Goal: Task Accomplishment & Management: Manage account settings

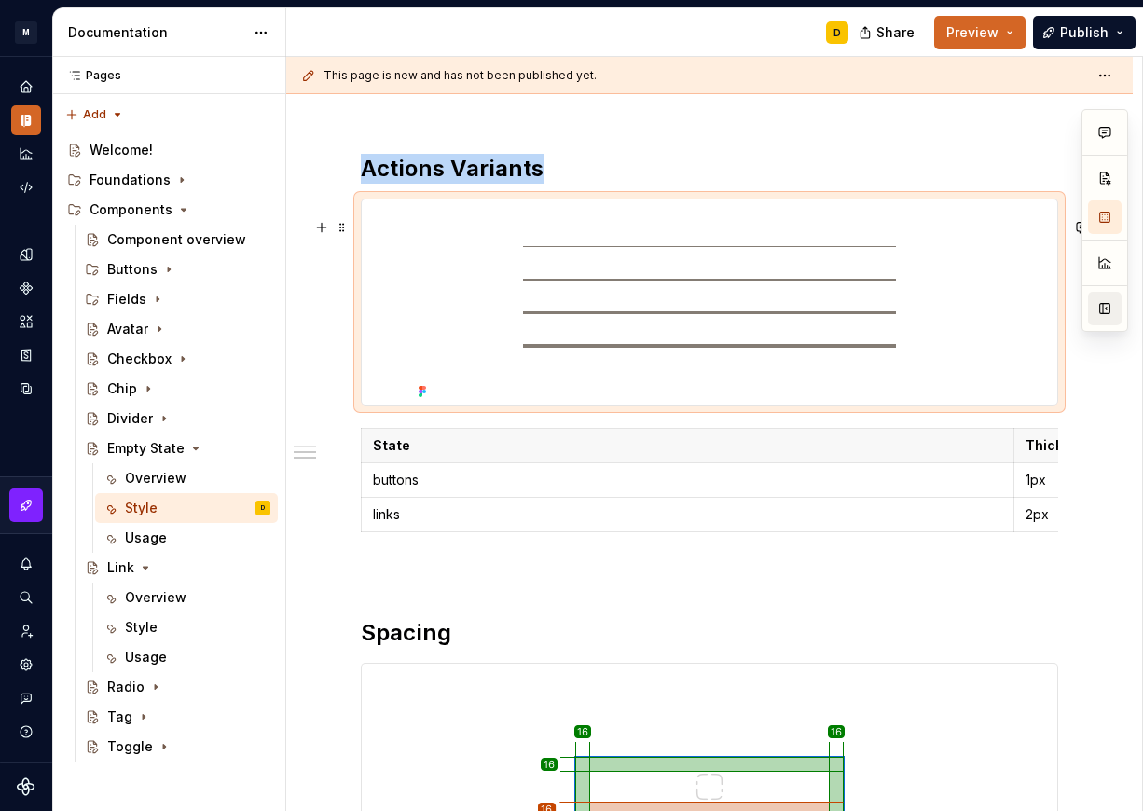
click at [1102, 302] on button "button" at bounding box center [1105, 309] width 34 height 34
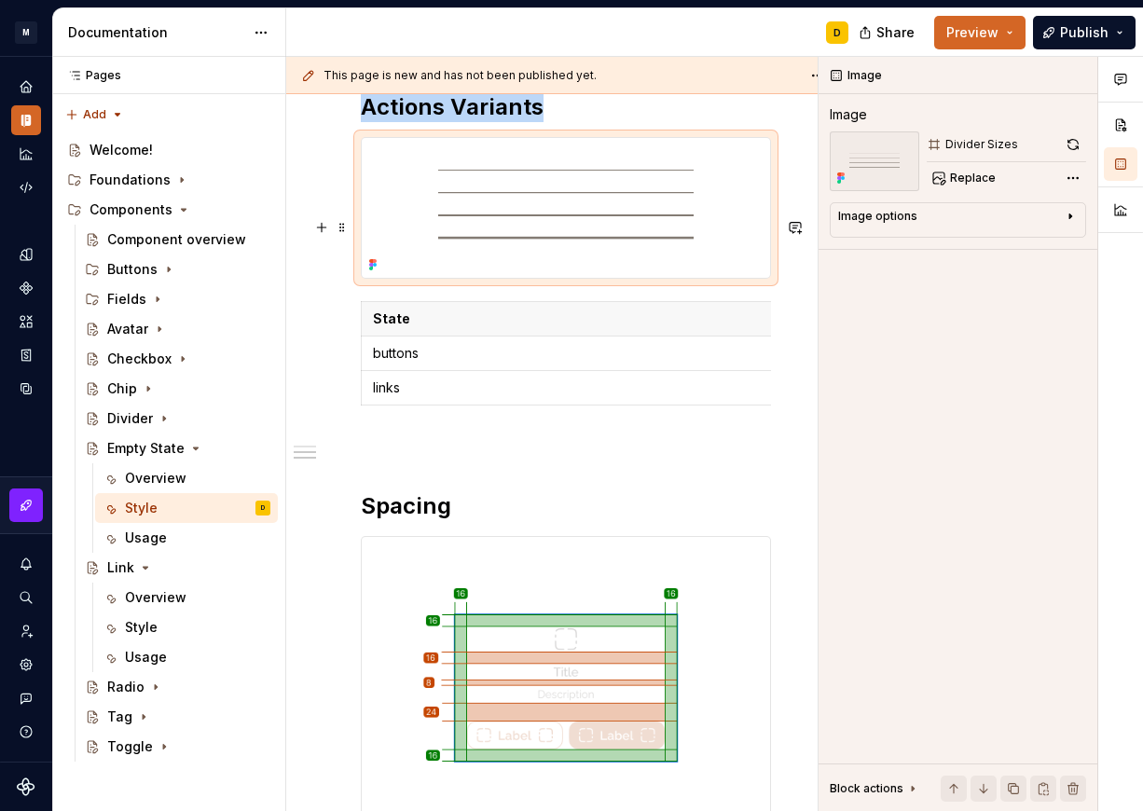
scroll to position [984, 0]
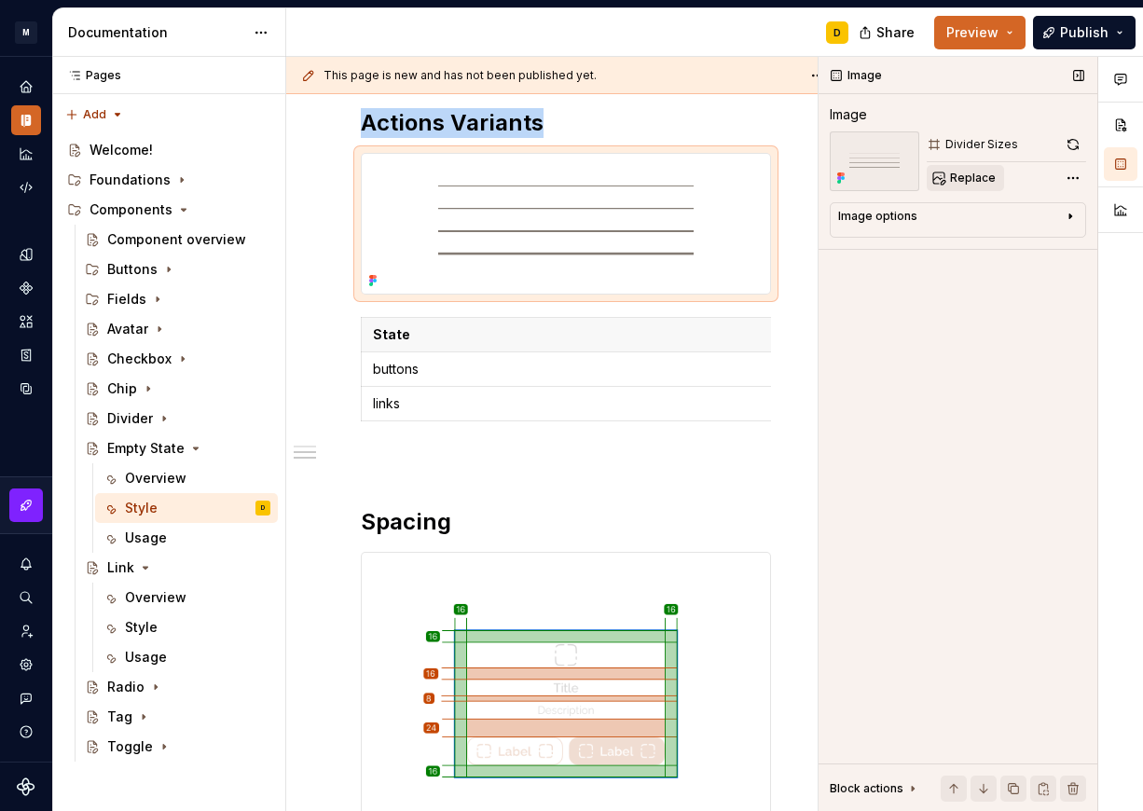
click at [976, 178] on span "Replace" at bounding box center [973, 178] width 46 height 15
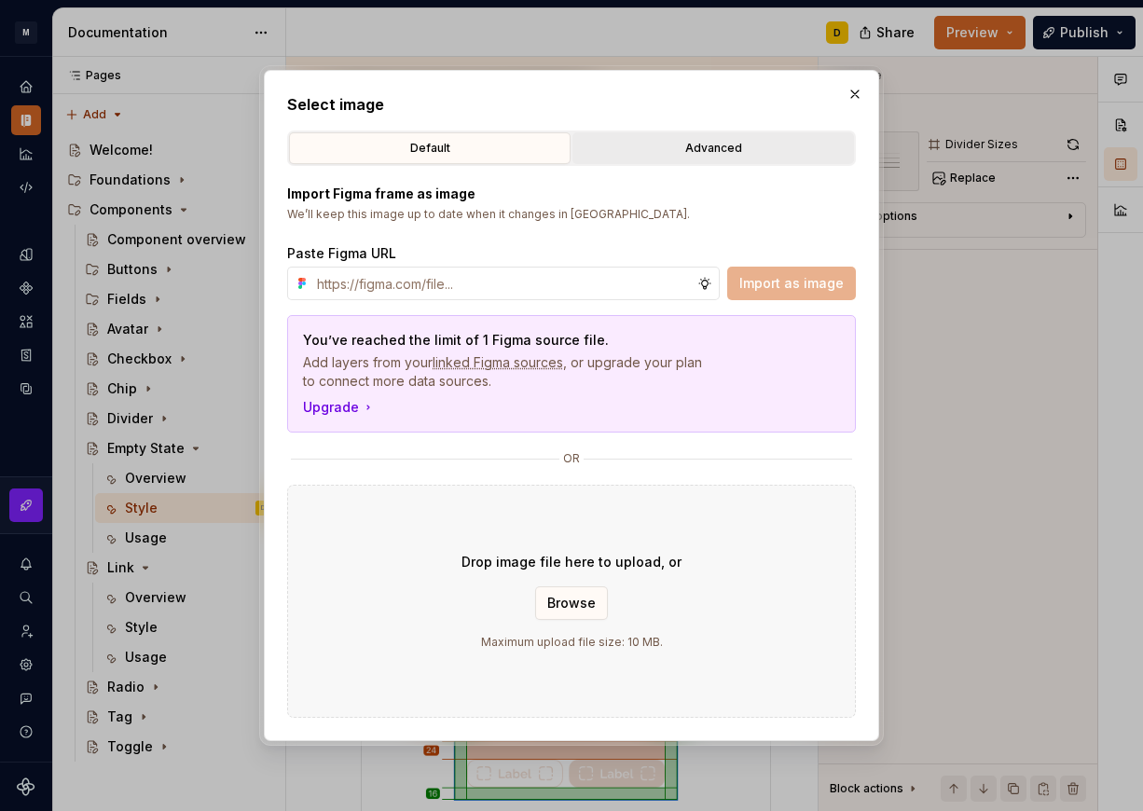
click at [688, 153] on div "Advanced" at bounding box center [713, 148] width 269 height 19
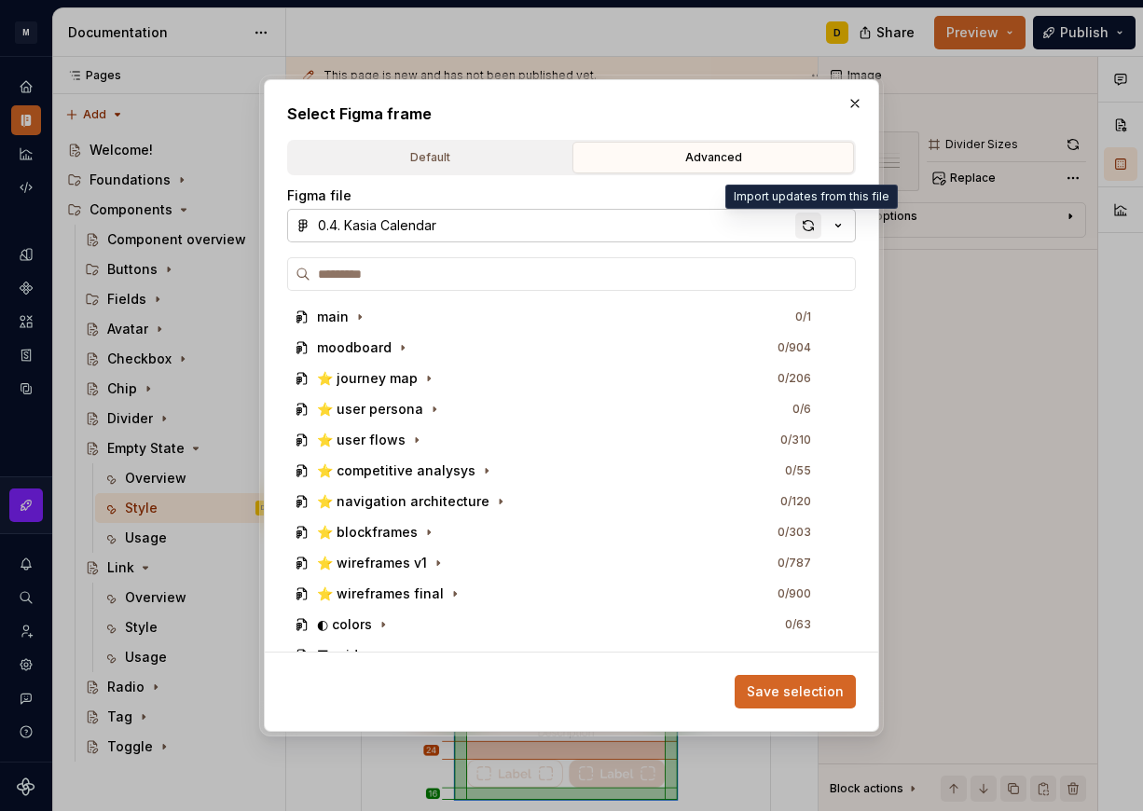
click at [810, 228] on div "button" at bounding box center [808, 226] width 26 height 26
type textarea "*"
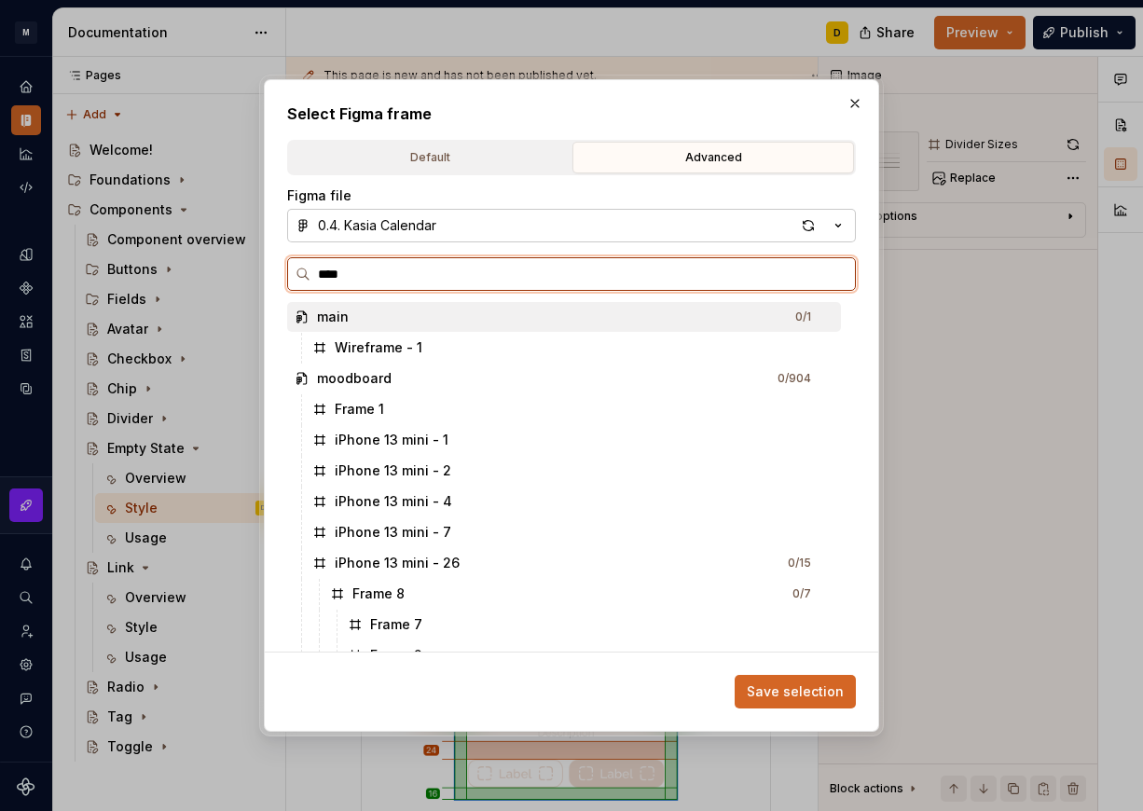
type input "*****"
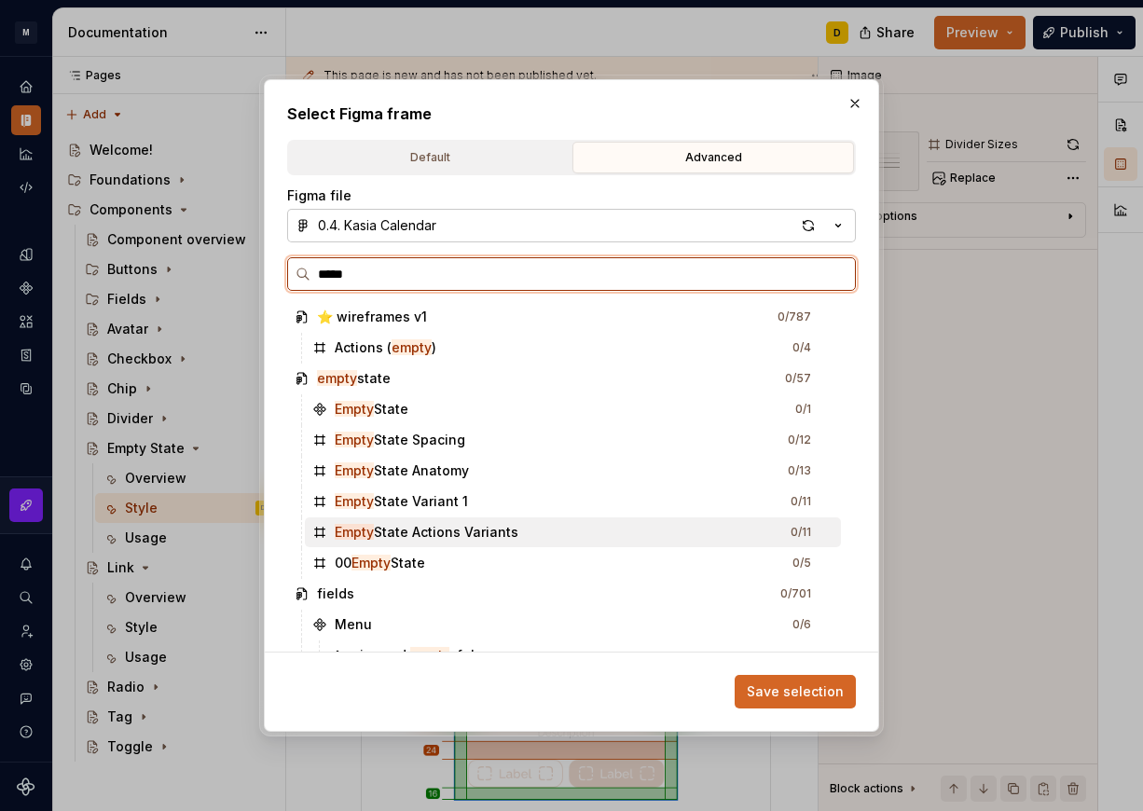
click at [551, 525] on div "Empty State Actions Variants 0 / 11" at bounding box center [573, 533] width 536 height 30
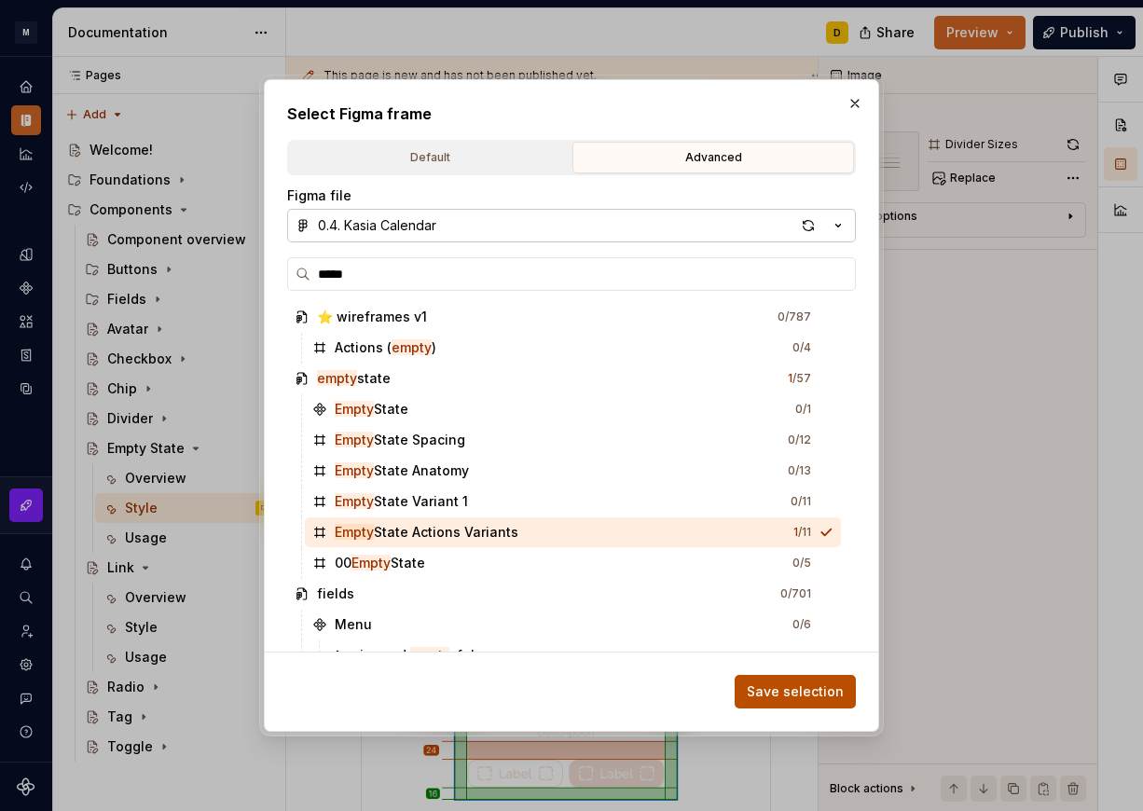
click at [763, 692] on span "Save selection" at bounding box center [795, 692] width 97 height 19
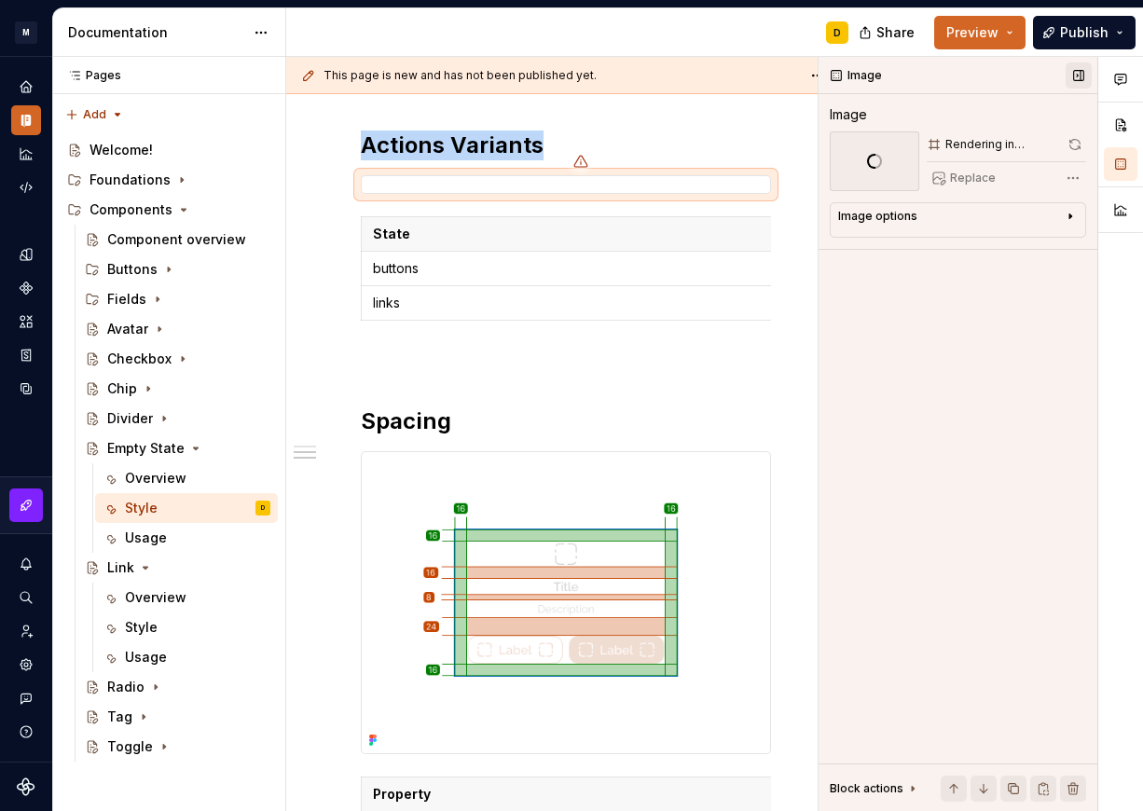
click at [1076, 78] on button "button" at bounding box center [1079, 75] width 26 height 26
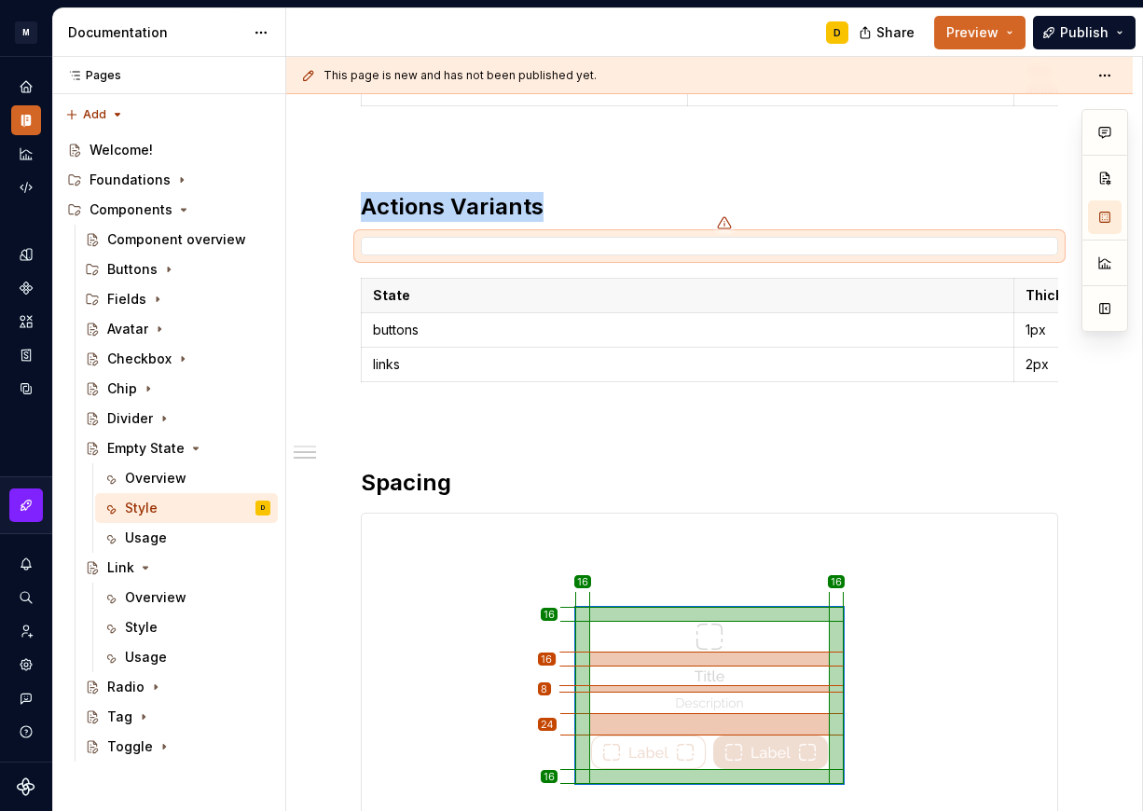
scroll to position [1045, 0]
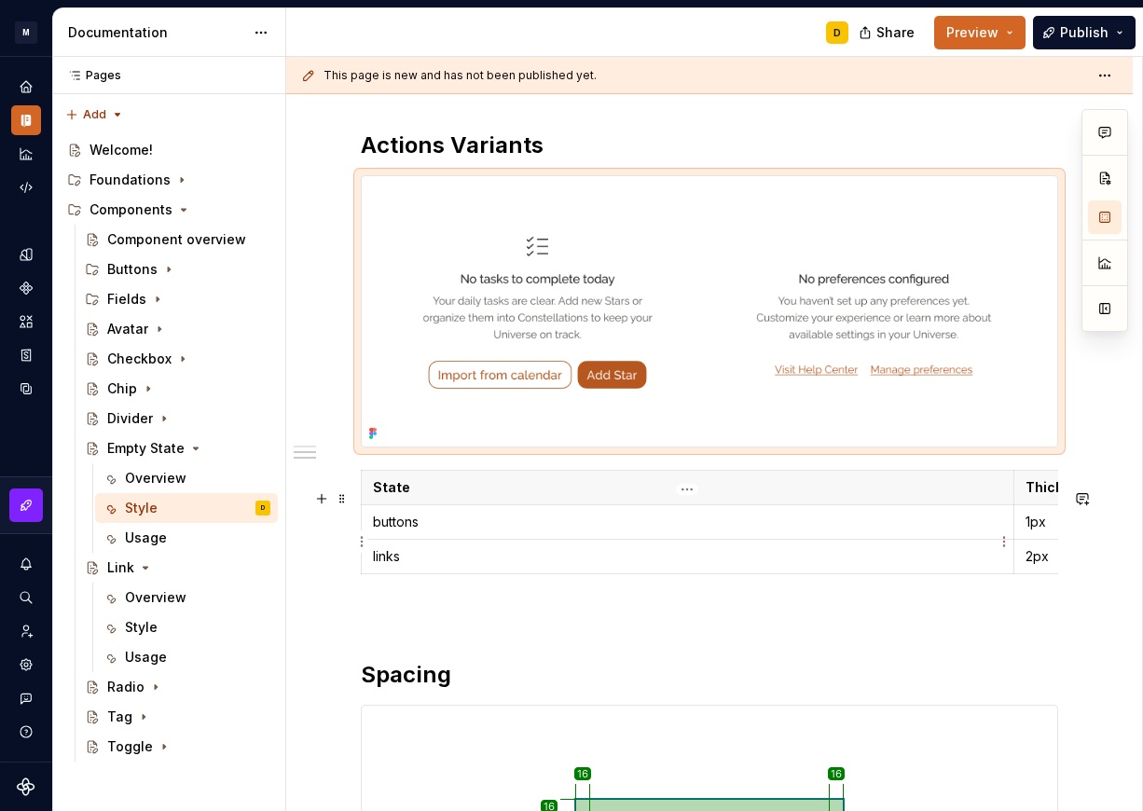
click at [436, 531] on td "buttons" at bounding box center [688, 522] width 653 height 35
type textarea "*"
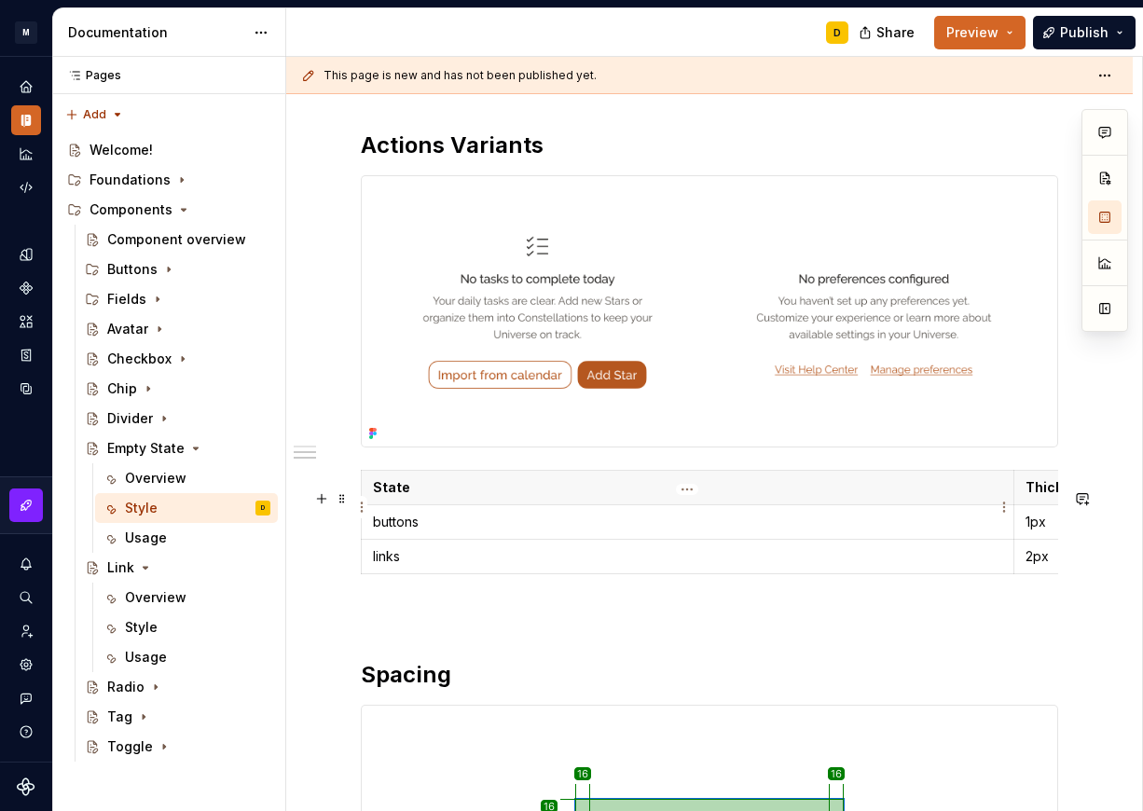
click at [430, 497] on p "State" at bounding box center [687, 487] width 629 height 19
click at [423, 564] on td "links" at bounding box center [688, 557] width 653 height 35
click at [434, 532] on p "buttons" at bounding box center [687, 522] width 629 height 19
click at [435, 497] on p "Variant" at bounding box center [687, 487] width 629 height 19
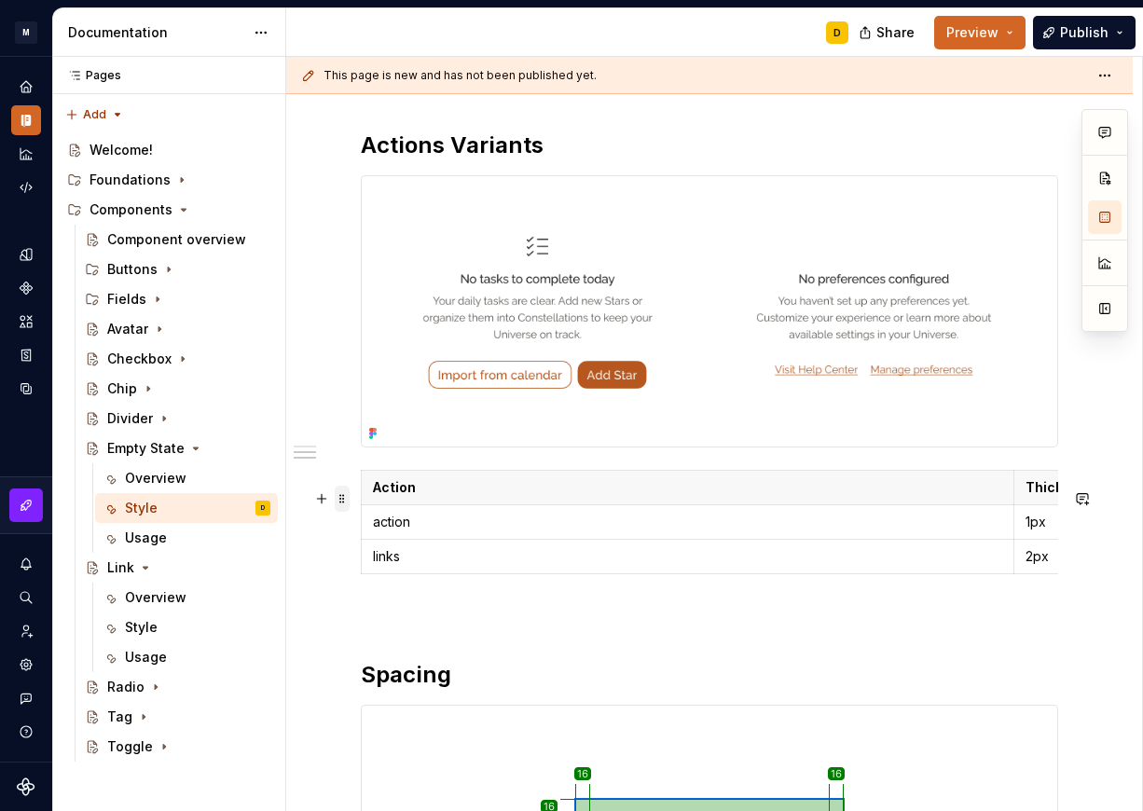
click at [345, 502] on span at bounding box center [342, 499] width 15 height 26
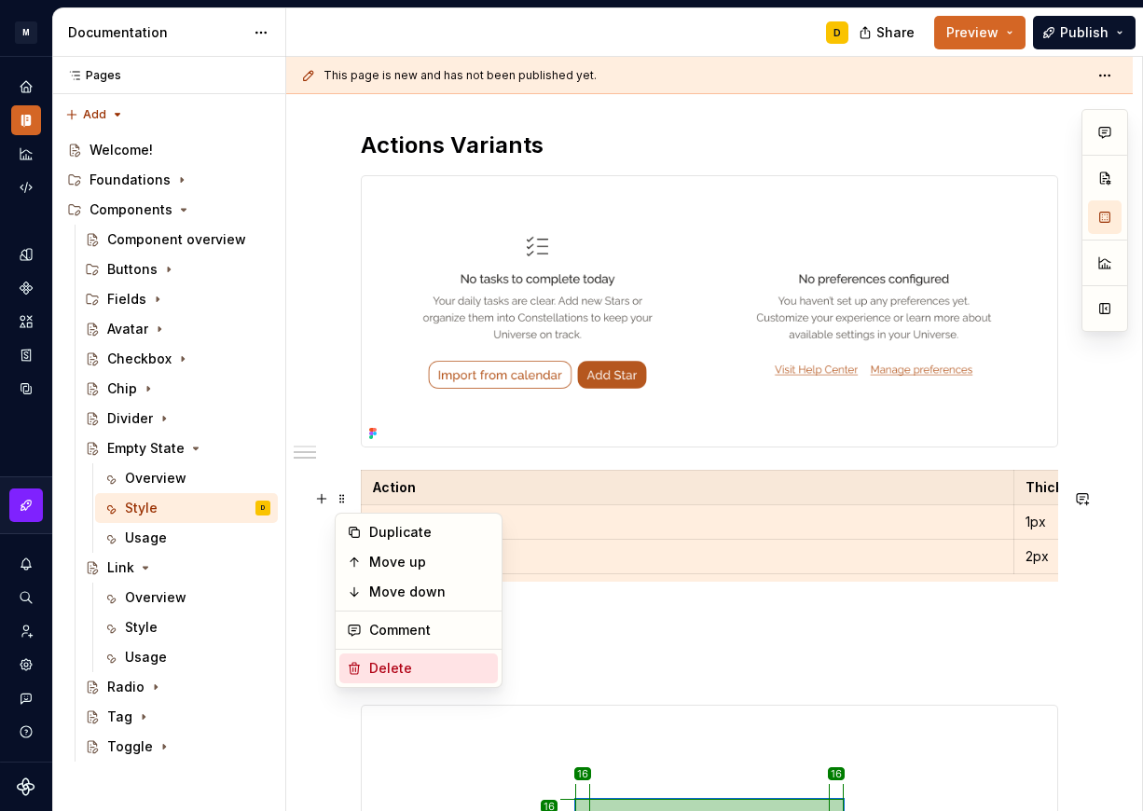
click at [410, 663] on div "Delete" at bounding box center [429, 668] width 121 height 19
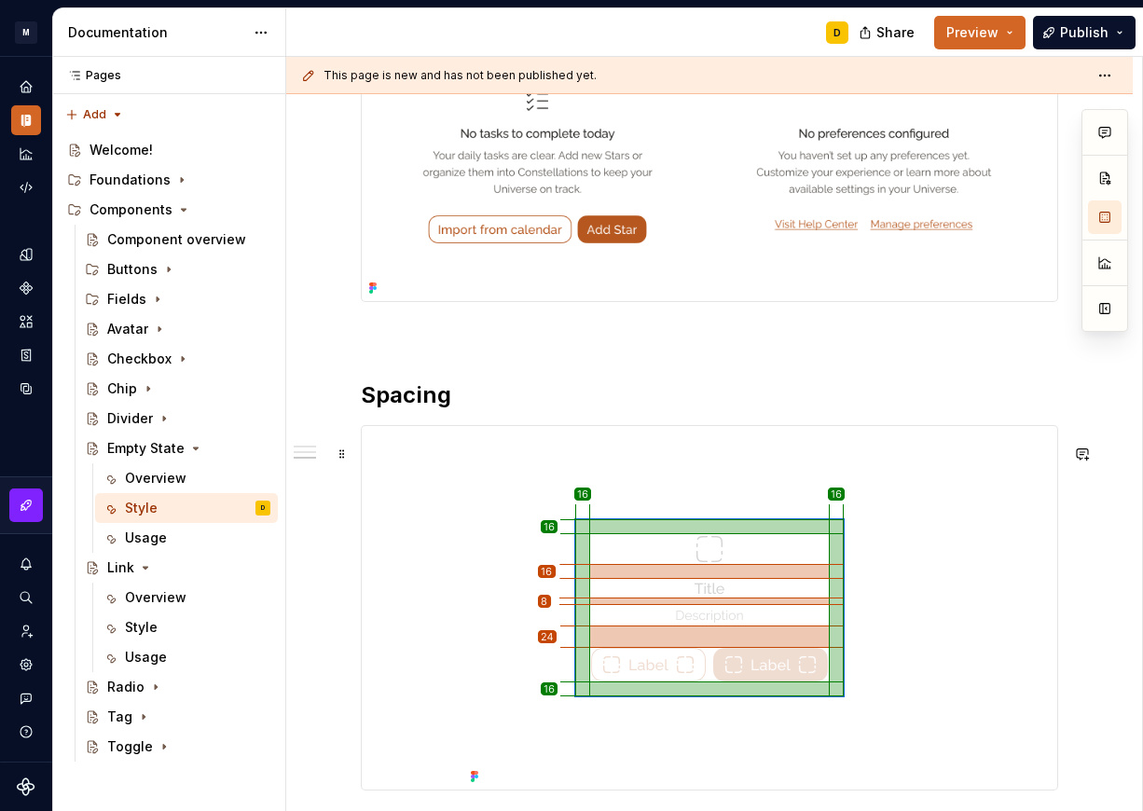
scroll to position [1189, 0]
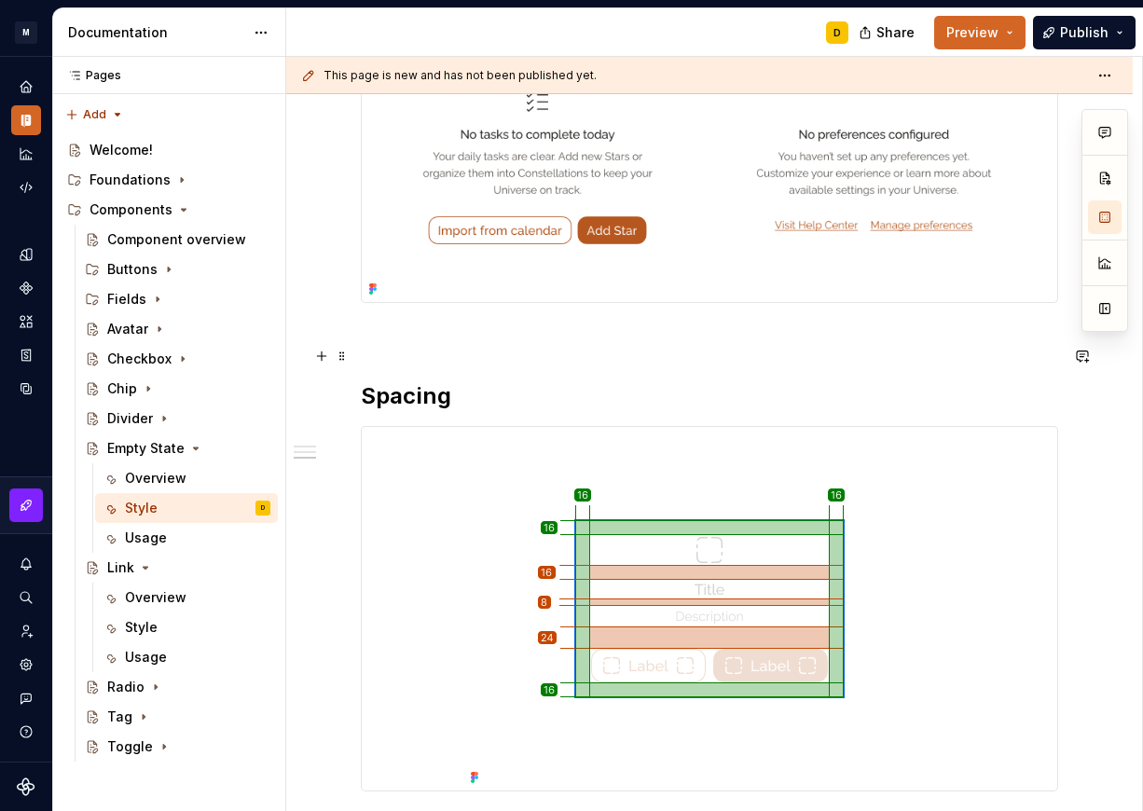
click at [390, 348] on p at bounding box center [710, 336] width 698 height 22
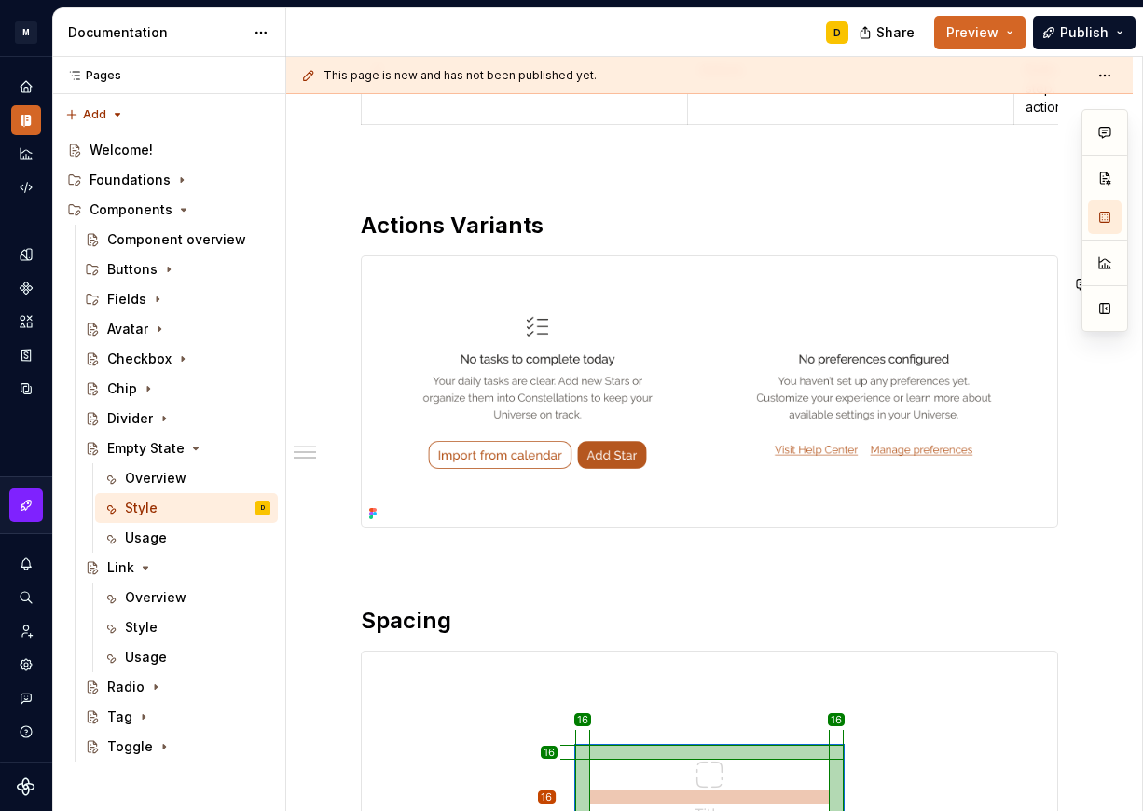
scroll to position [943, 0]
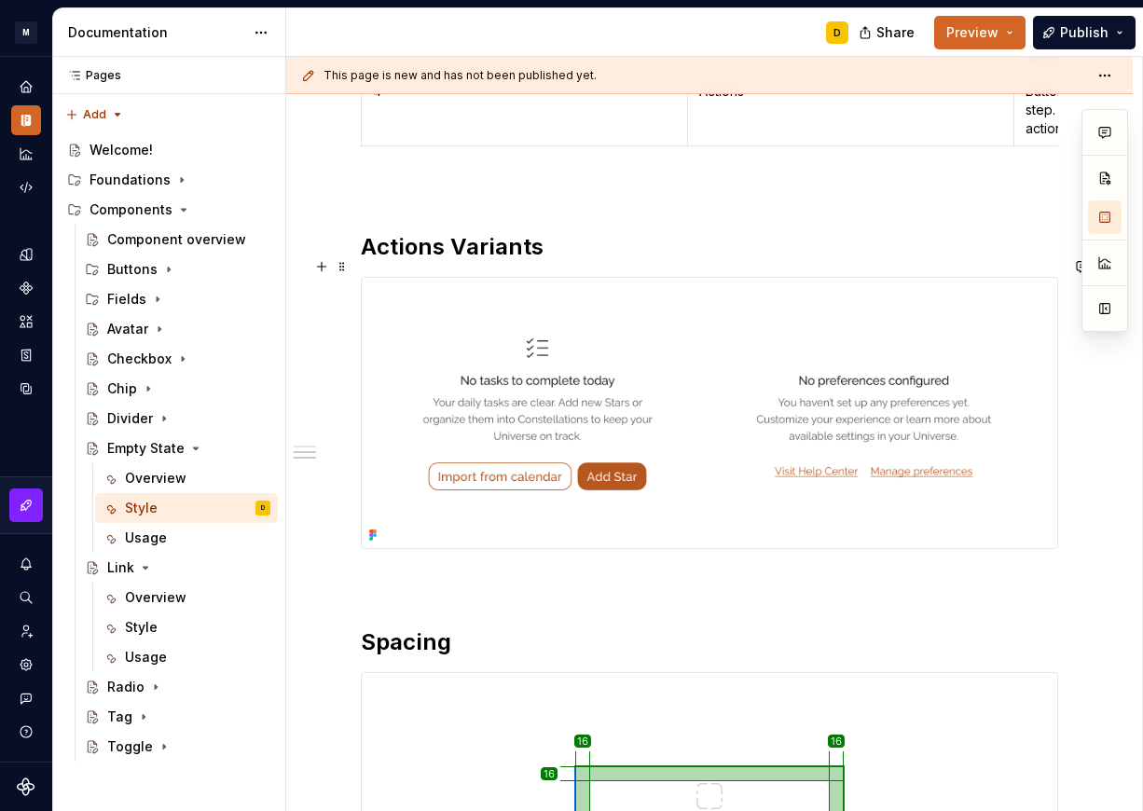
click at [546, 262] on h2 "Actions Variants" at bounding box center [710, 247] width 698 height 30
click at [565, 262] on h2 "Actions Variants" at bounding box center [710, 247] width 698 height 30
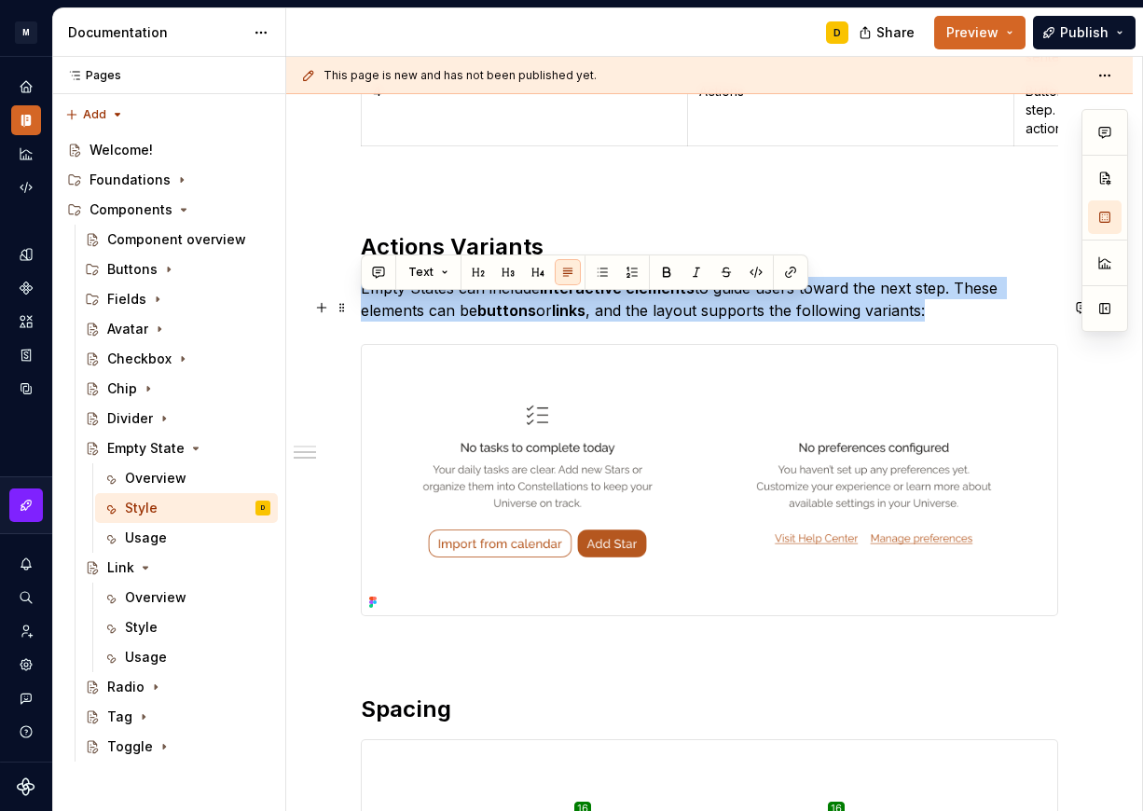
drag, startPoint x: 935, startPoint y: 324, endPoint x: 354, endPoint y: 307, distance: 581.2
click at [354, 307] on div "Anatomy Item Name Description Required 1 Icon A simple, friendly symbol that vi…" at bounding box center [709, 510] width 847 height 2217
click at [670, 275] on button "button" at bounding box center [667, 272] width 26 height 26
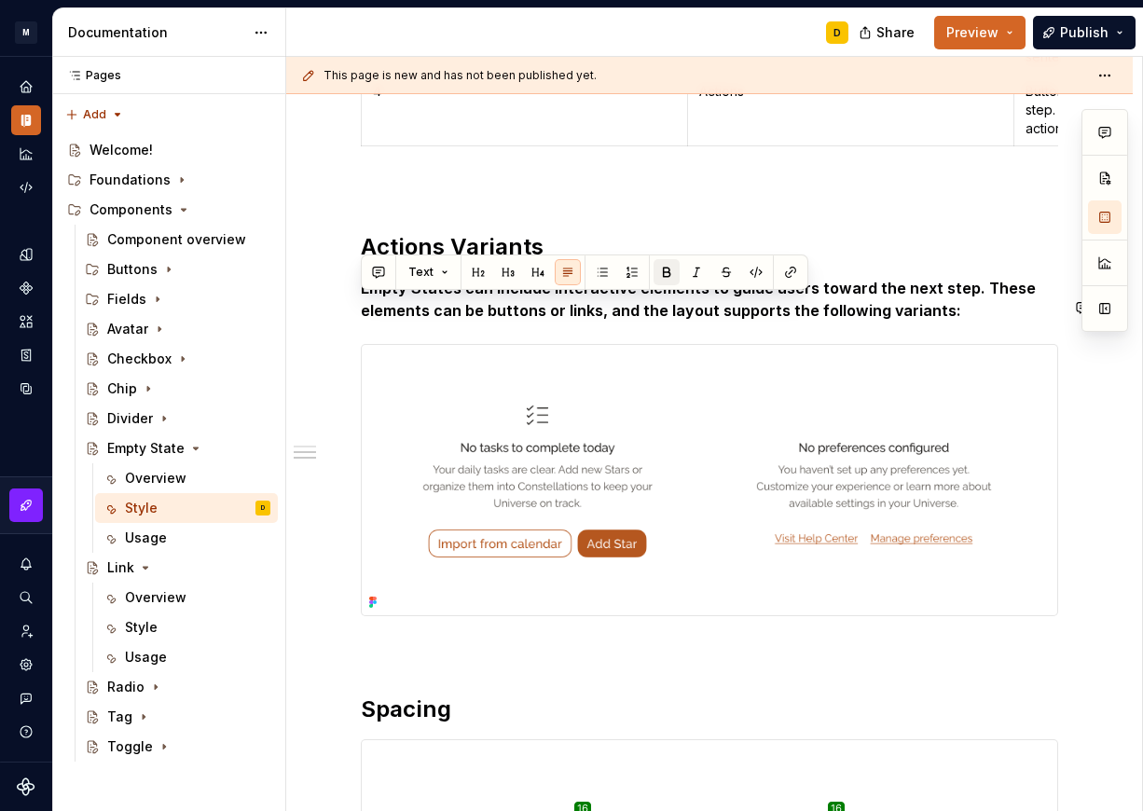
click at [670, 275] on button "button" at bounding box center [667, 272] width 26 height 26
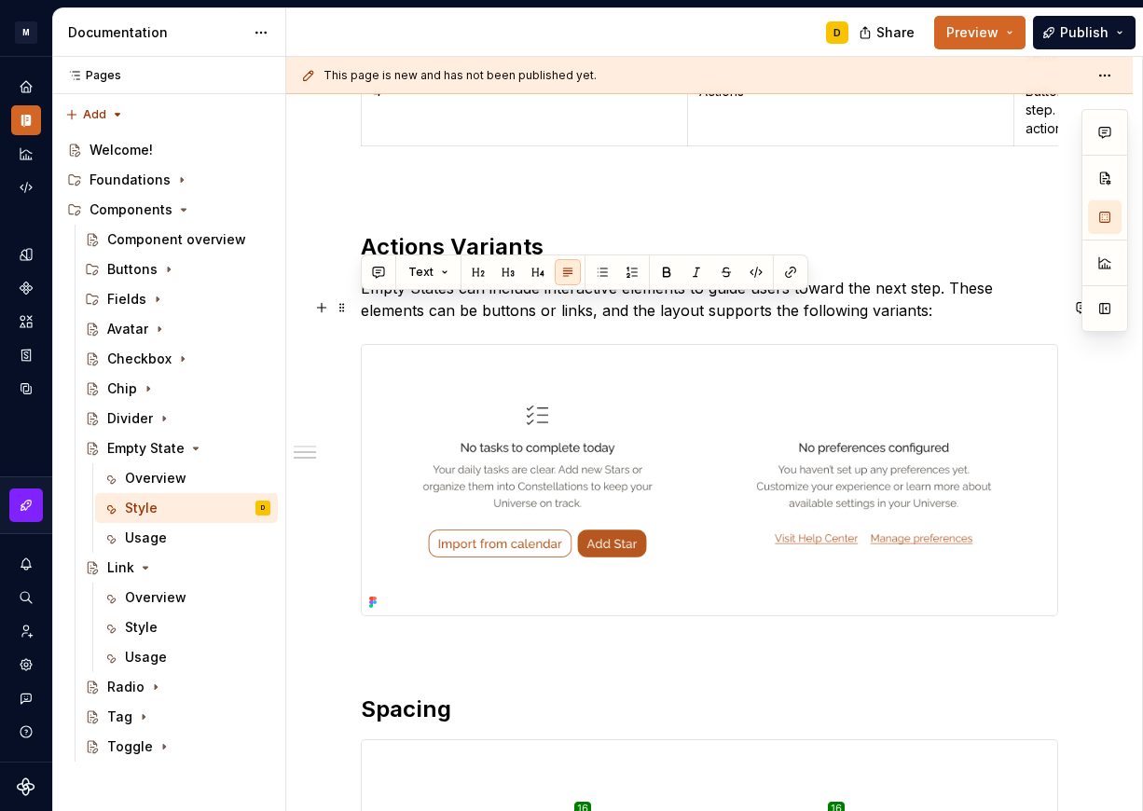
click at [950, 322] on p "Empty States can include interactive elements to guide users toward the next st…" at bounding box center [710, 299] width 698 height 45
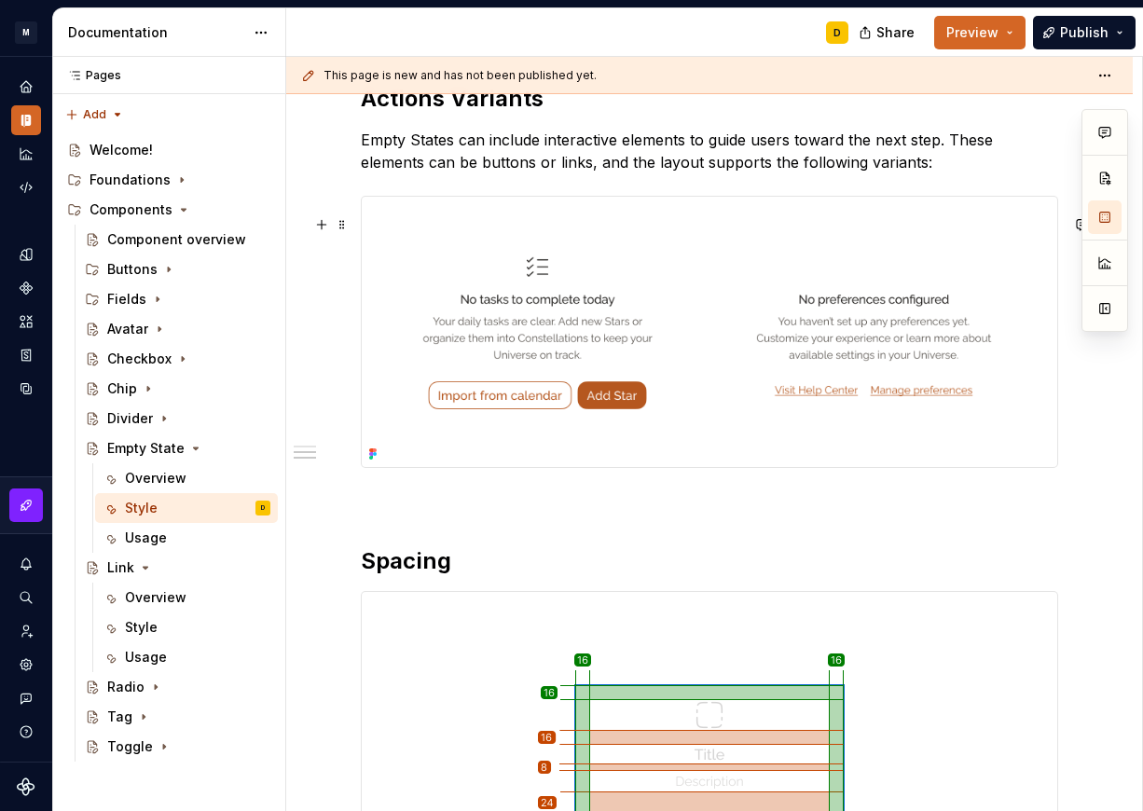
scroll to position [1098, 0]
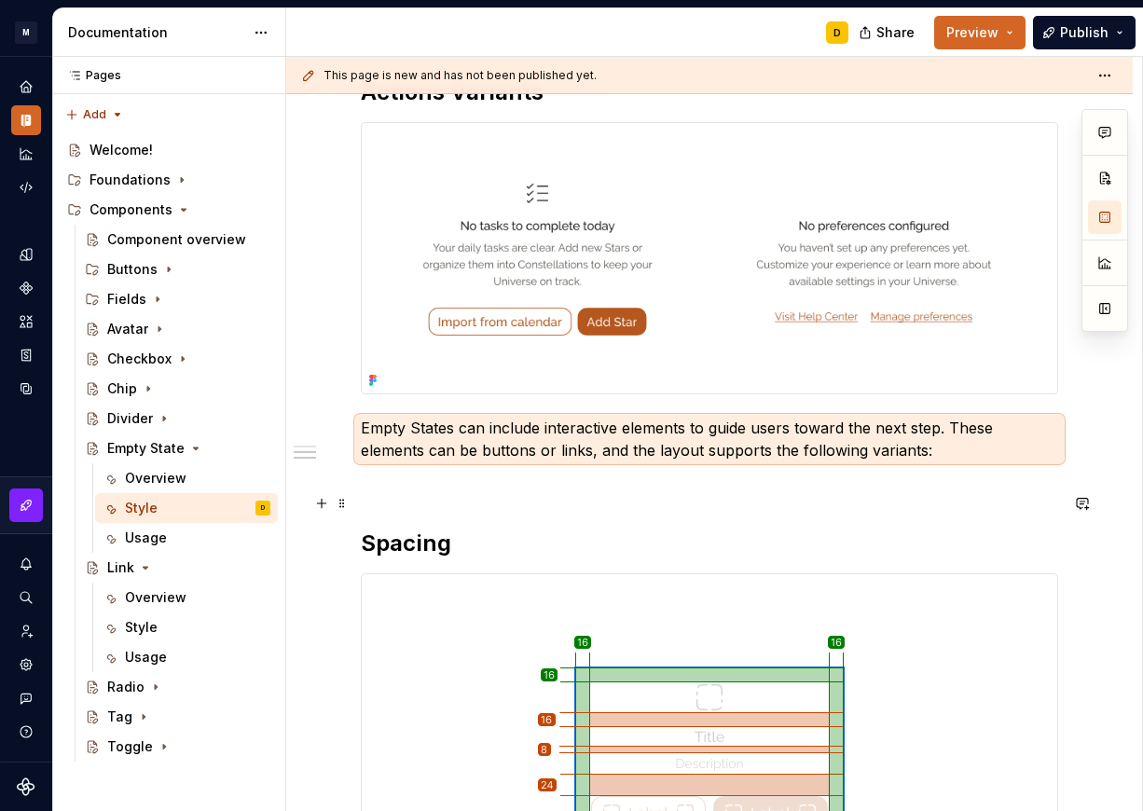
click at [890, 495] on p at bounding box center [710, 484] width 698 height 22
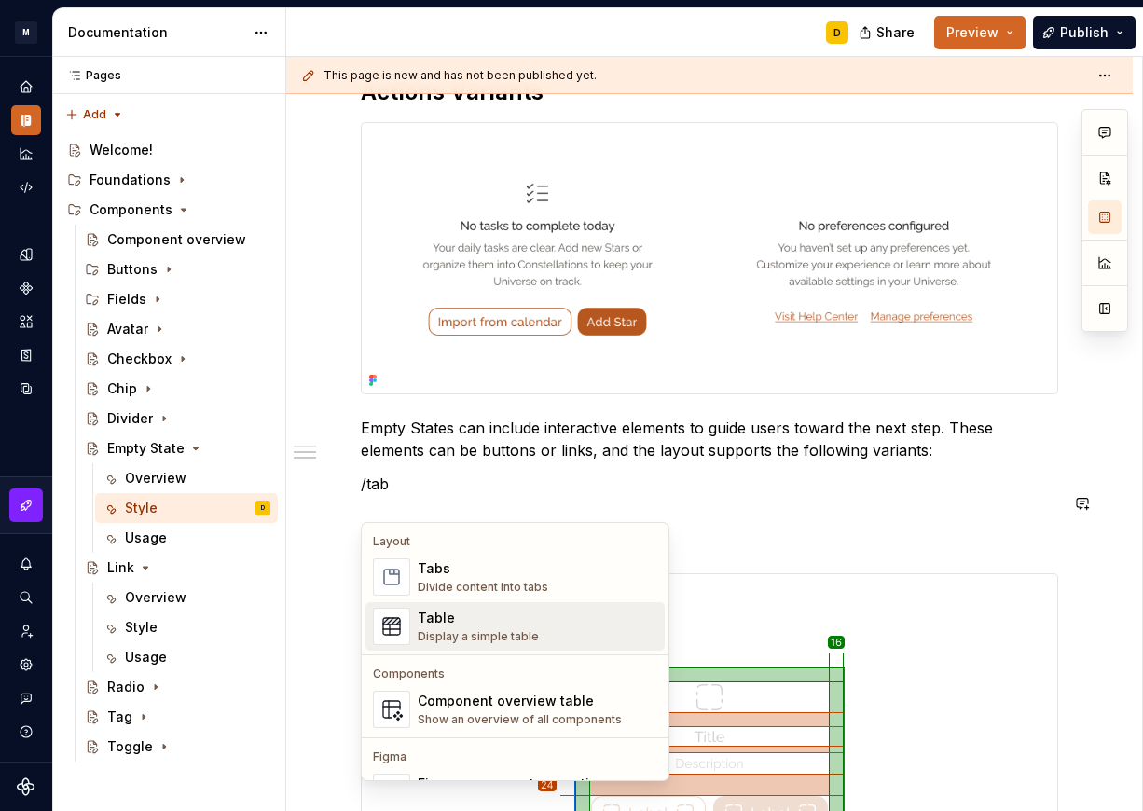
click at [491, 641] on div "Display a simple table" at bounding box center [478, 636] width 121 height 15
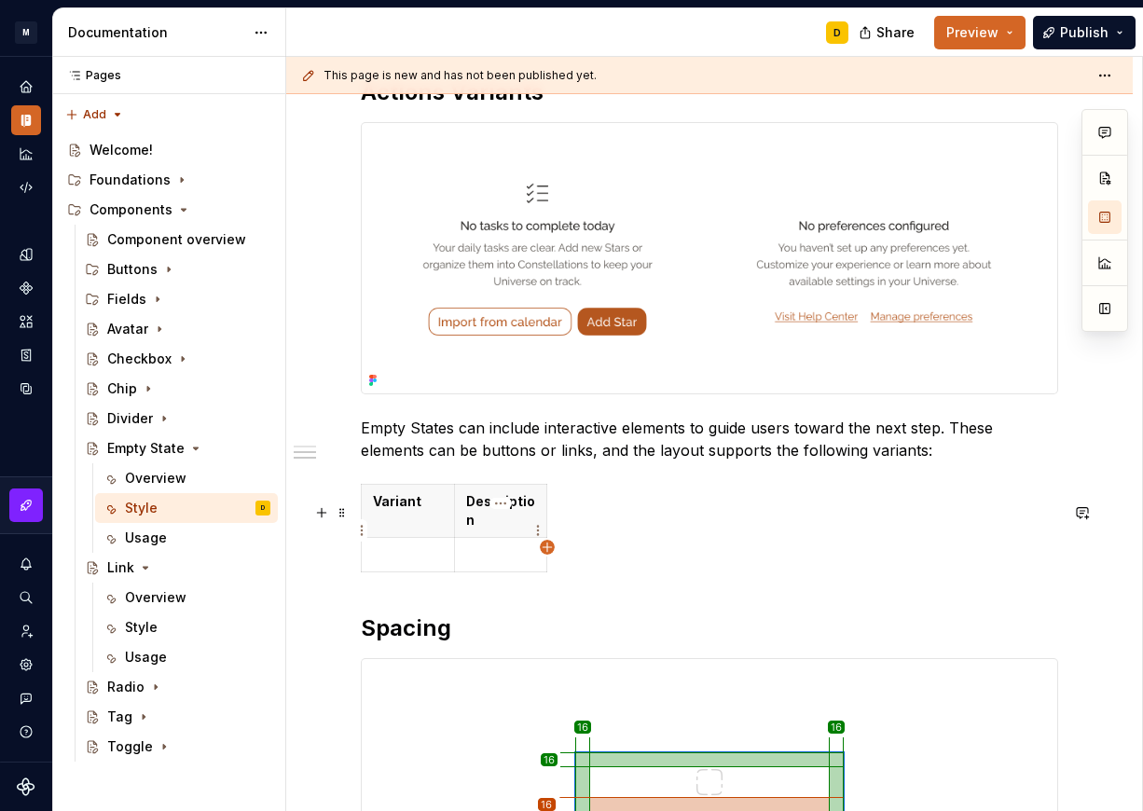
click at [546, 546] on icon "button" at bounding box center [547, 547] width 15 height 15
click at [574, 532] on html "M Mi D Design system data Documentation D Share Preview Publish Pages Pages Add…" at bounding box center [571, 405] width 1143 height 811
click at [562, 525] on html "M Mi D Design system data Documentation D Share Preview Publish Pages Pages Add…" at bounding box center [571, 405] width 1143 height 811
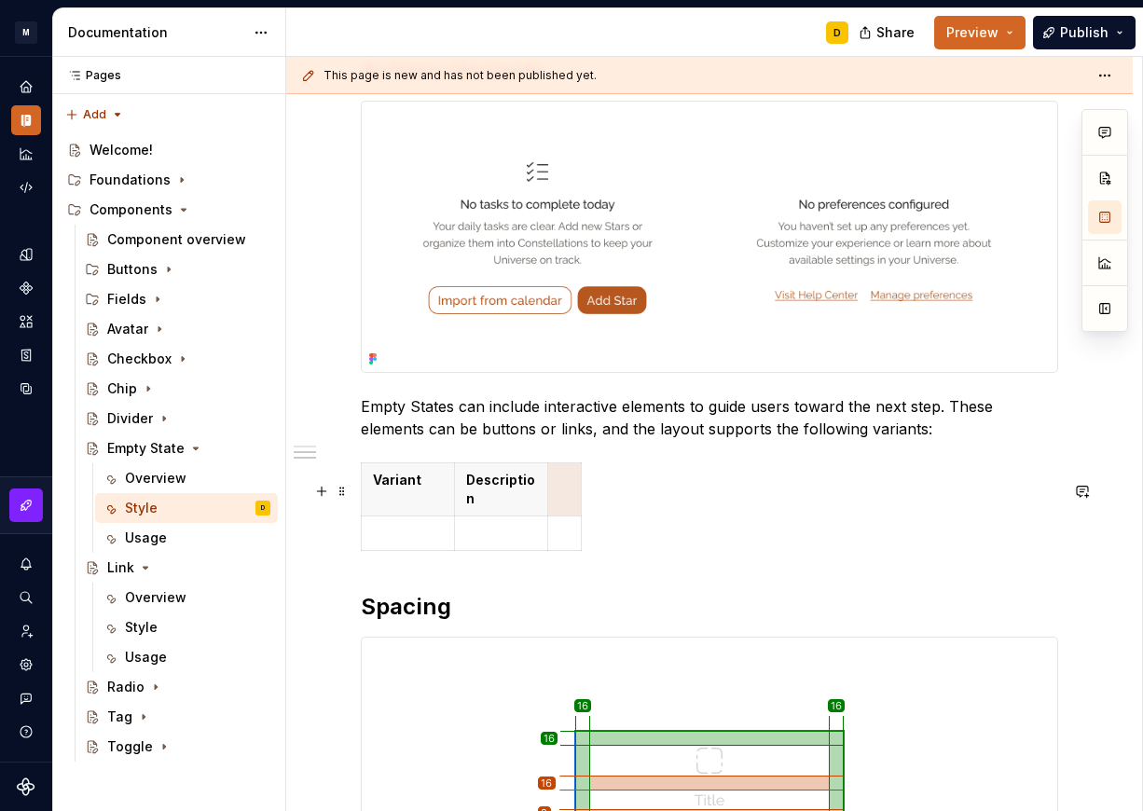
scroll to position [1078, 0]
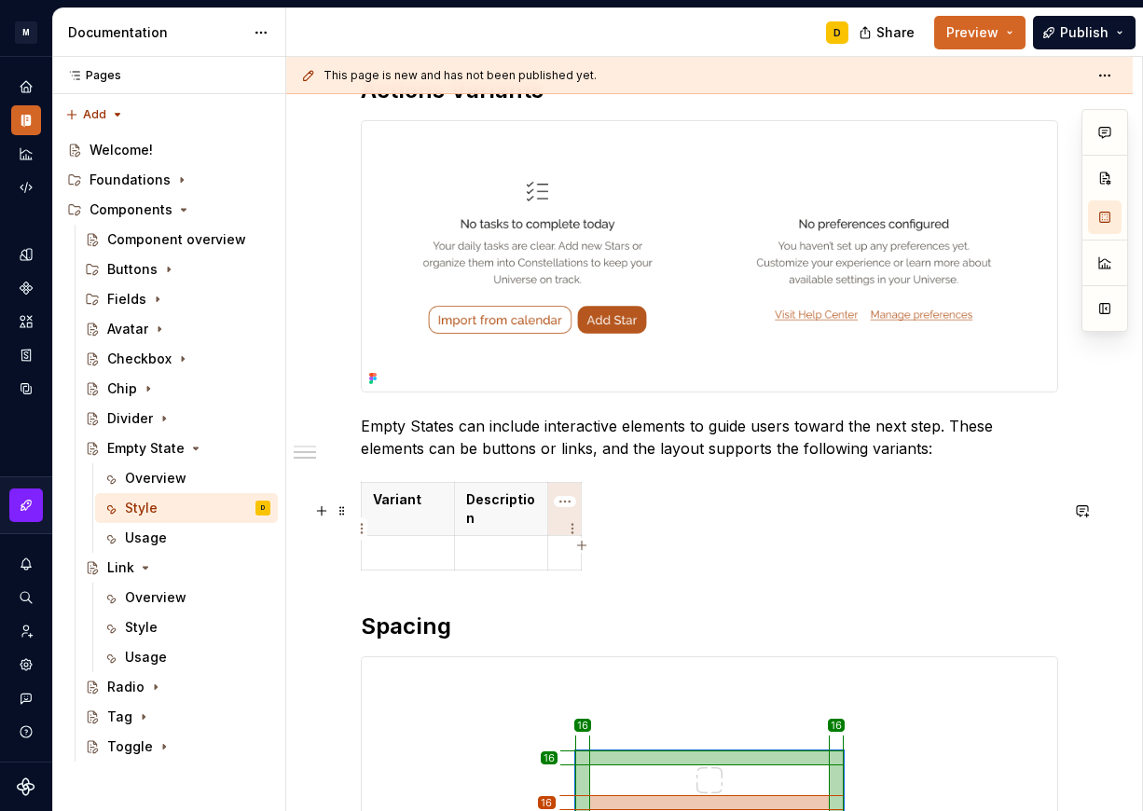
click at [560, 509] on p at bounding box center [565, 500] width 10 height 19
click at [1112, 309] on button "button" at bounding box center [1105, 309] width 34 height 34
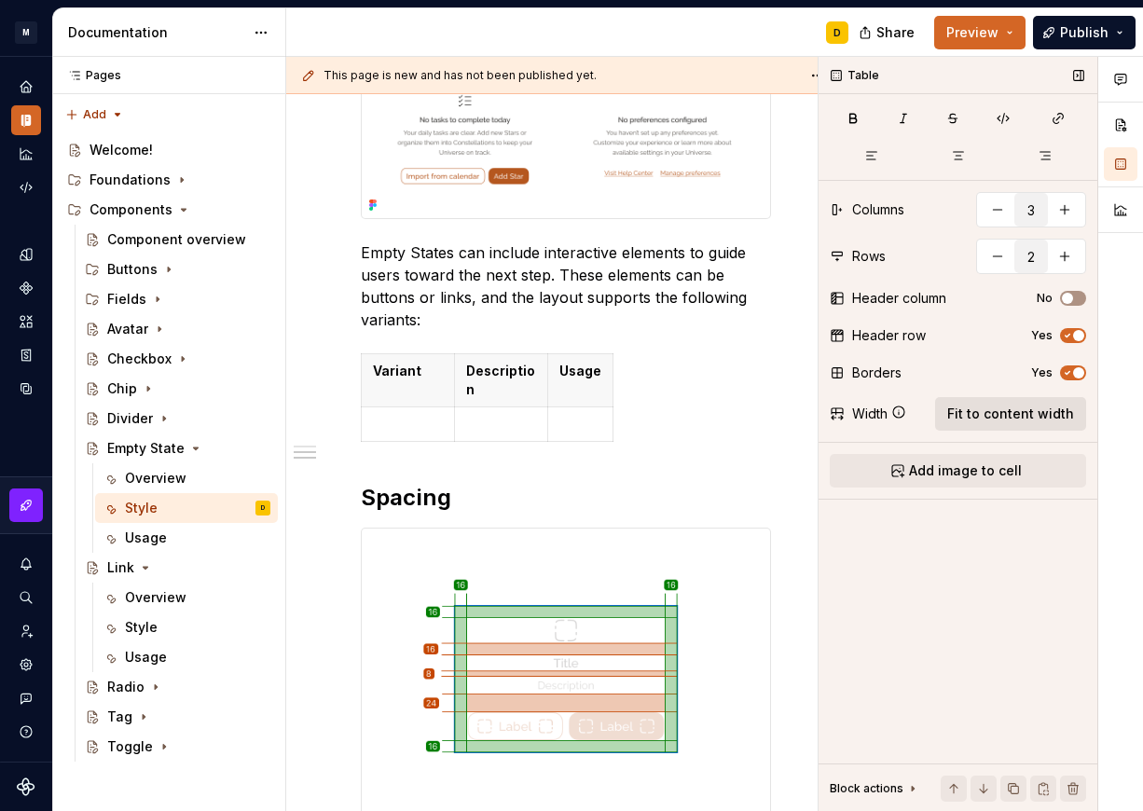
click at [1030, 413] on span "Fit to content width" at bounding box center [1010, 414] width 127 height 19
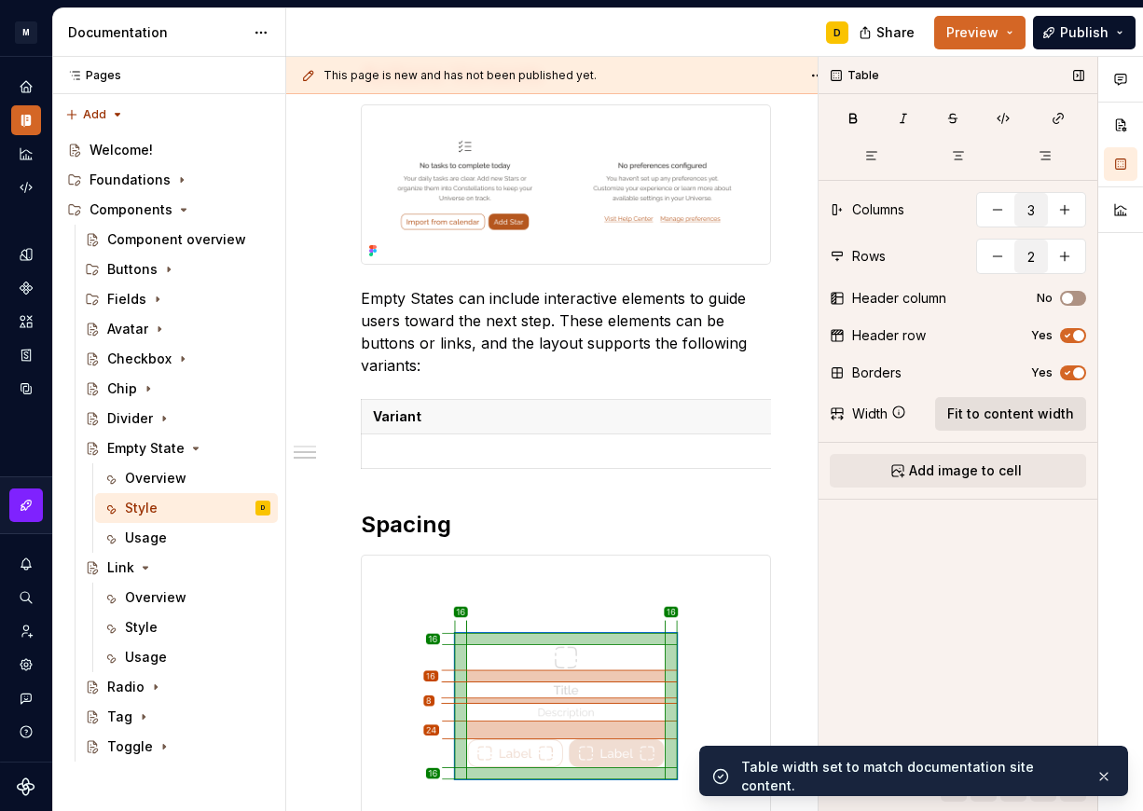
scroll to position [0, 517]
click at [258, 75] on button "button" at bounding box center [265, 75] width 26 height 26
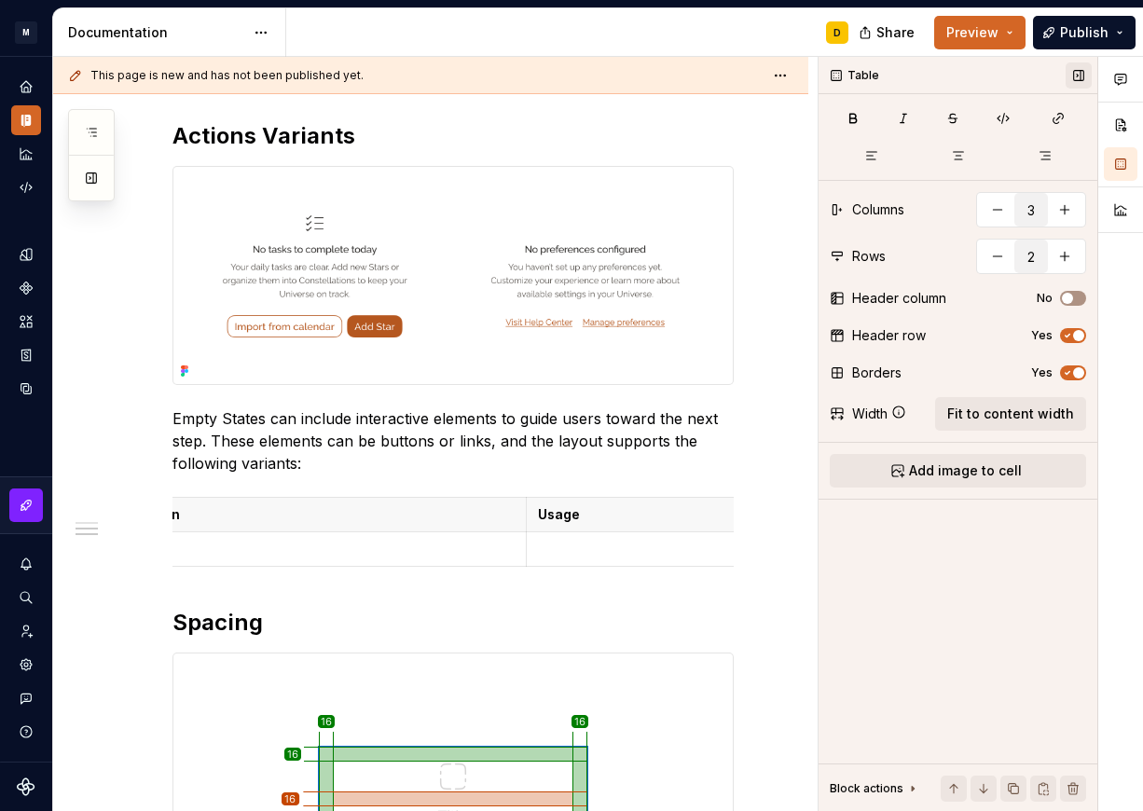
click at [1079, 78] on button "button" at bounding box center [1079, 75] width 26 height 26
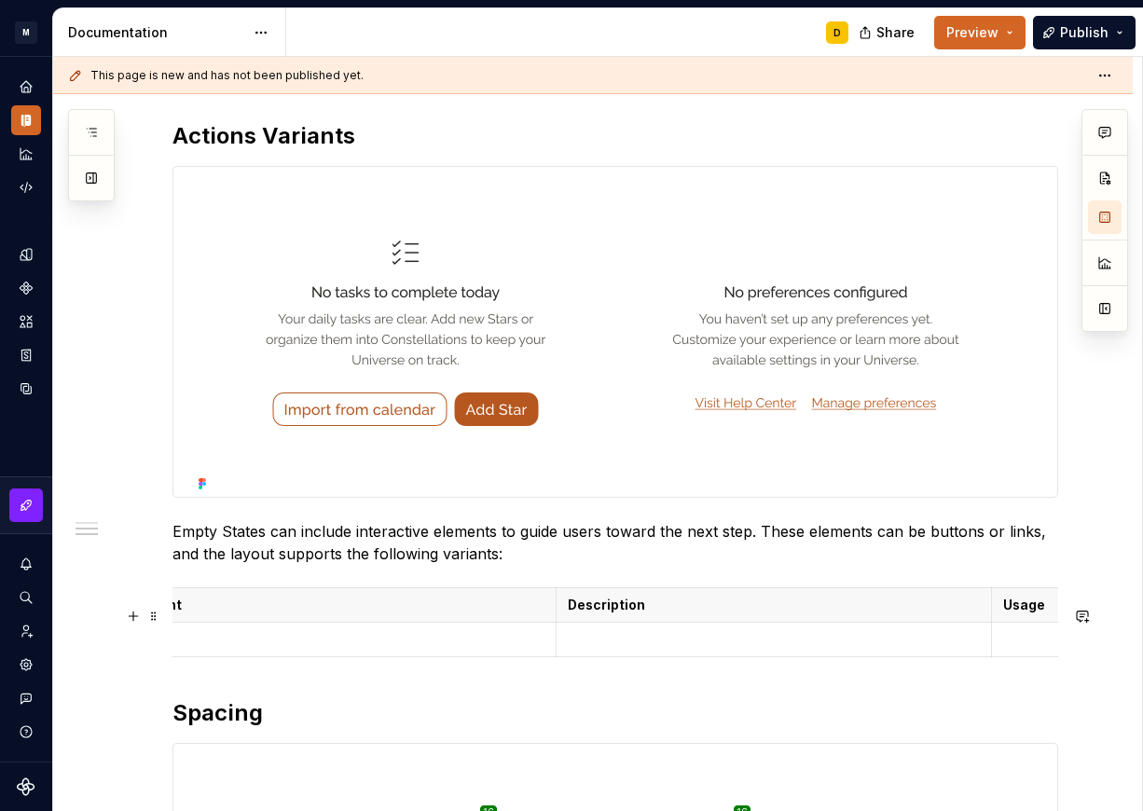
scroll to position [0, 0]
click at [251, 649] on p at bounding box center [390, 639] width 411 height 19
click at [659, 649] on p at bounding box center [824, 639] width 411 height 19
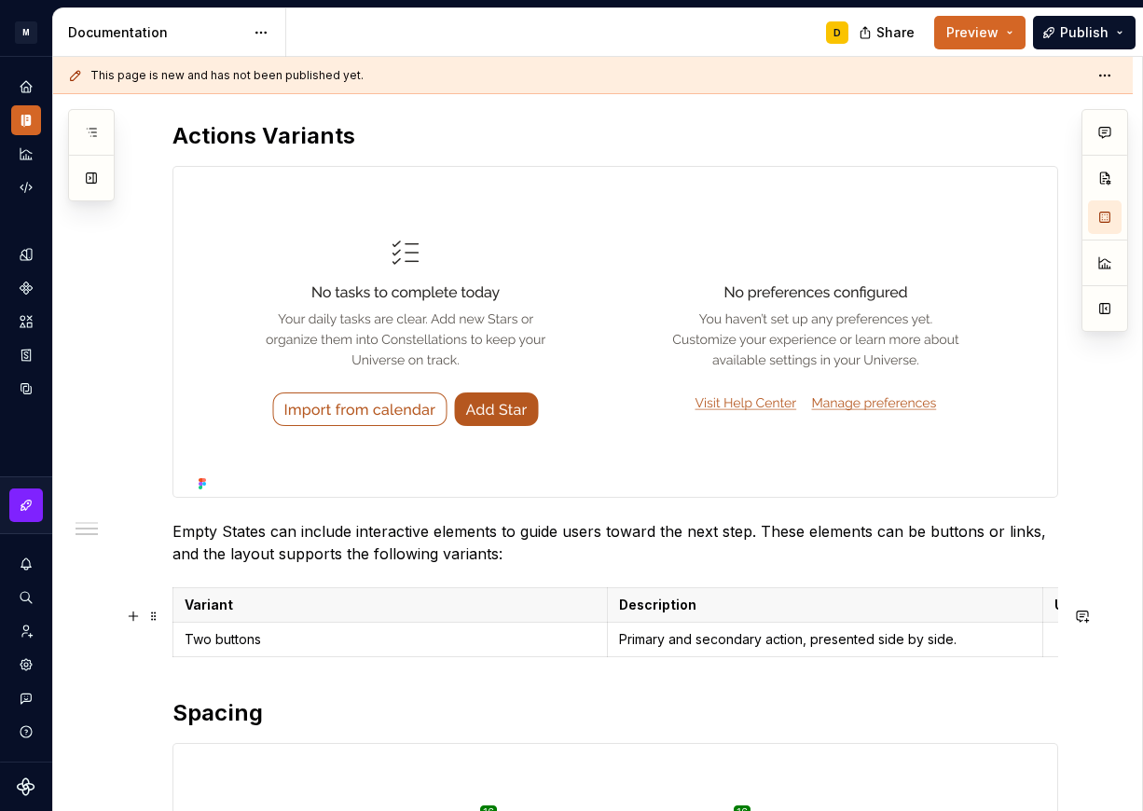
scroll to position [0, 420]
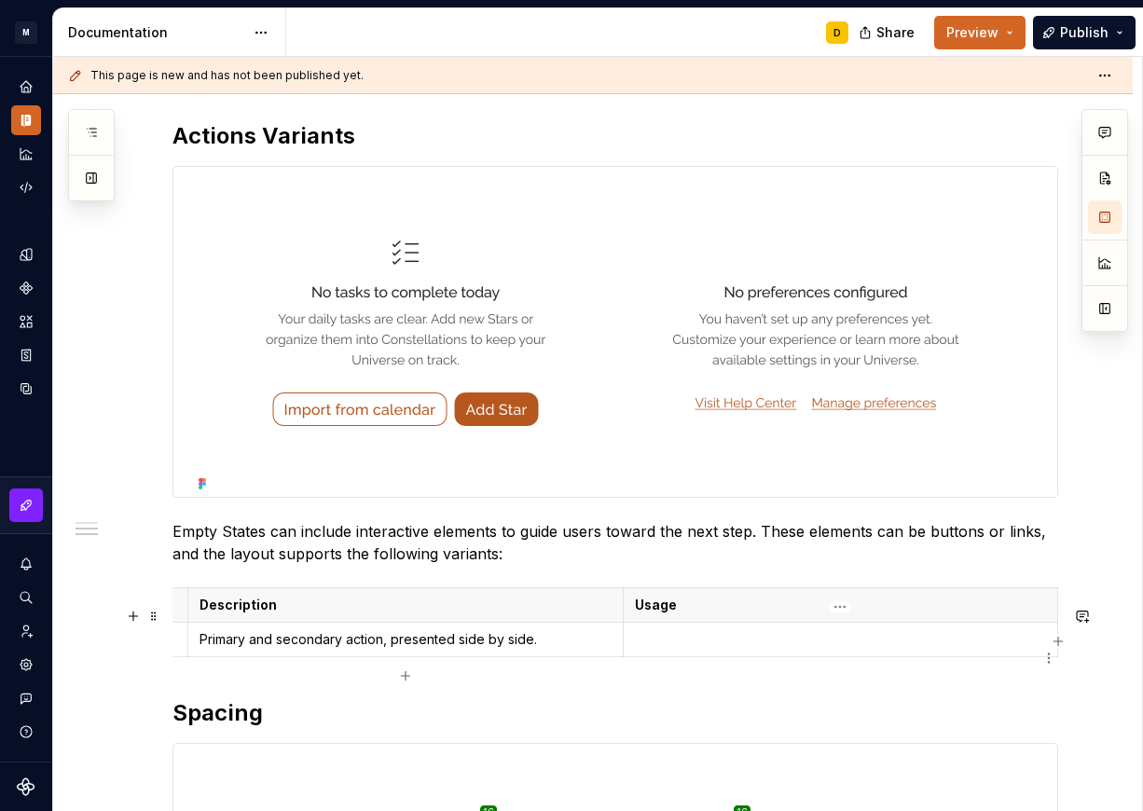
click at [697, 649] on p at bounding box center [840, 639] width 411 height 19
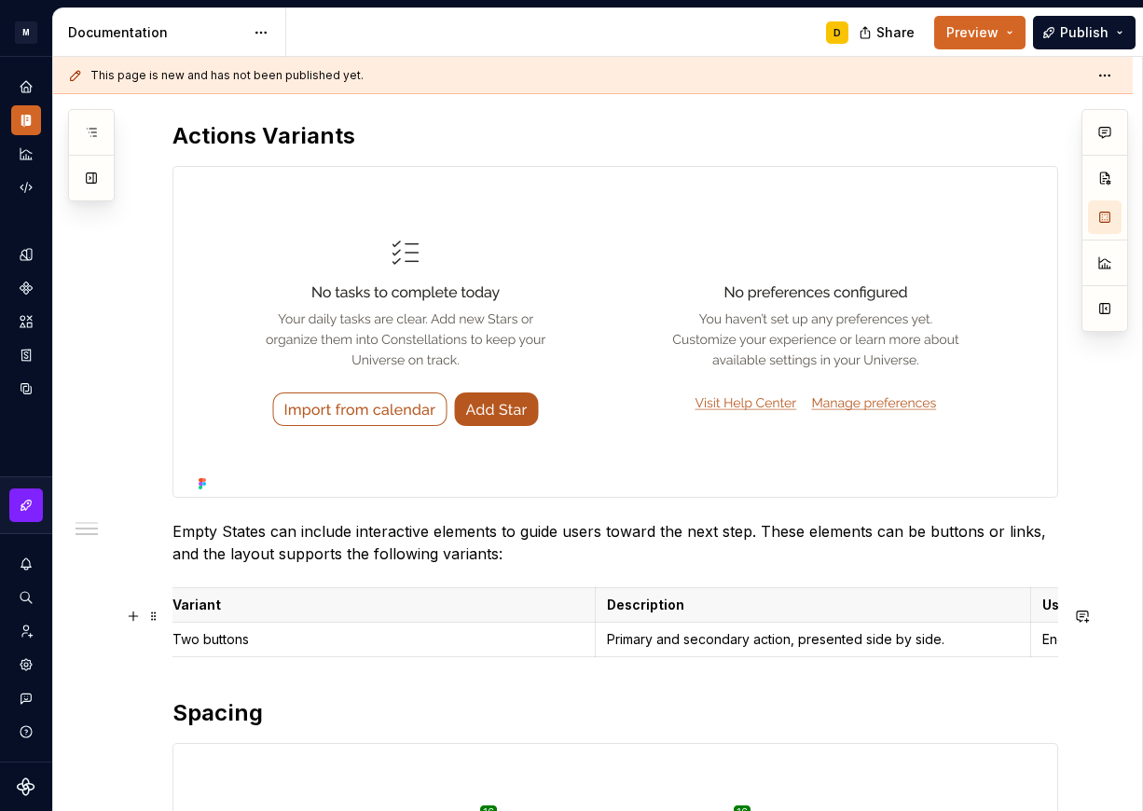
scroll to position [0, 0]
click at [829, 674] on icon "button" at bounding box center [825, 676] width 15 height 15
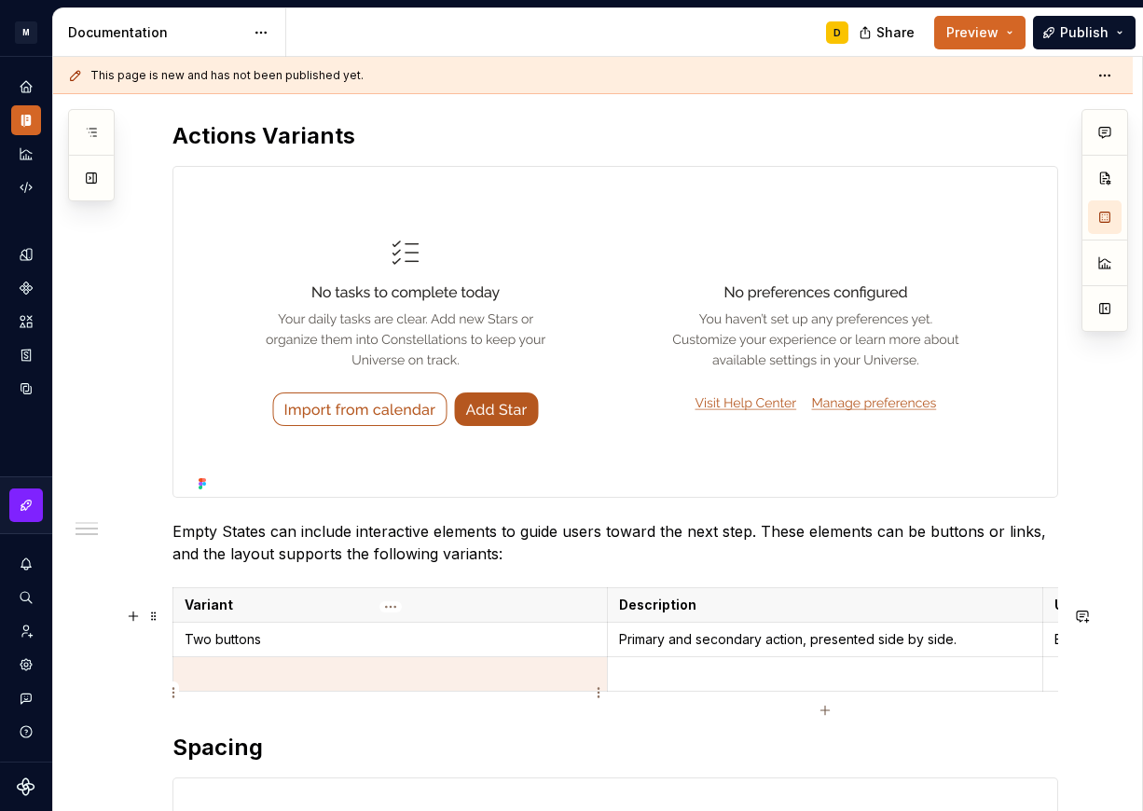
click at [405, 684] on p at bounding box center [390, 674] width 411 height 19
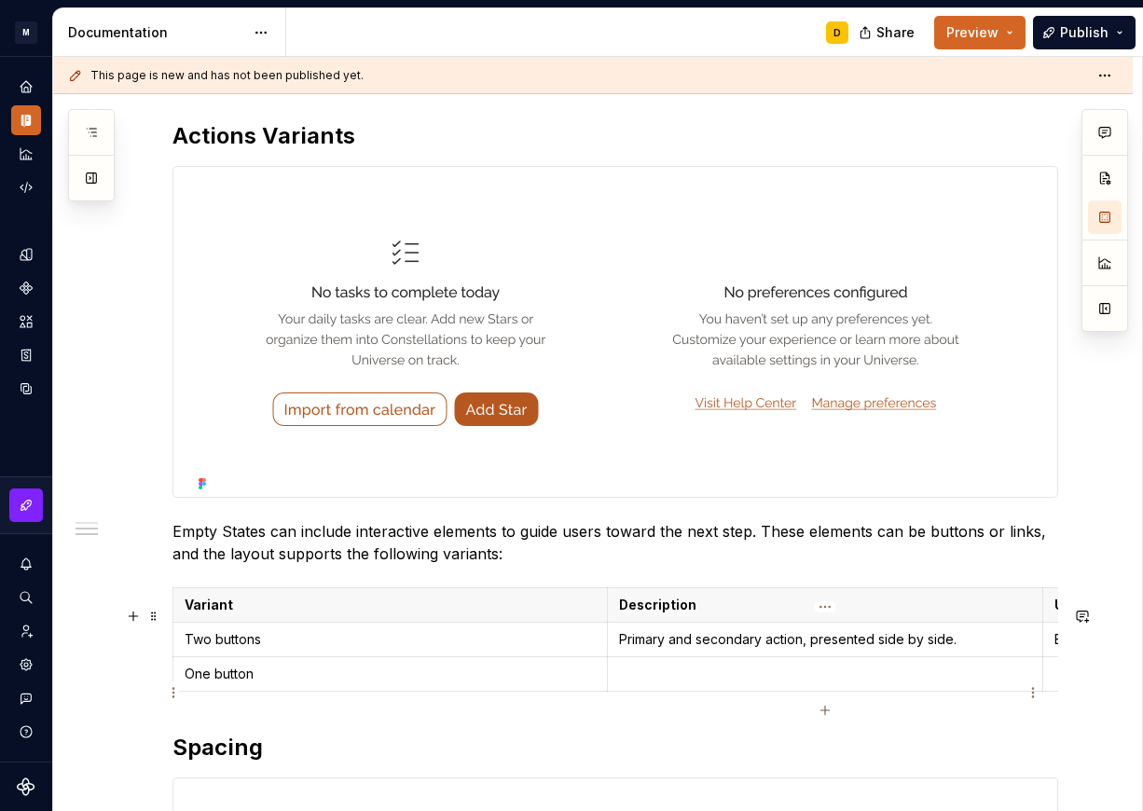
click at [734, 684] on p at bounding box center [824, 674] width 411 height 19
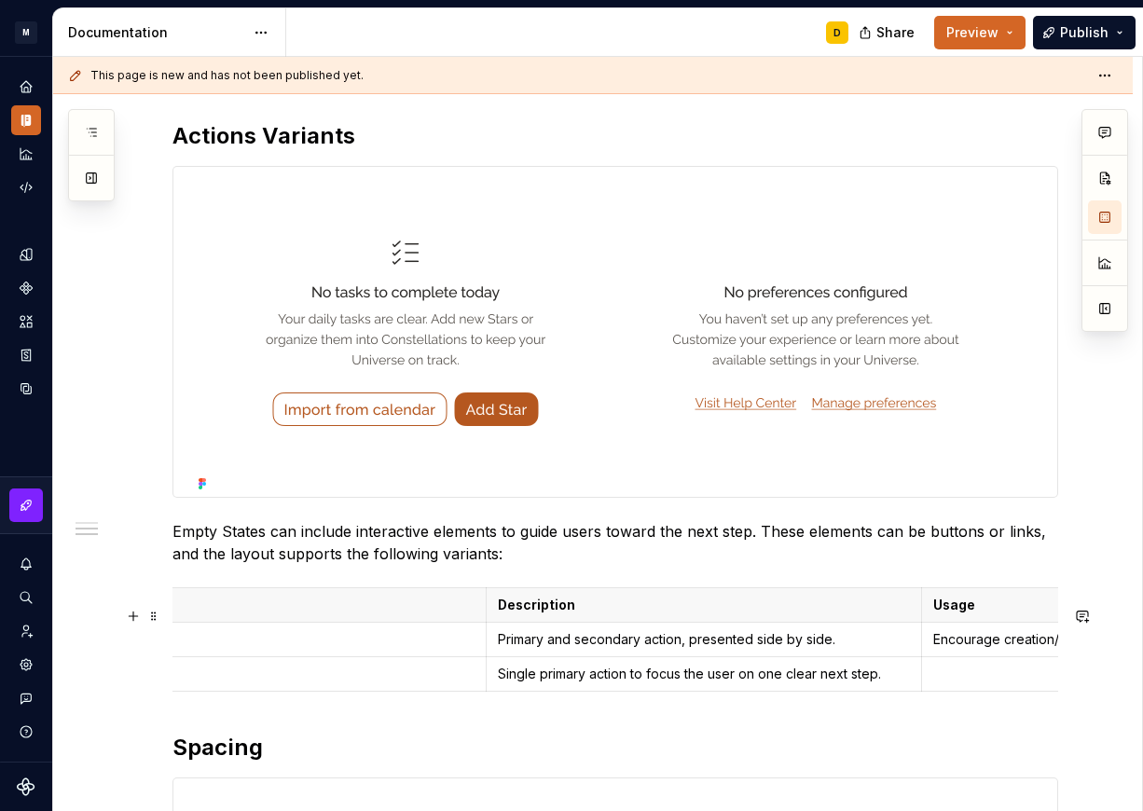
scroll to position [0, 128]
click at [958, 684] on p at bounding box center [1132, 674] width 411 height 19
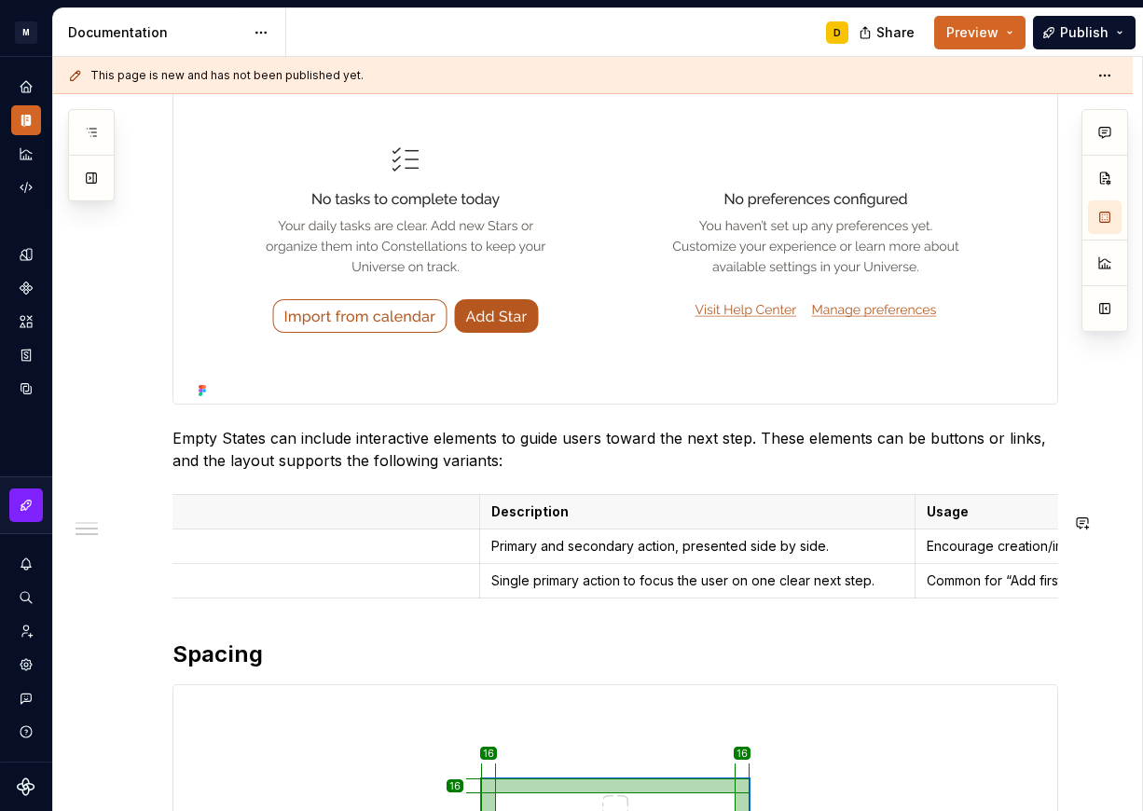
scroll to position [1148, 0]
click at [696, 613] on icon "button" at bounding box center [697, 616] width 15 height 15
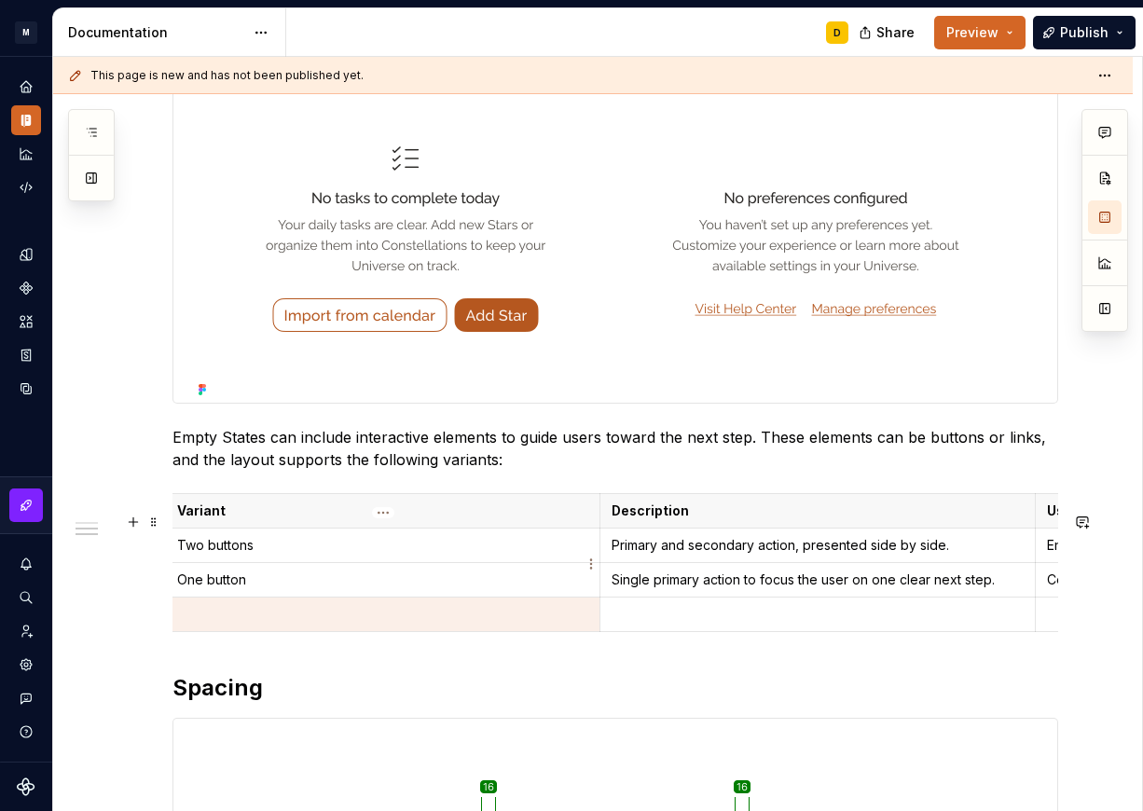
scroll to position [0, 0]
click at [409, 624] on p at bounding box center [390, 614] width 411 height 19
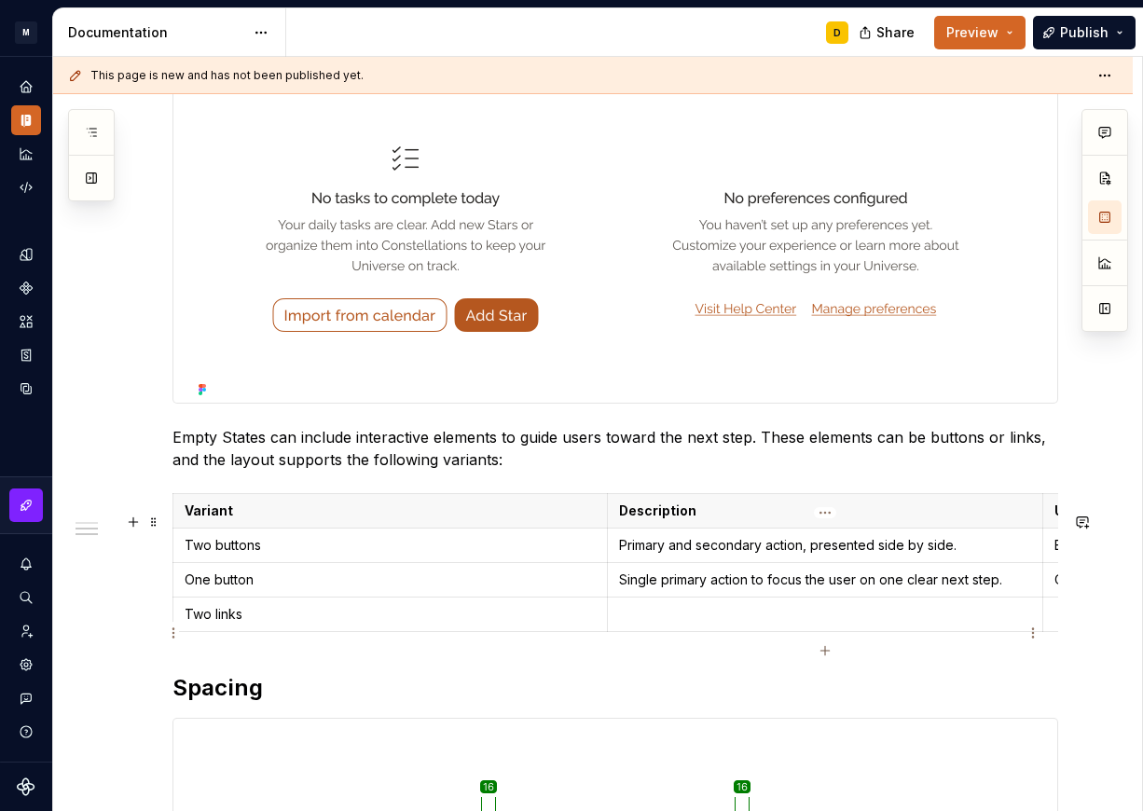
click at [698, 624] on p at bounding box center [824, 614] width 411 height 19
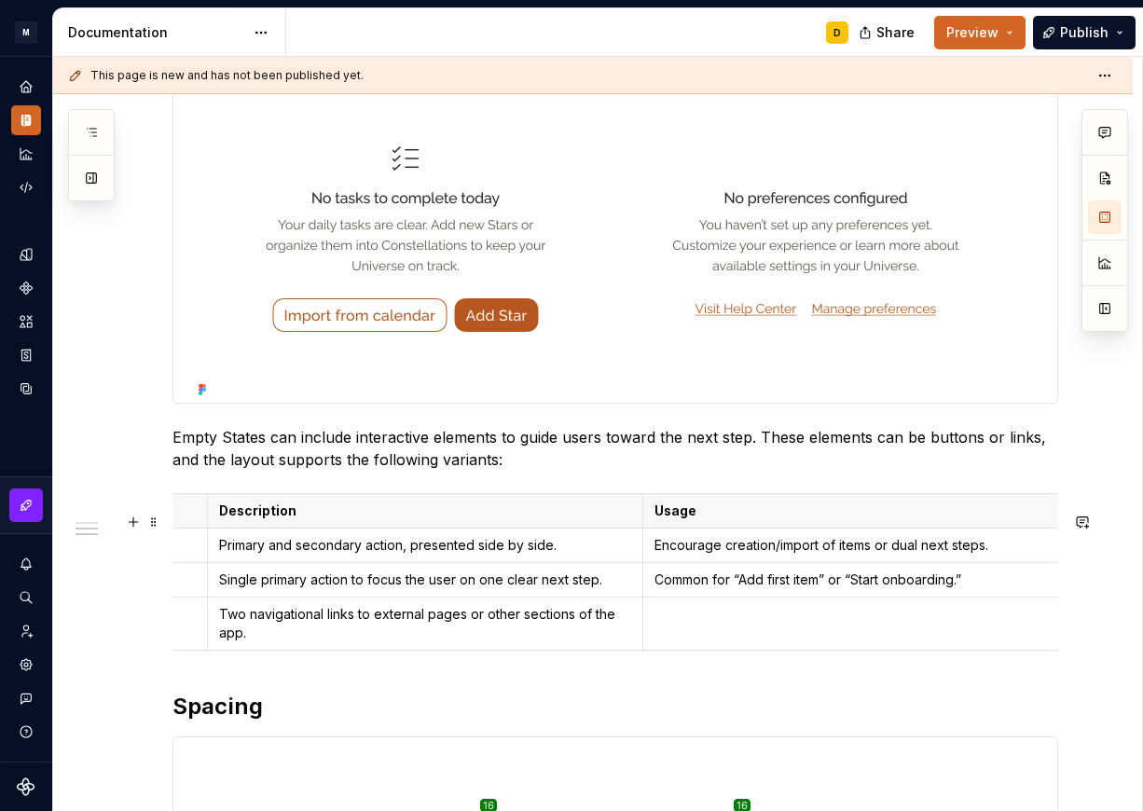
scroll to position [0, 407]
click at [788, 624] on p at bounding box center [853, 614] width 411 height 19
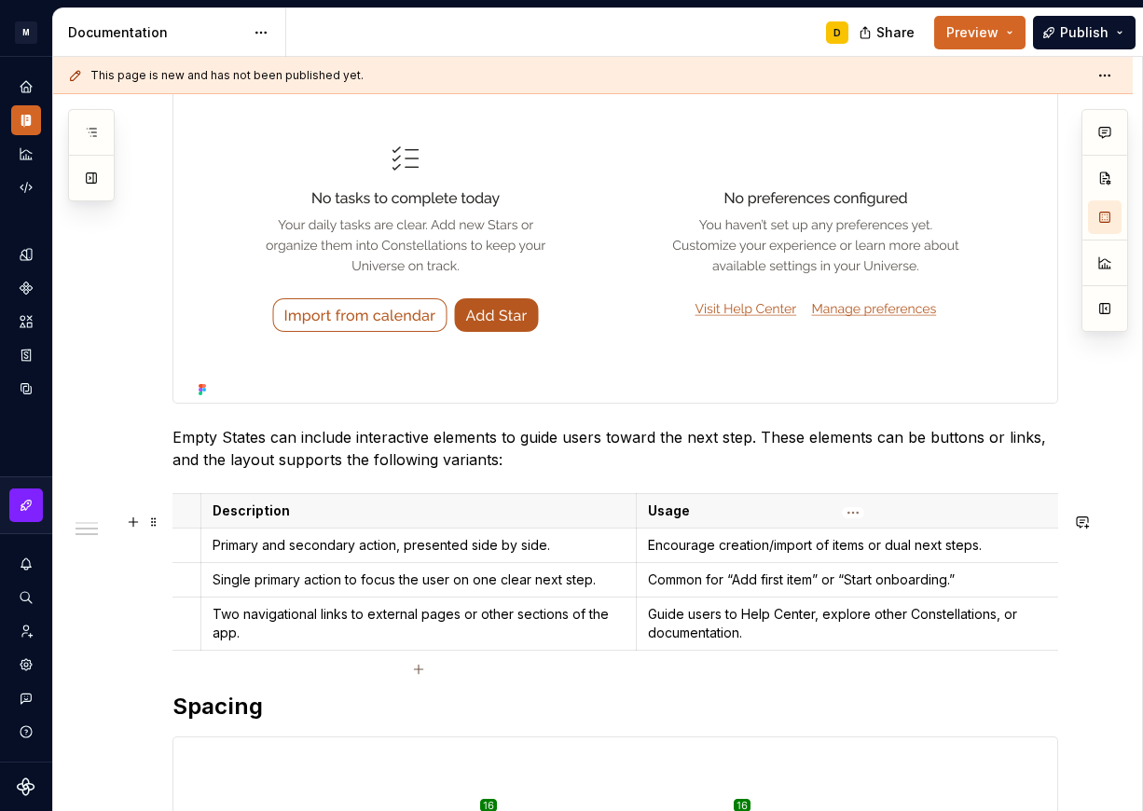
click at [994, 636] on p "Guide users to Help Center, explore other Constellations, or documentation." at bounding box center [853, 623] width 411 height 37
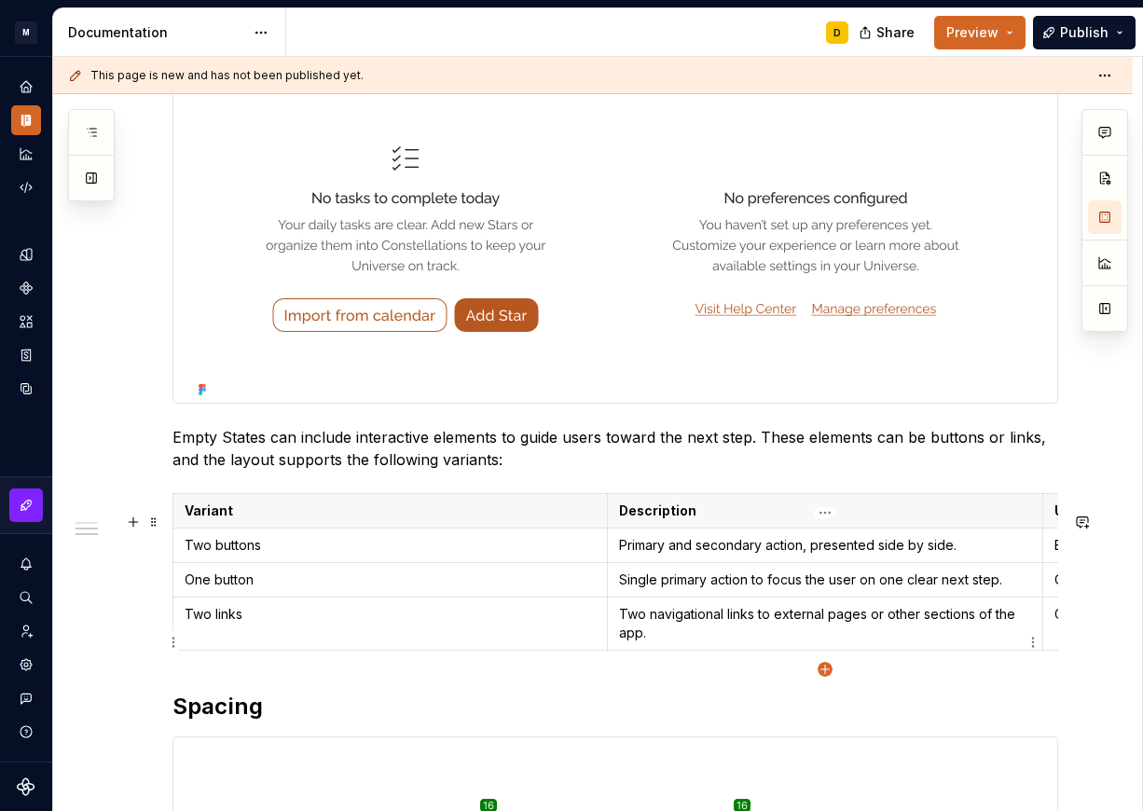
click at [823, 667] on icon "button" at bounding box center [825, 669] width 15 height 15
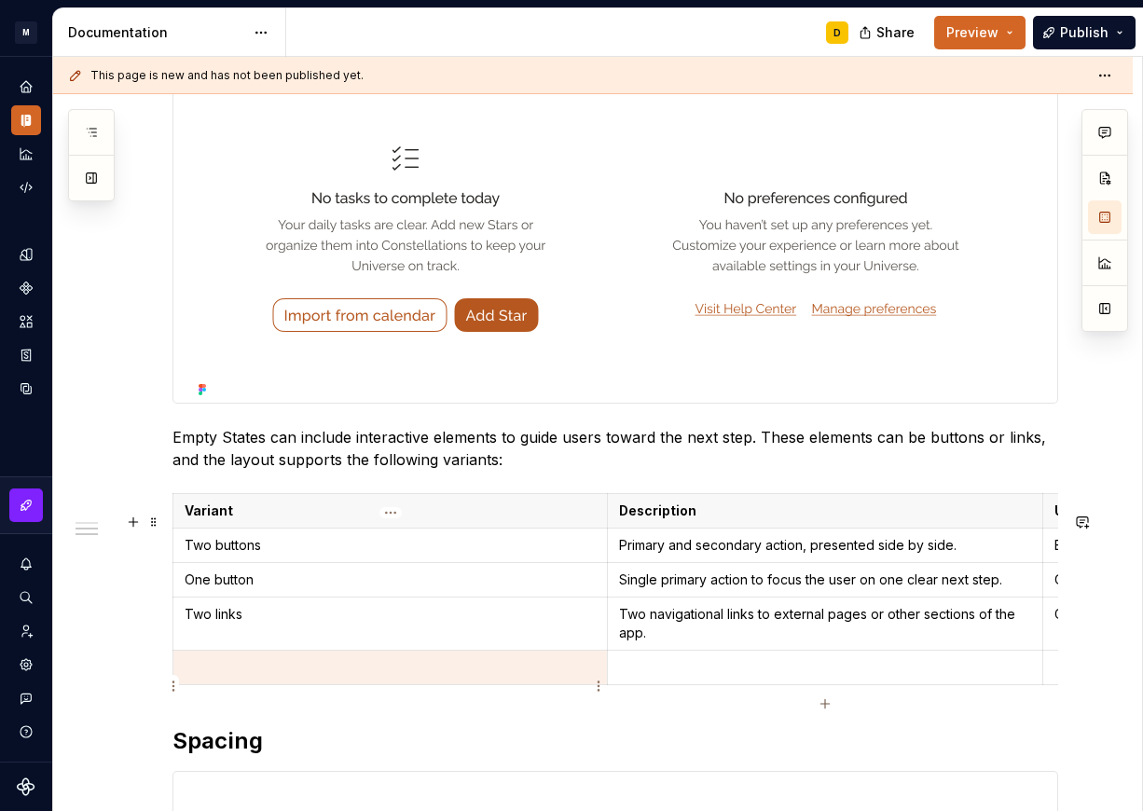
click at [450, 685] on td at bounding box center [390, 668] width 435 height 35
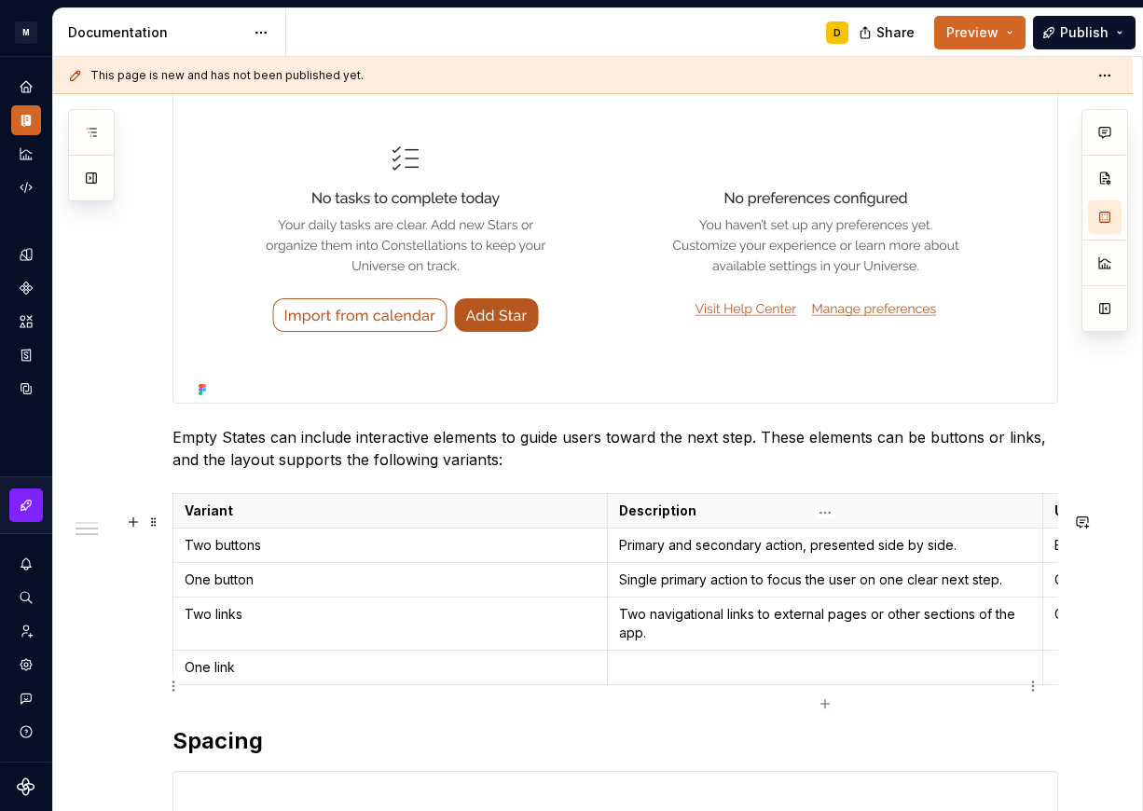
click at [633, 677] on p at bounding box center [824, 667] width 411 height 19
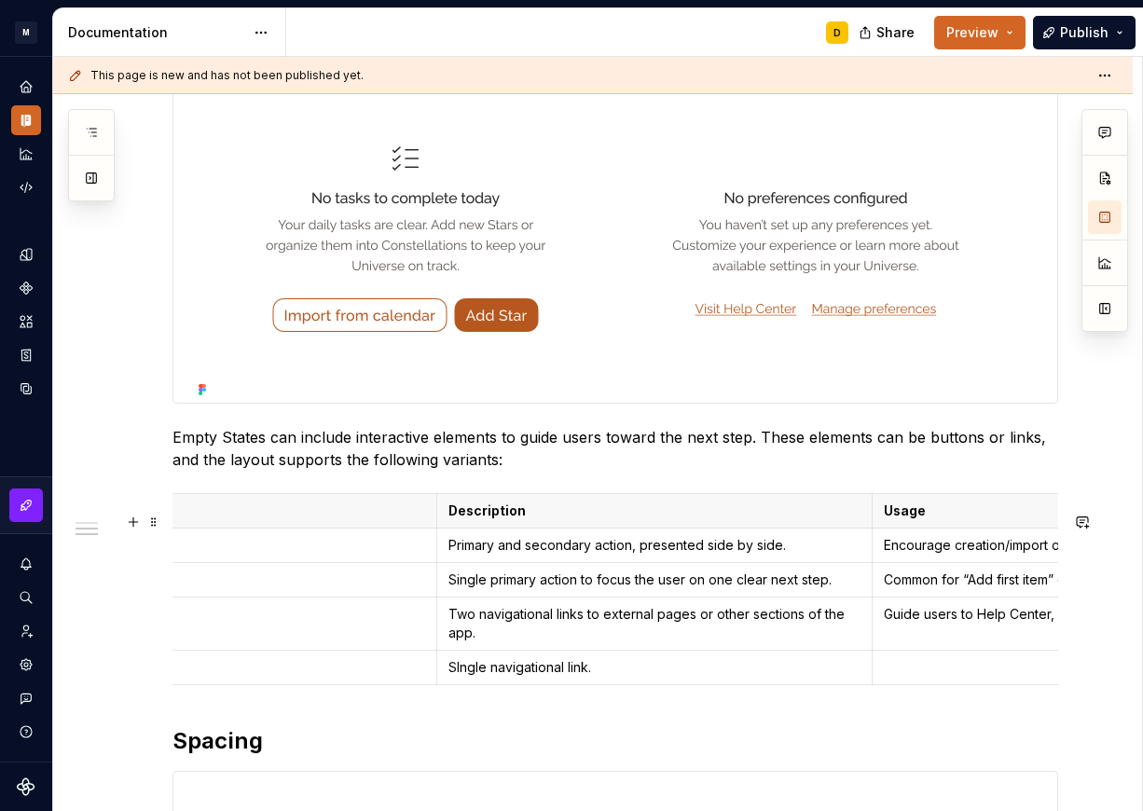
scroll to position [0, 189]
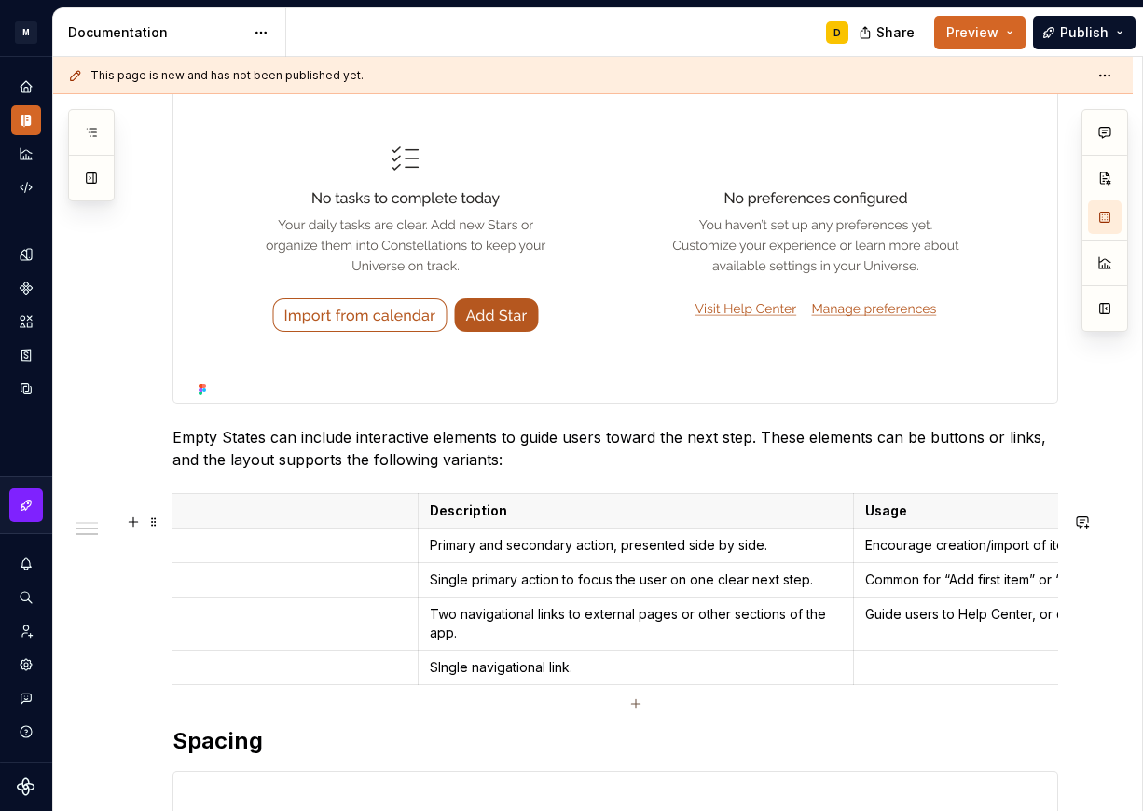
click at [901, 677] on p at bounding box center [1070, 667] width 411 height 19
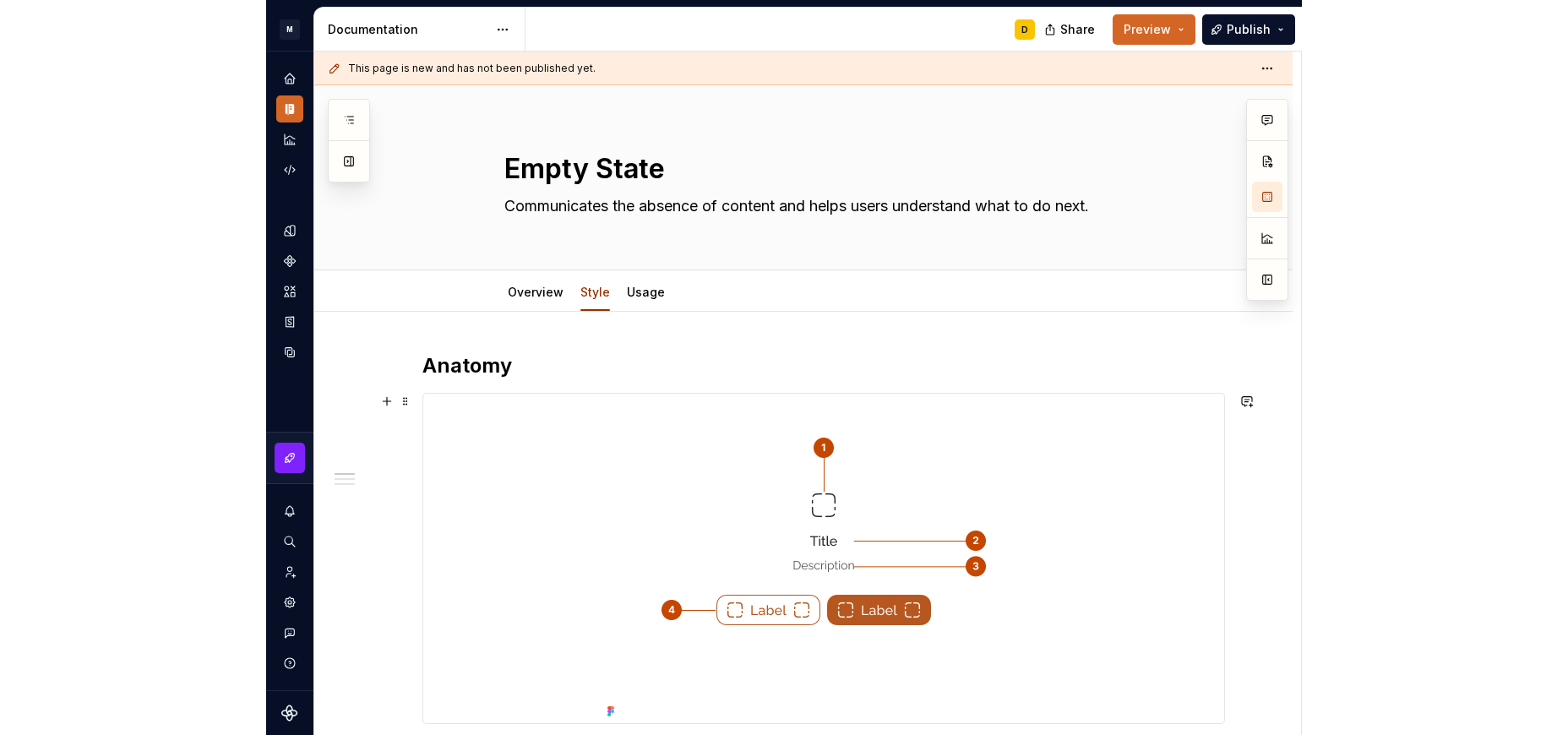
scroll to position [0, 0]
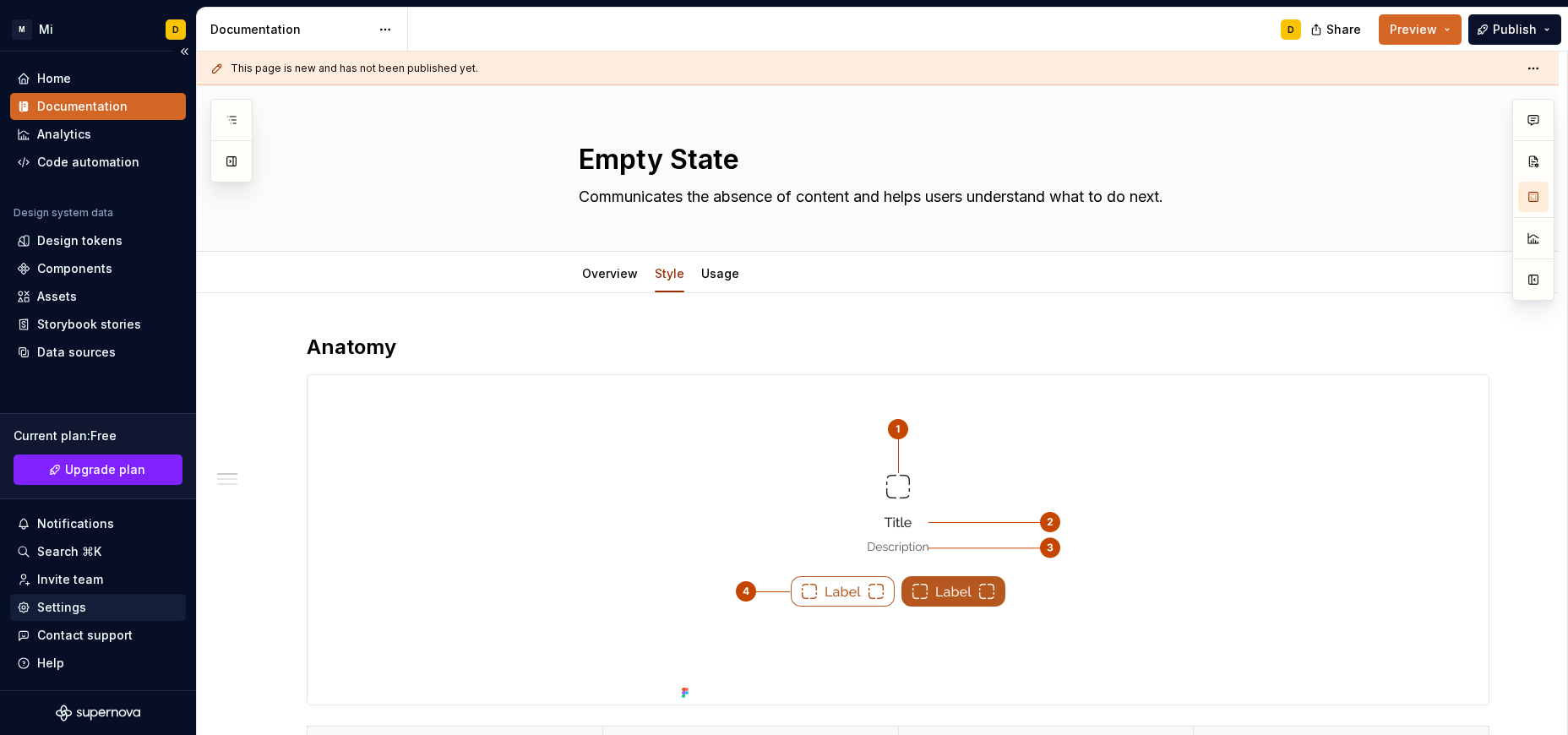
click at [85, 601] on div "Settings" at bounding box center [98, 607] width 162 height 17
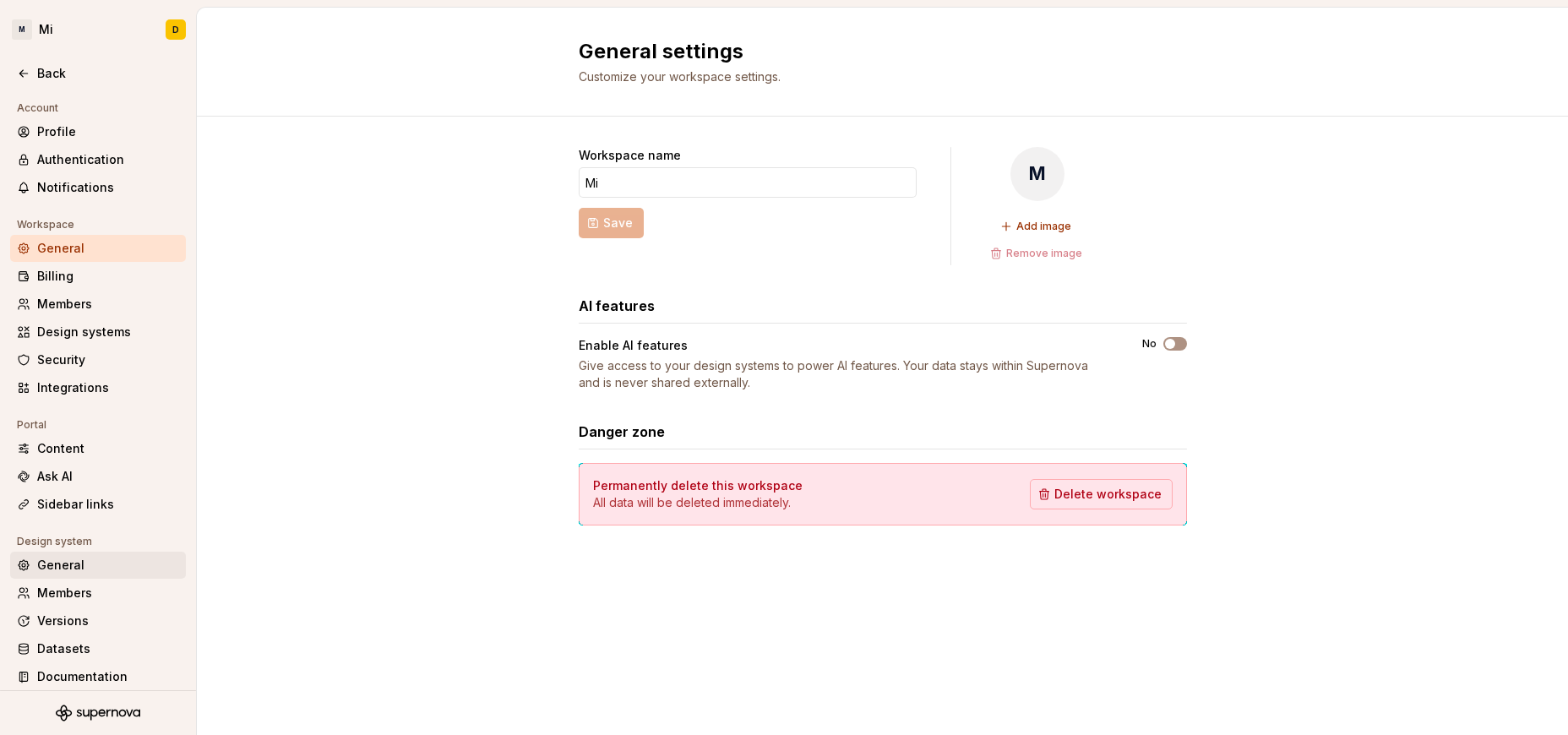
click at [96, 572] on div "General" at bounding box center [108, 566] width 142 height 17
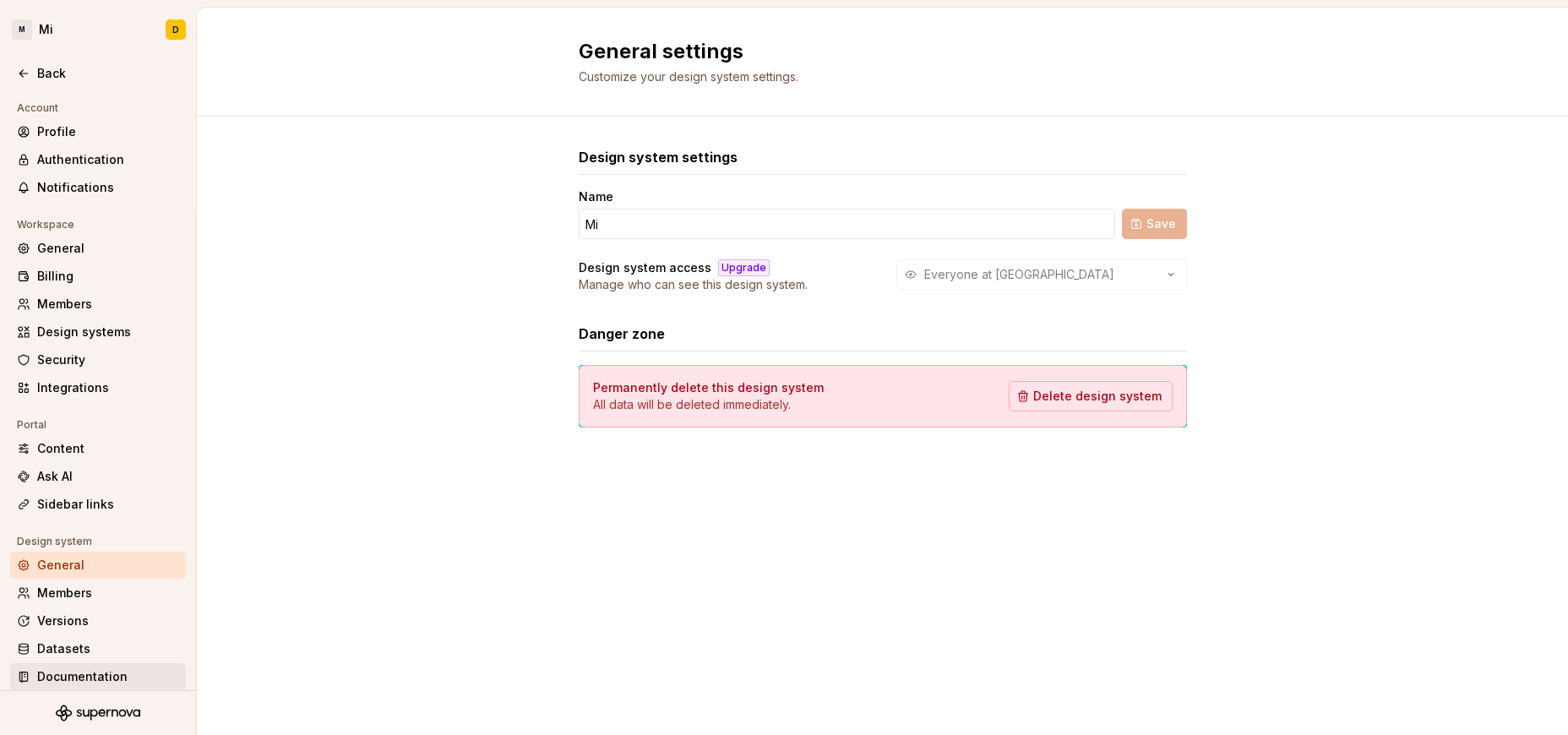
click at [95, 671] on div "Documentation" at bounding box center [108, 677] width 142 height 17
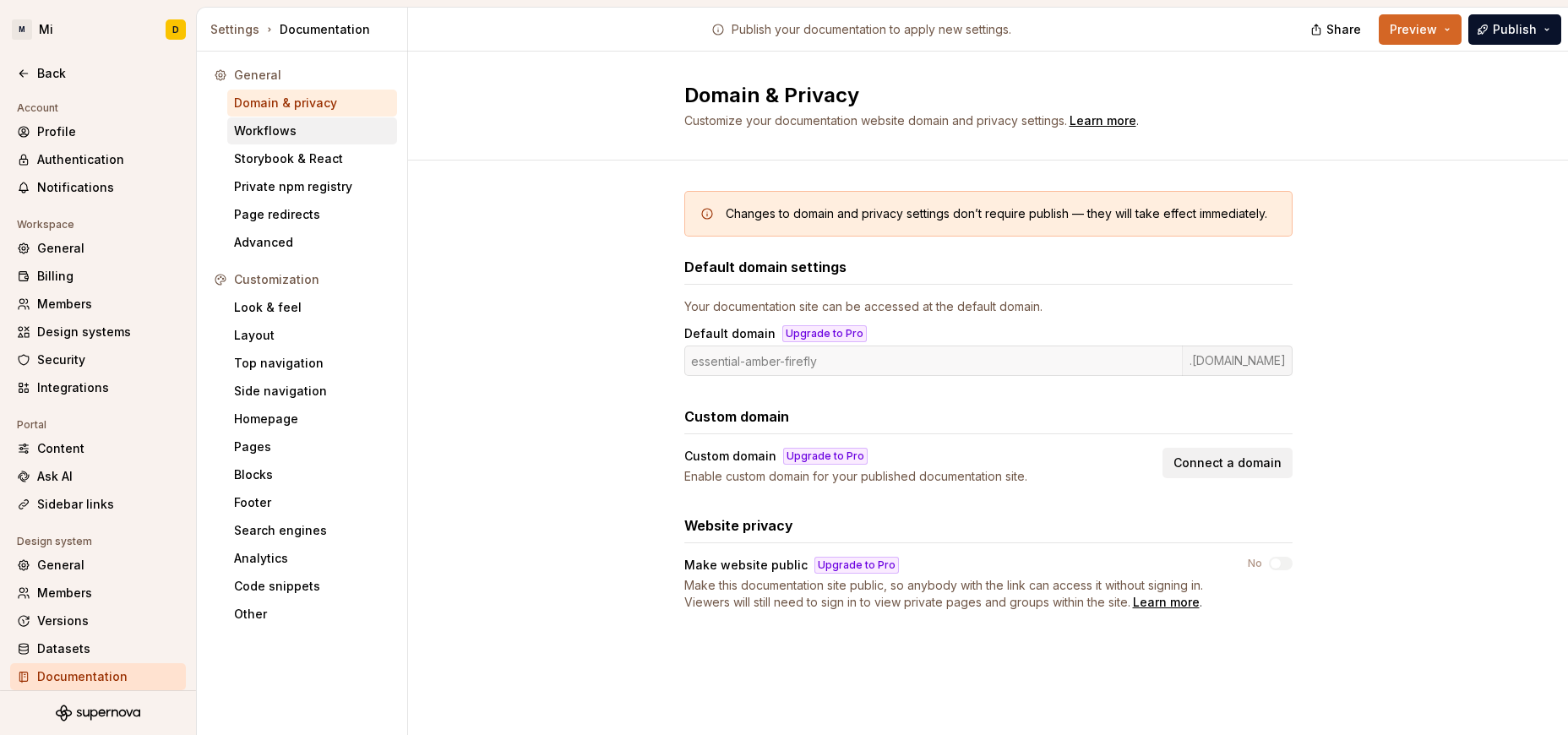
click at [296, 134] on div "Workflows" at bounding box center [312, 131] width 157 height 17
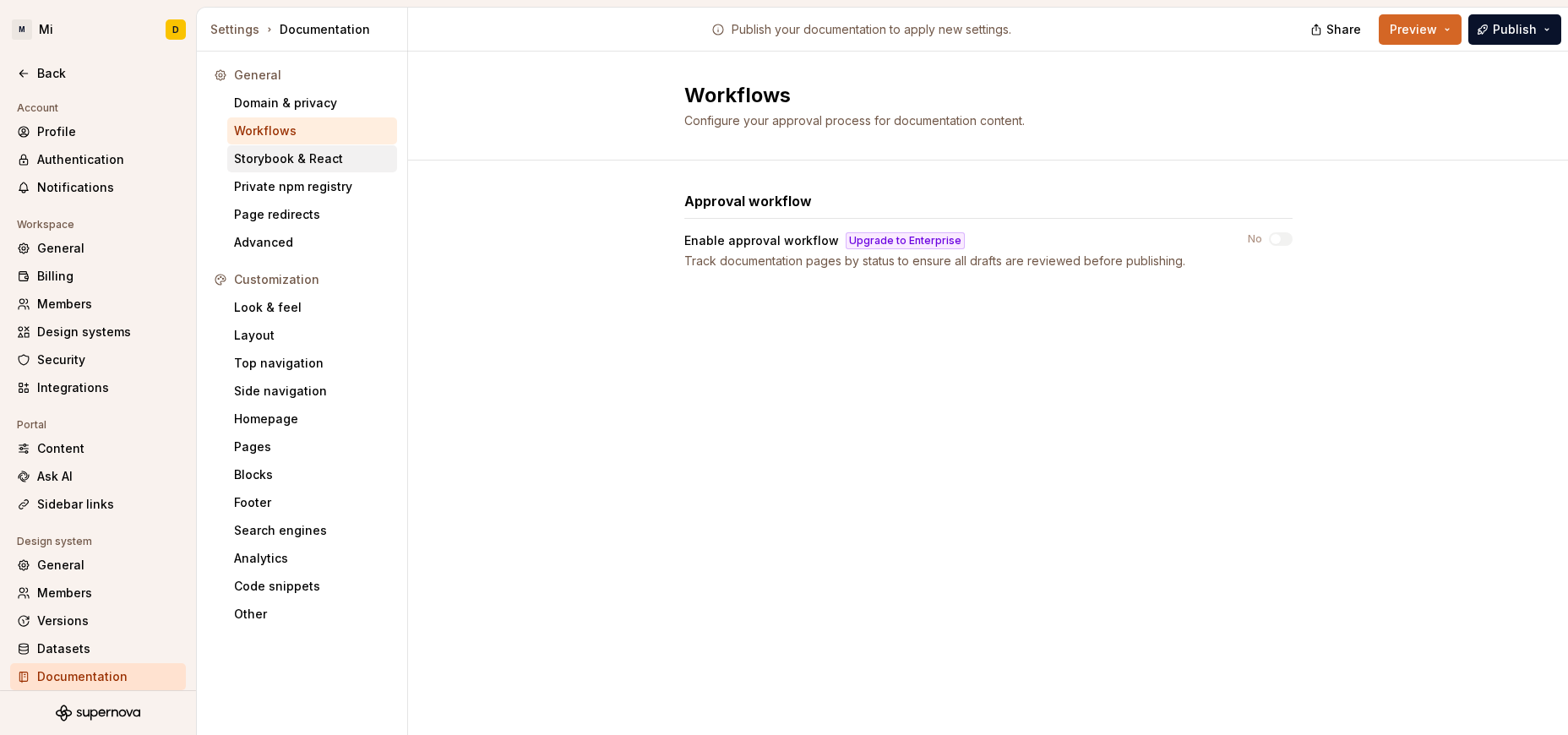
click at [298, 154] on div "Storybook & React" at bounding box center [312, 159] width 157 height 17
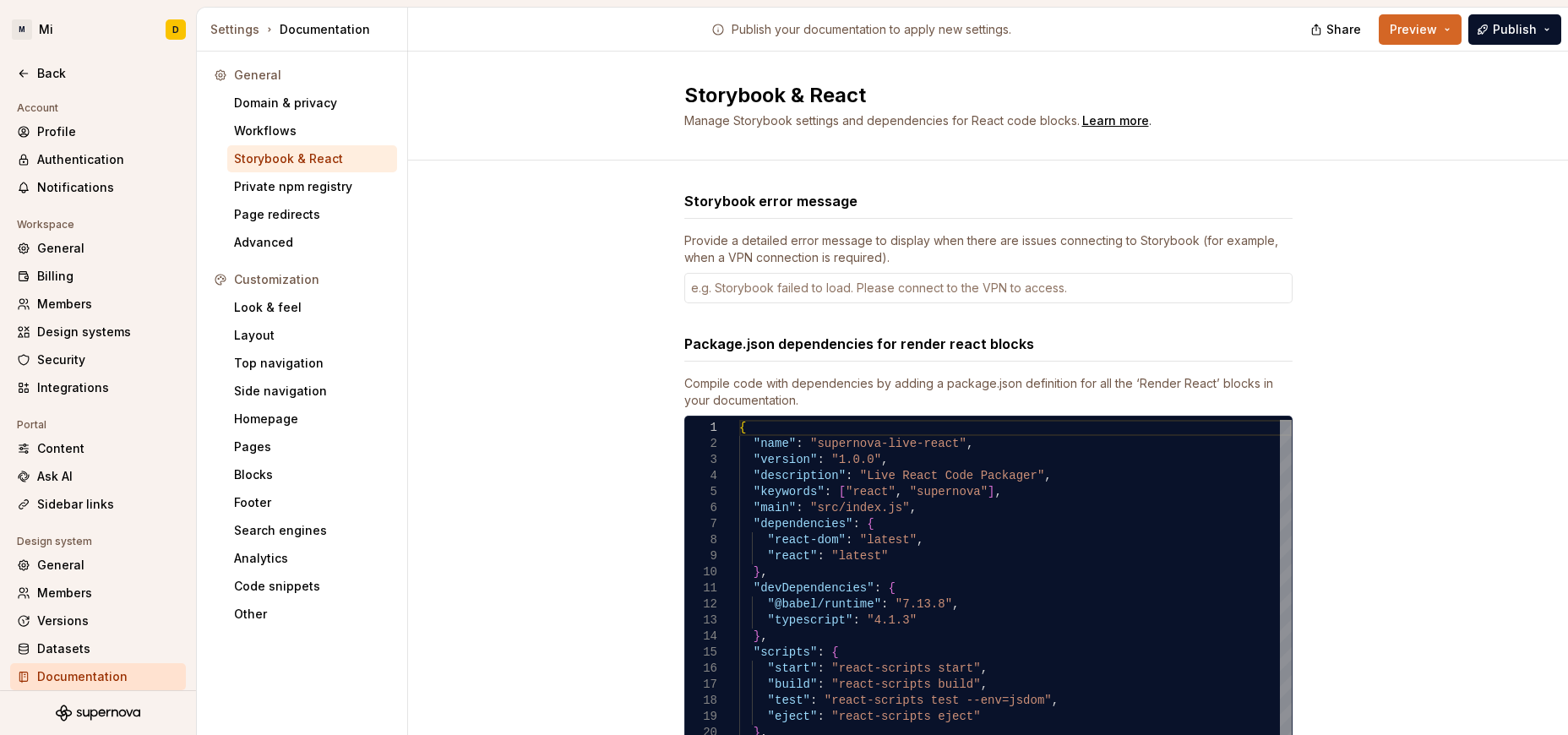
type textarea "*"
click at [309, 194] on div "Private npm registry" at bounding box center [312, 187] width 157 height 17
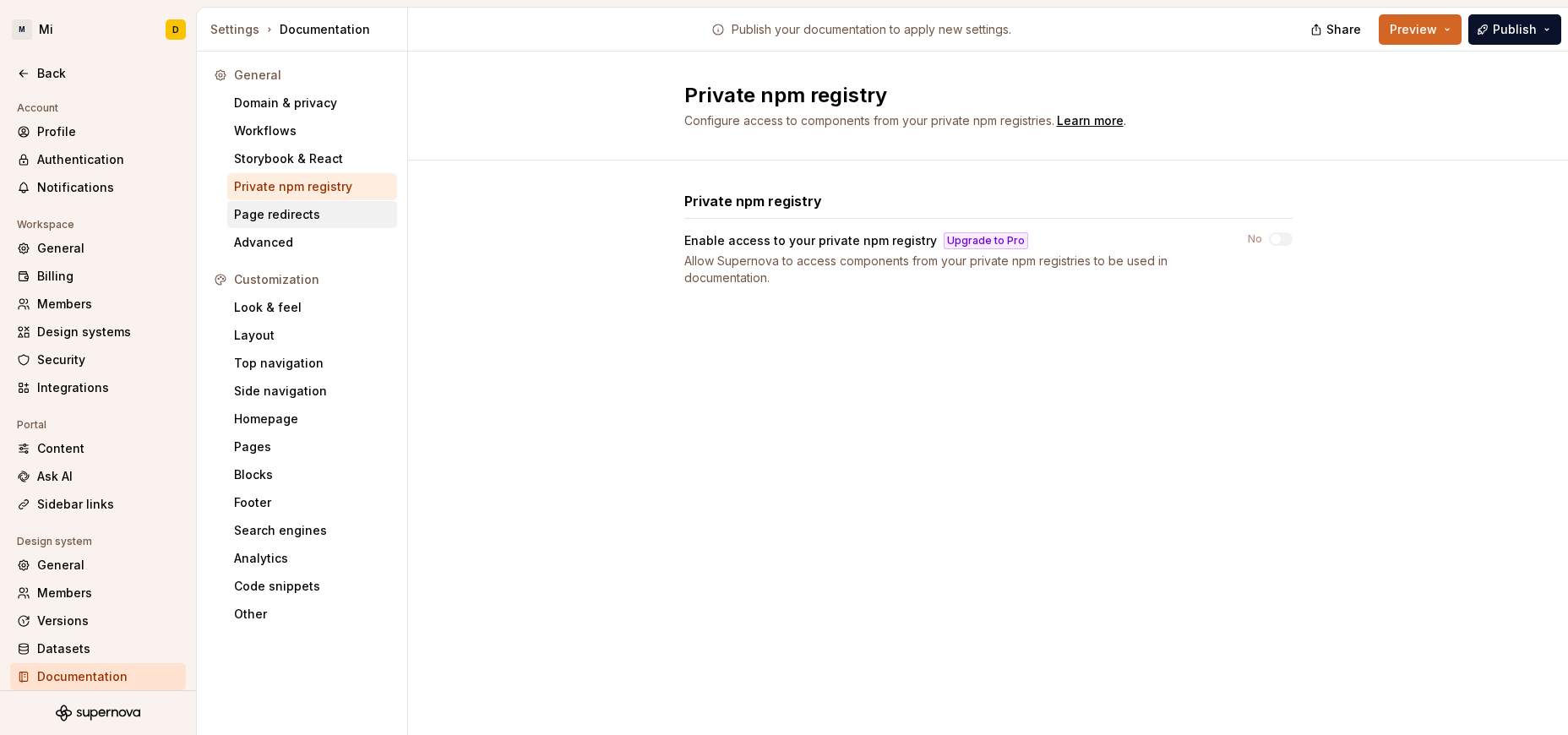
click at [332, 219] on div "Page redirects" at bounding box center [312, 215] width 157 height 17
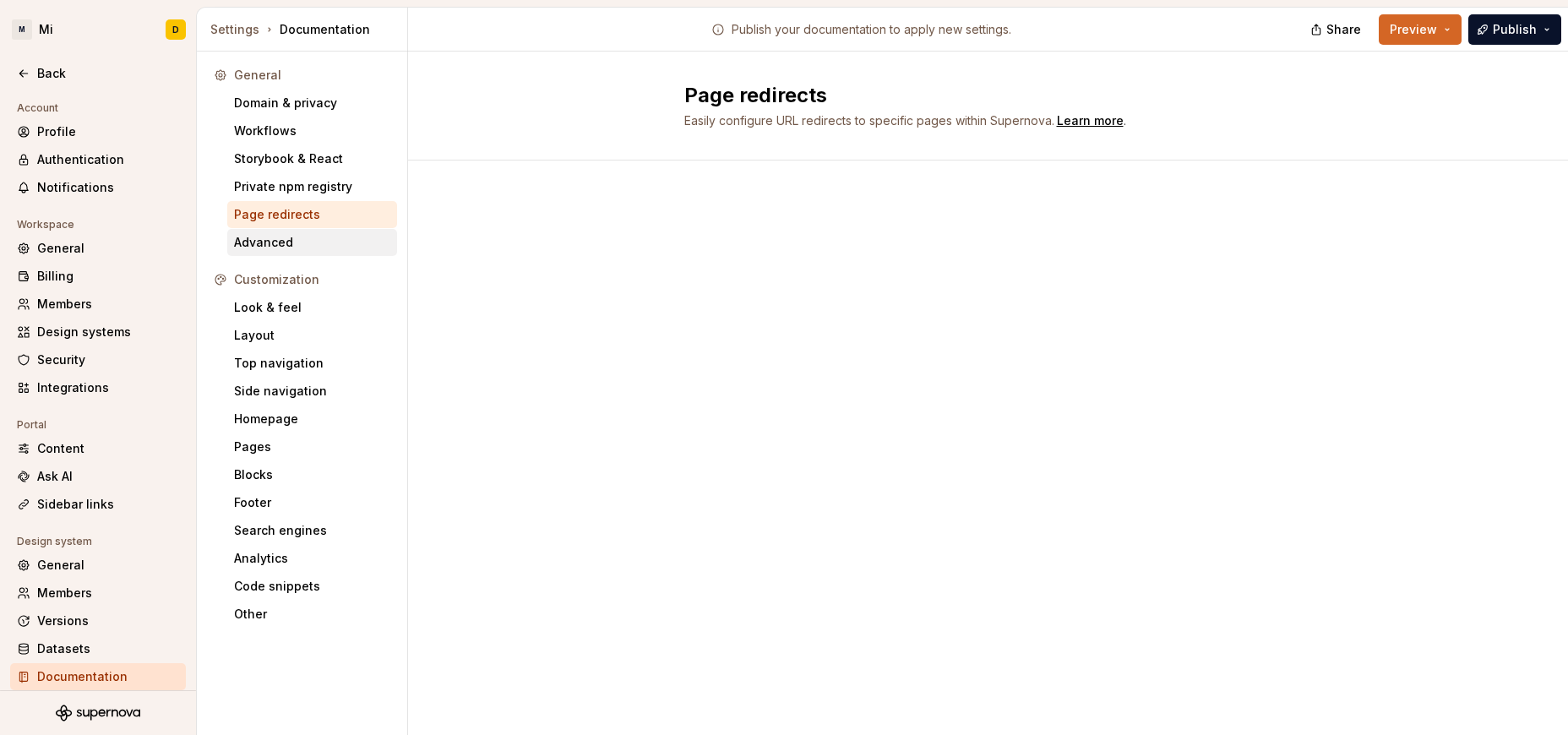
click at [309, 244] on div "Advanced" at bounding box center [312, 242] width 157 height 17
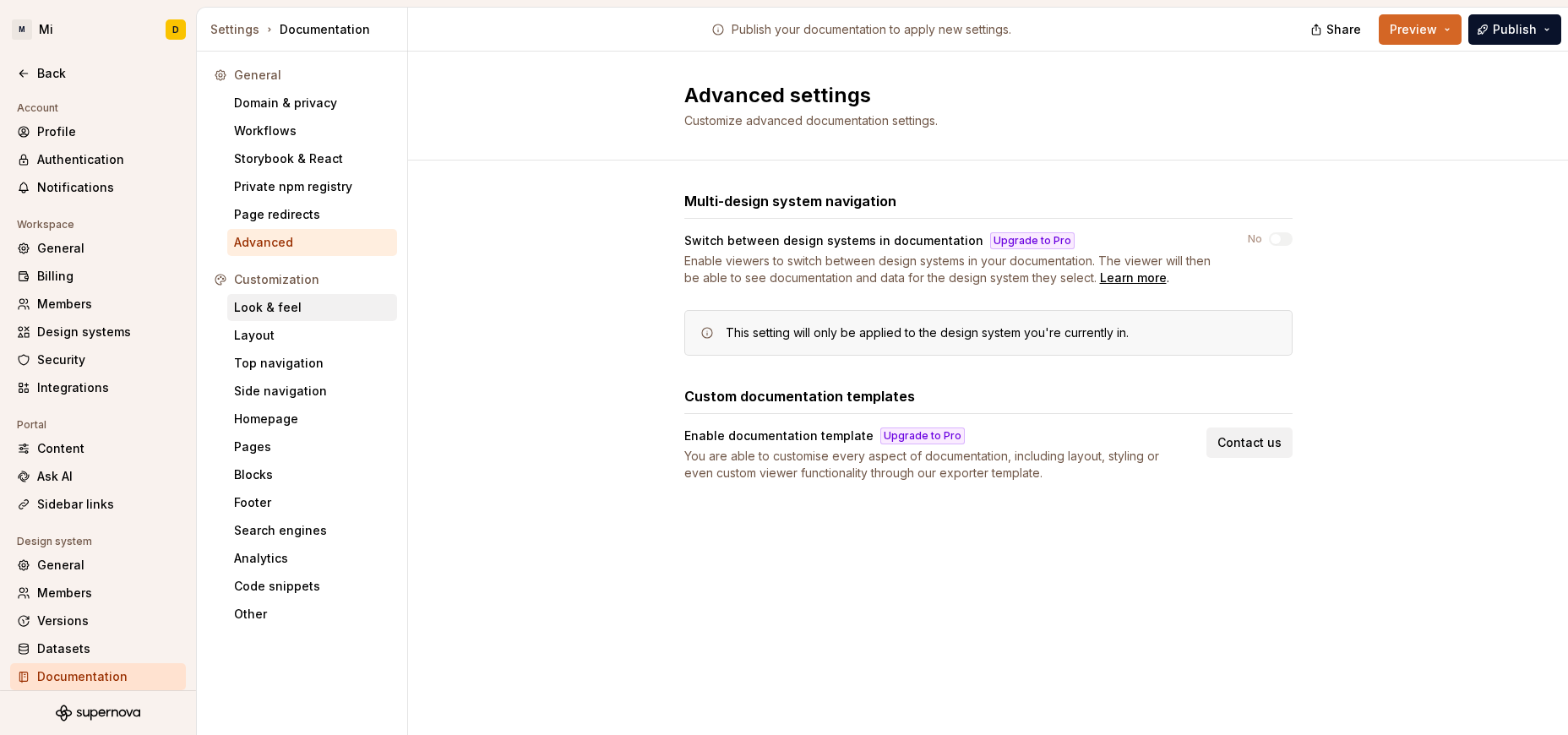
click at [293, 305] on div "Look & feel" at bounding box center [312, 307] width 157 height 17
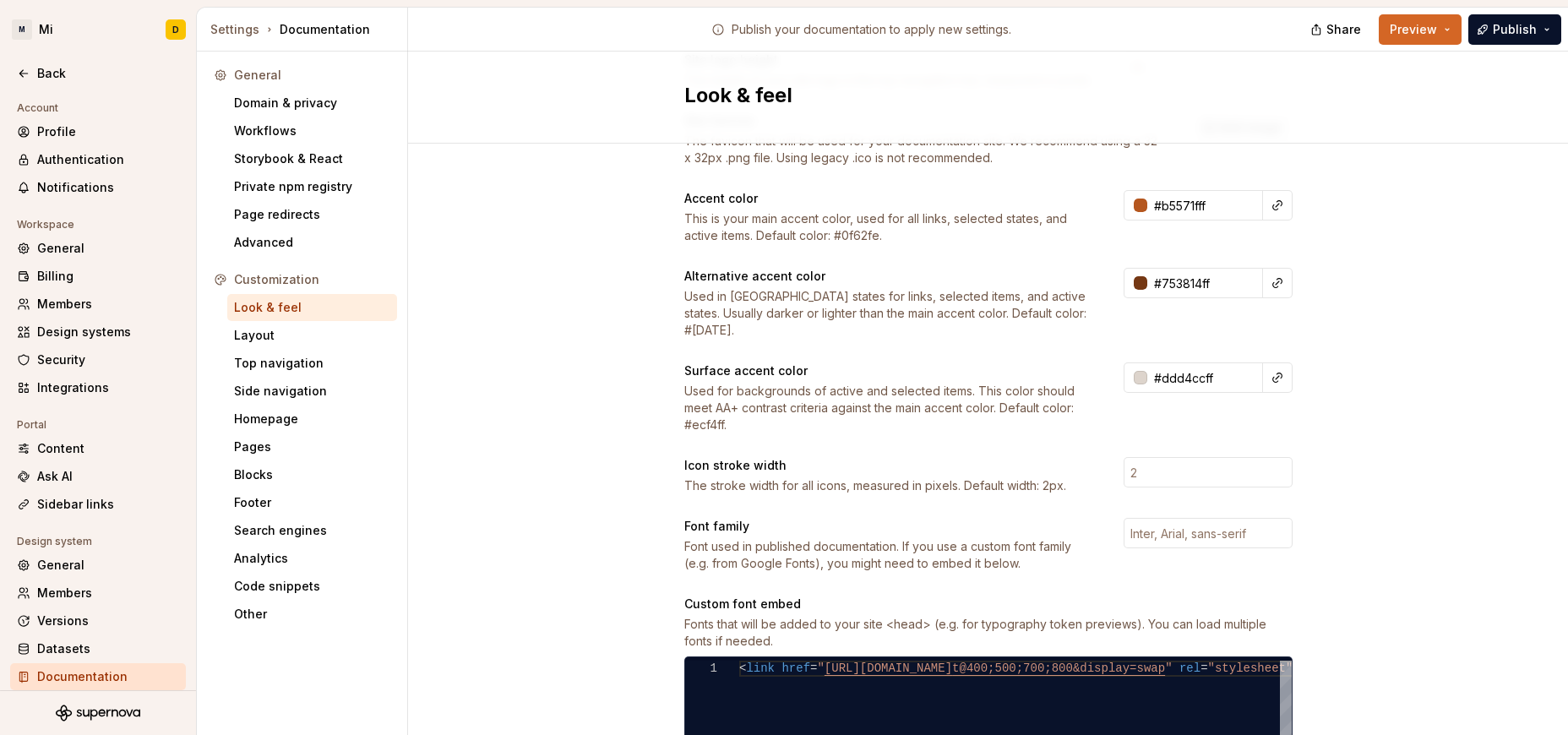
scroll to position [232, 0]
click at [295, 343] on div "Layout" at bounding box center [312, 335] width 157 height 17
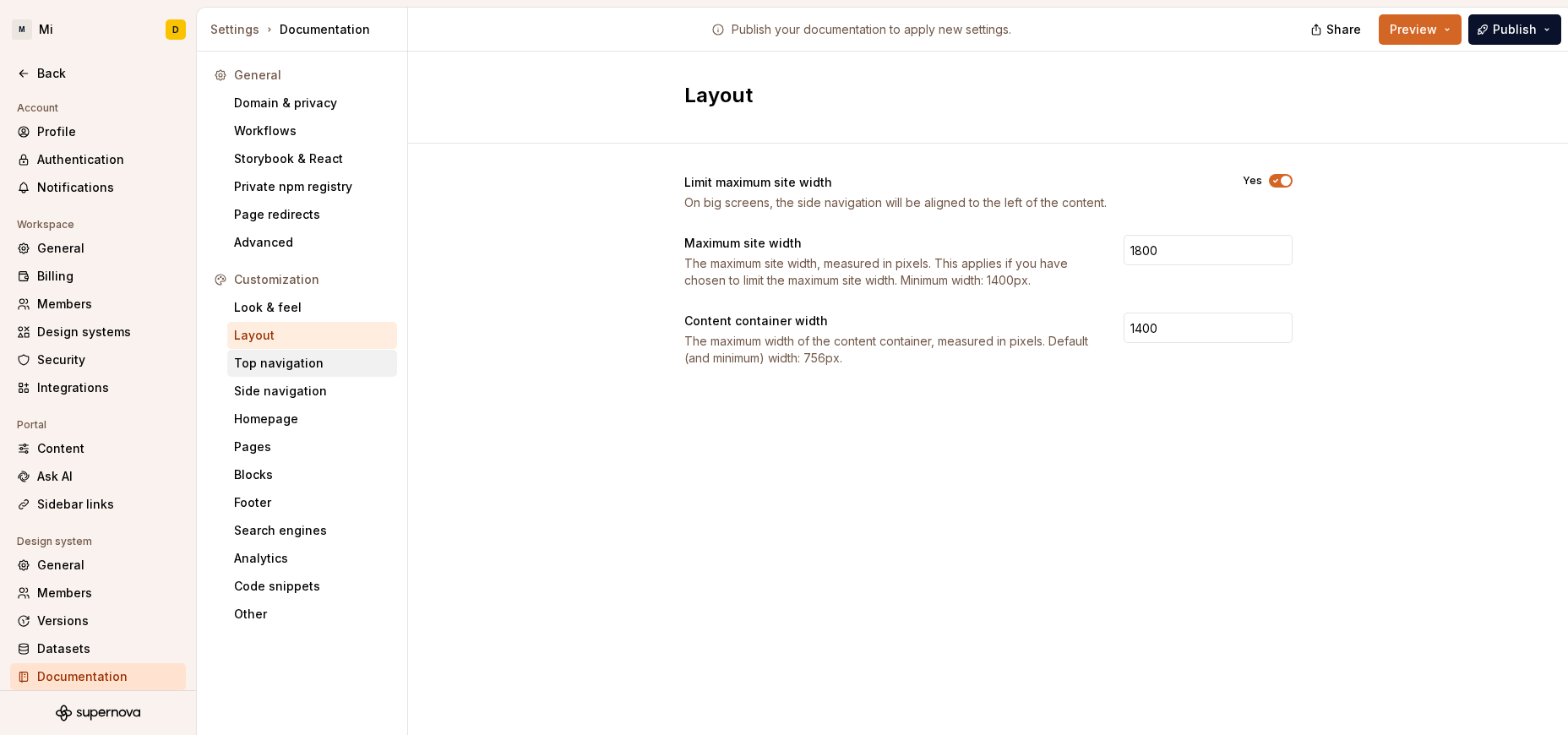
click at [320, 361] on div "Top navigation" at bounding box center [312, 363] width 157 height 17
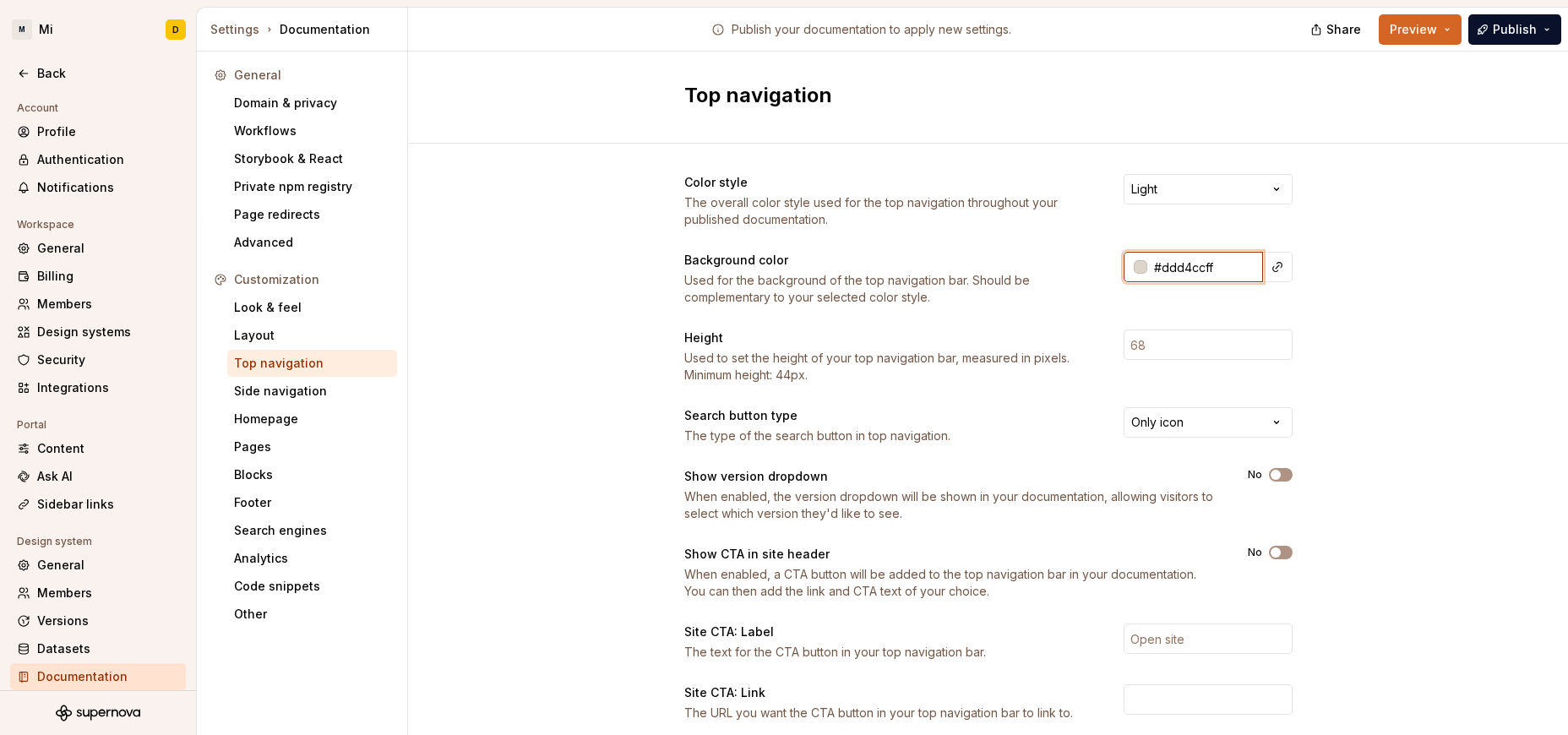
drag, startPoint x: 1211, startPoint y: 262, endPoint x: 1117, endPoint y: 262, distance: 94.0
click at [1034, 262] on input "#ddd4ccff" at bounding box center [1205, 267] width 116 height 31
drag, startPoint x: 1227, startPoint y: 257, endPoint x: 1133, endPoint y: 259, distance: 94.0
click at [1034, 259] on input "#ddd4ccff" at bounding box center [1205, 267] width 116 height 31
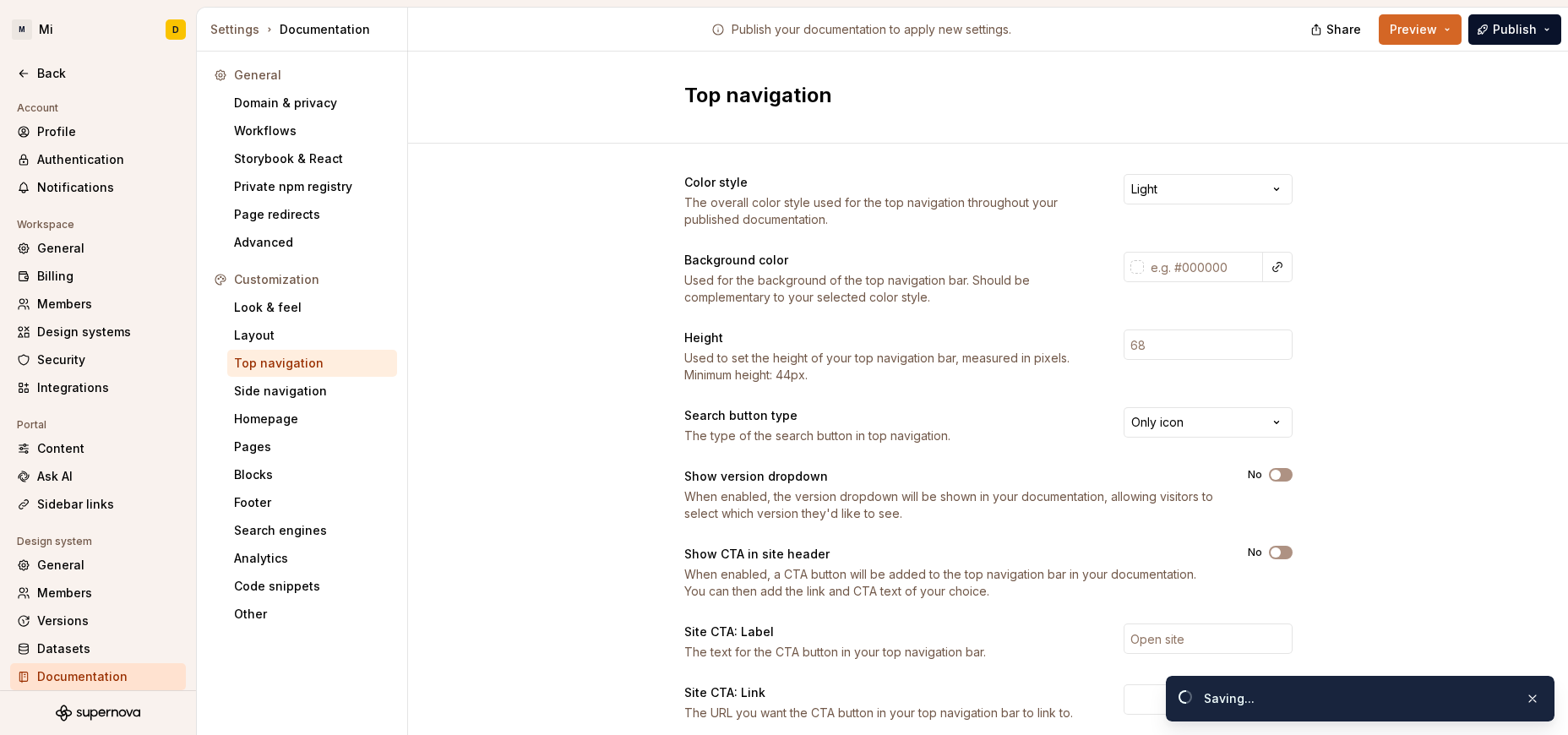
click at [1034, 294] on div "Color style The overall color style used for the top navigation throughout your…" at bounding box center [987, 535] width 1159 height 781
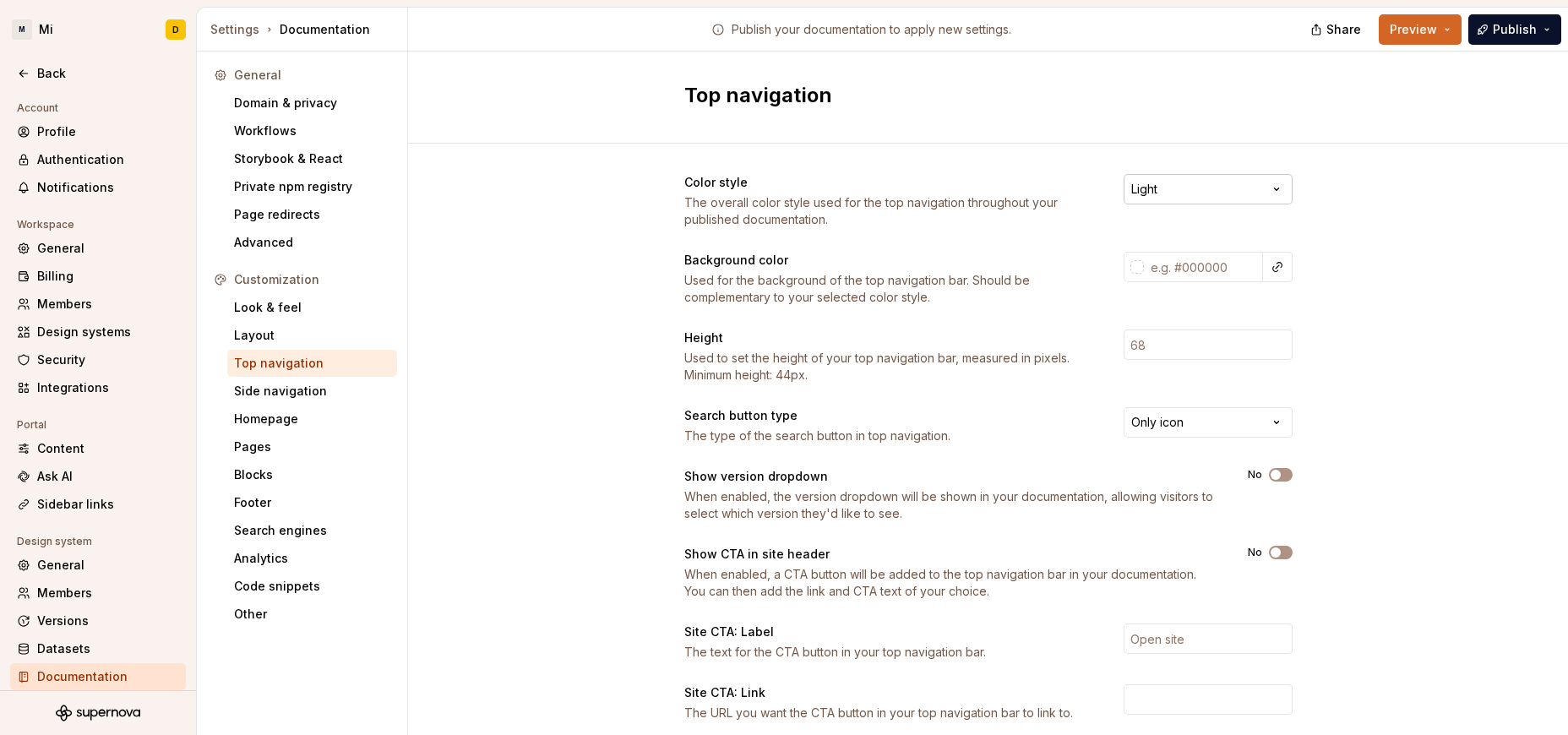
click at [1034, 188] on html "M Mi D Back Account Profile Authentication Notifications Workspace General Bill…" at bounding box center [784, 367] width 1568 height 735
click at [573, 358] on html "M Mi D Back Account Profile Authentication Notifications Workspace General Bill…" at bounding box center [784, 367] width 1568 height 735
click at [331, 380] on div "Side navigation" at bounding box center [312, 392] width 169 height 27
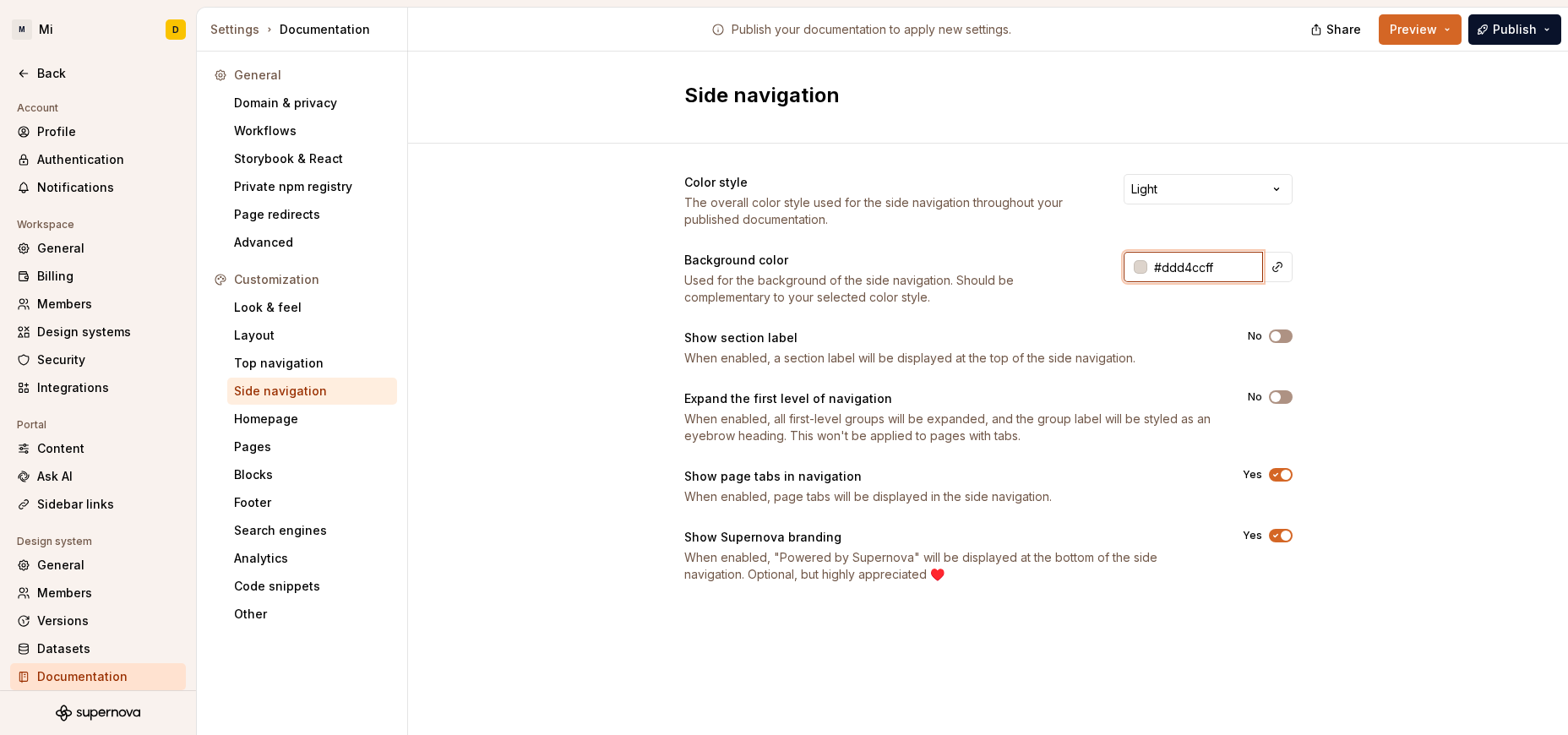
drag, startPoint x: 1240, startPoint y: 267, endPoint x: 1098, endPoint y: 277, distance: 142.4
click at [1034, 277] on input "#ddd4ccff" at bounding box center [1205, 267] width 116 height 31
drag, startPoint x: 1214, startPoint y: 274, endPoint x: 1128, endPoint y: 285, distance: 86.7
click at [1034, 282] on input "#ddd4ccff" at bounding box center [1205, 267] width 116 height 31
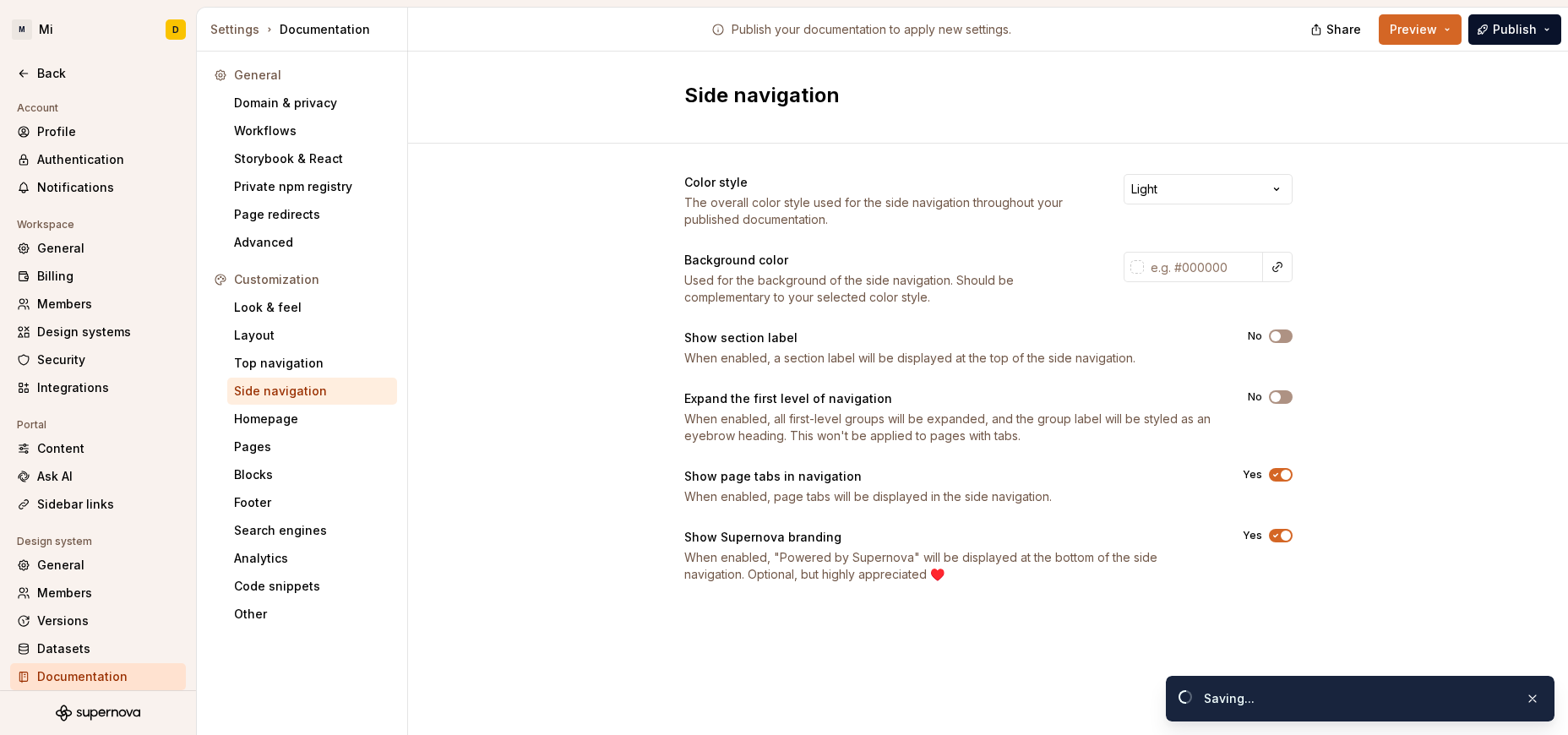
click at [1034, 305] on div "Color style The overall color style used for the side navigation throughout you…" at bounding box center [987, 396] width 1159 height 504
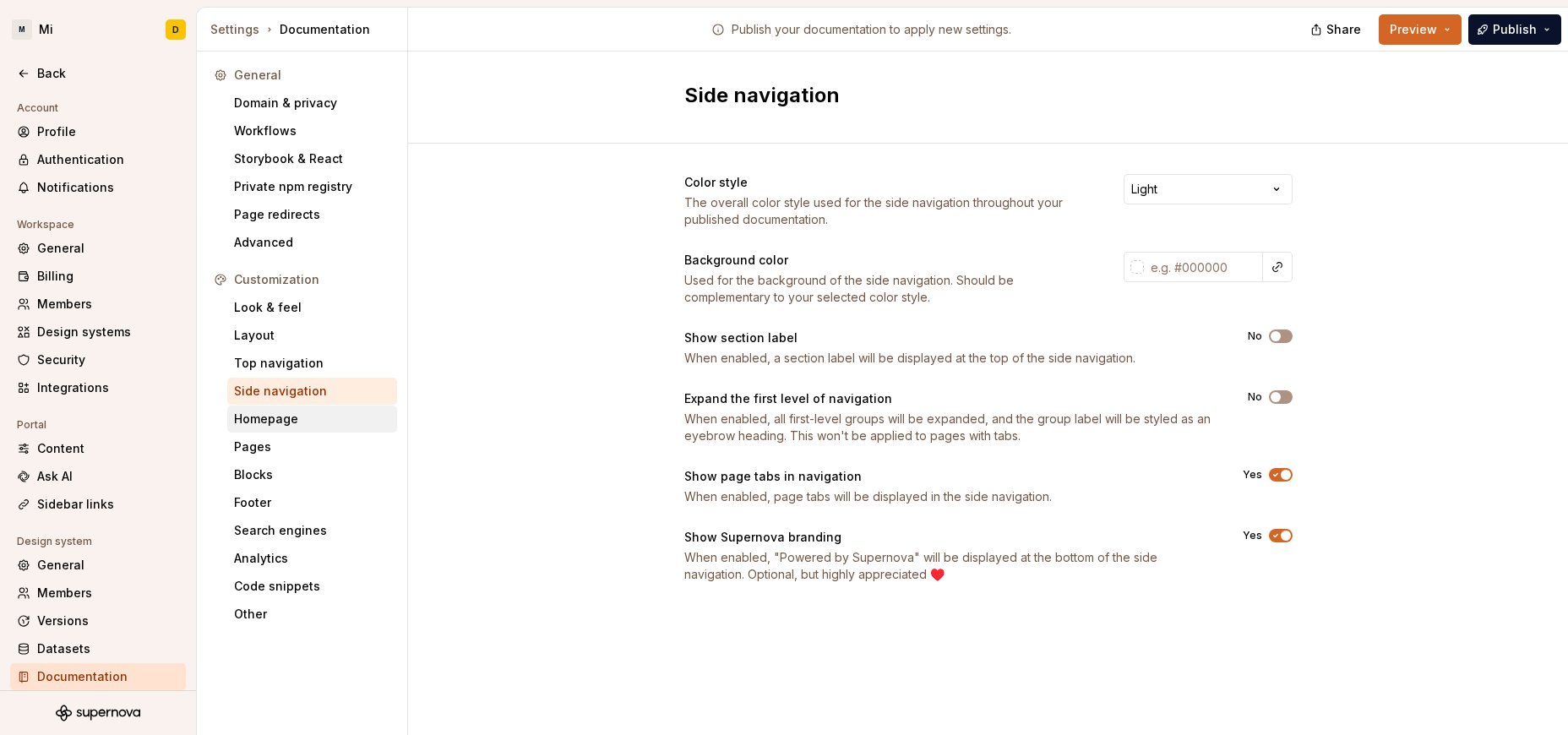
click at [278, 414] on div "Homepage" at bounding box center [312, 419] width 157 height 17
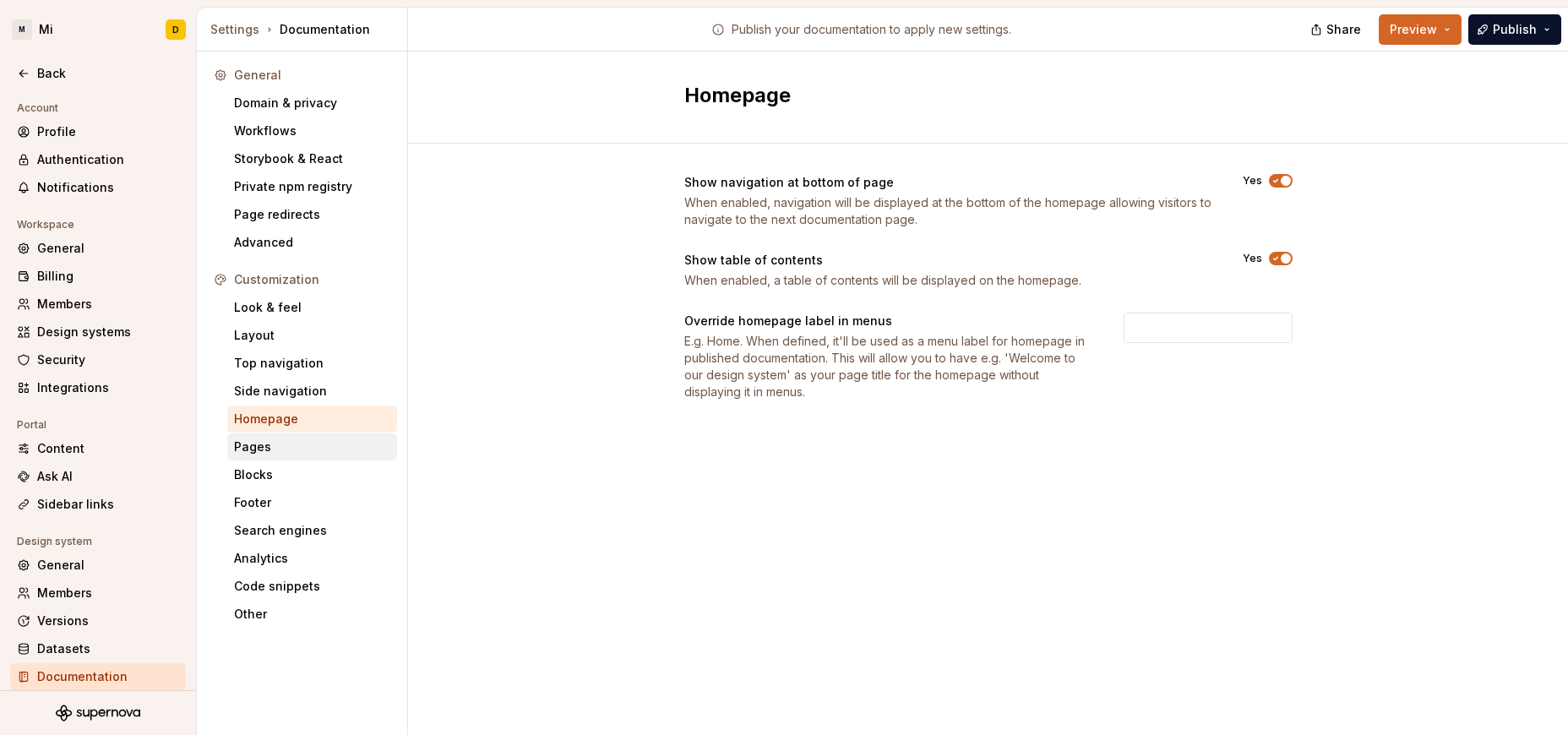
click at [333, 437] on div "Pages" at bounding box center [312, 447] width 169 height 27
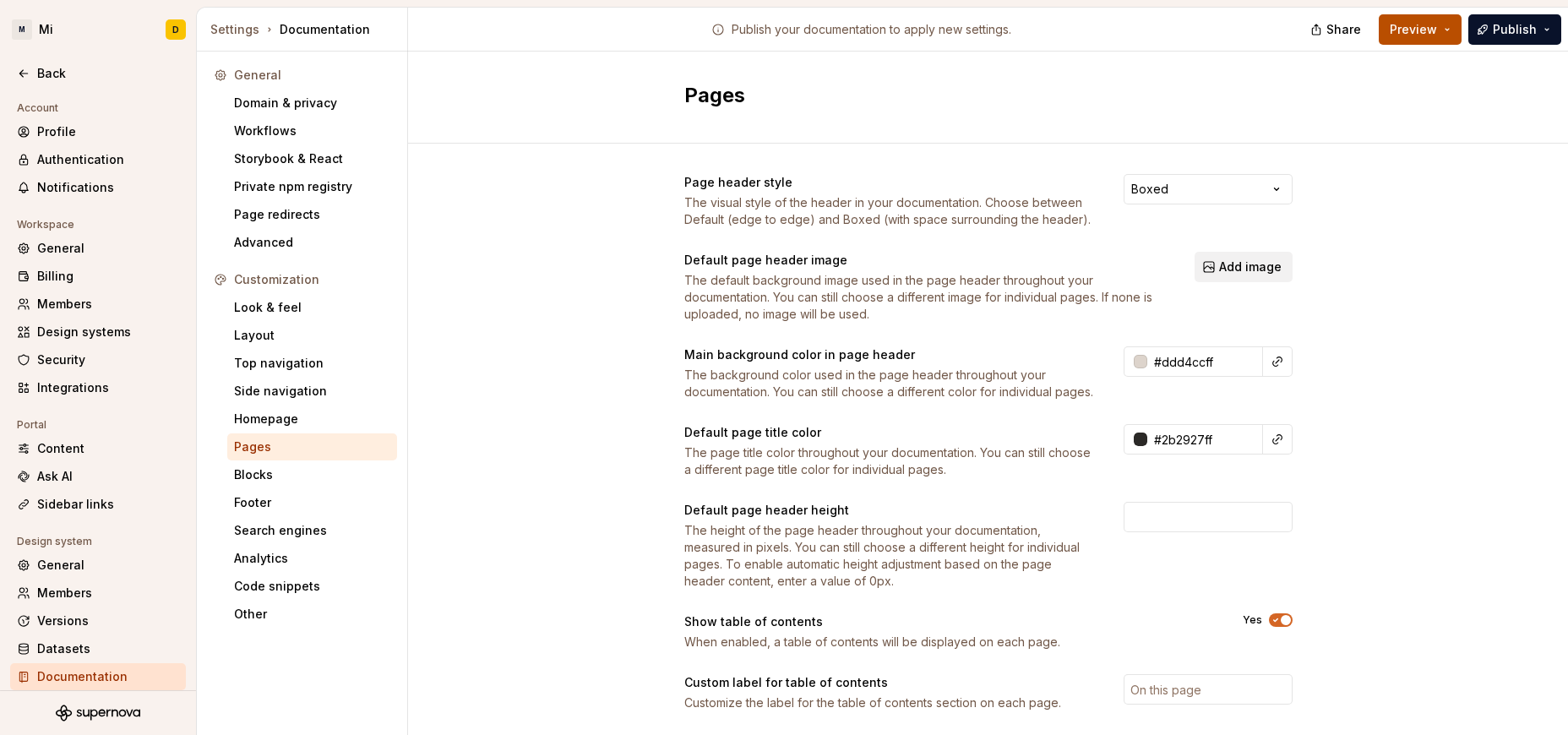
click at [1034, 29] on button "Preview" at bounding box center [1419, 30] width 82 height 31
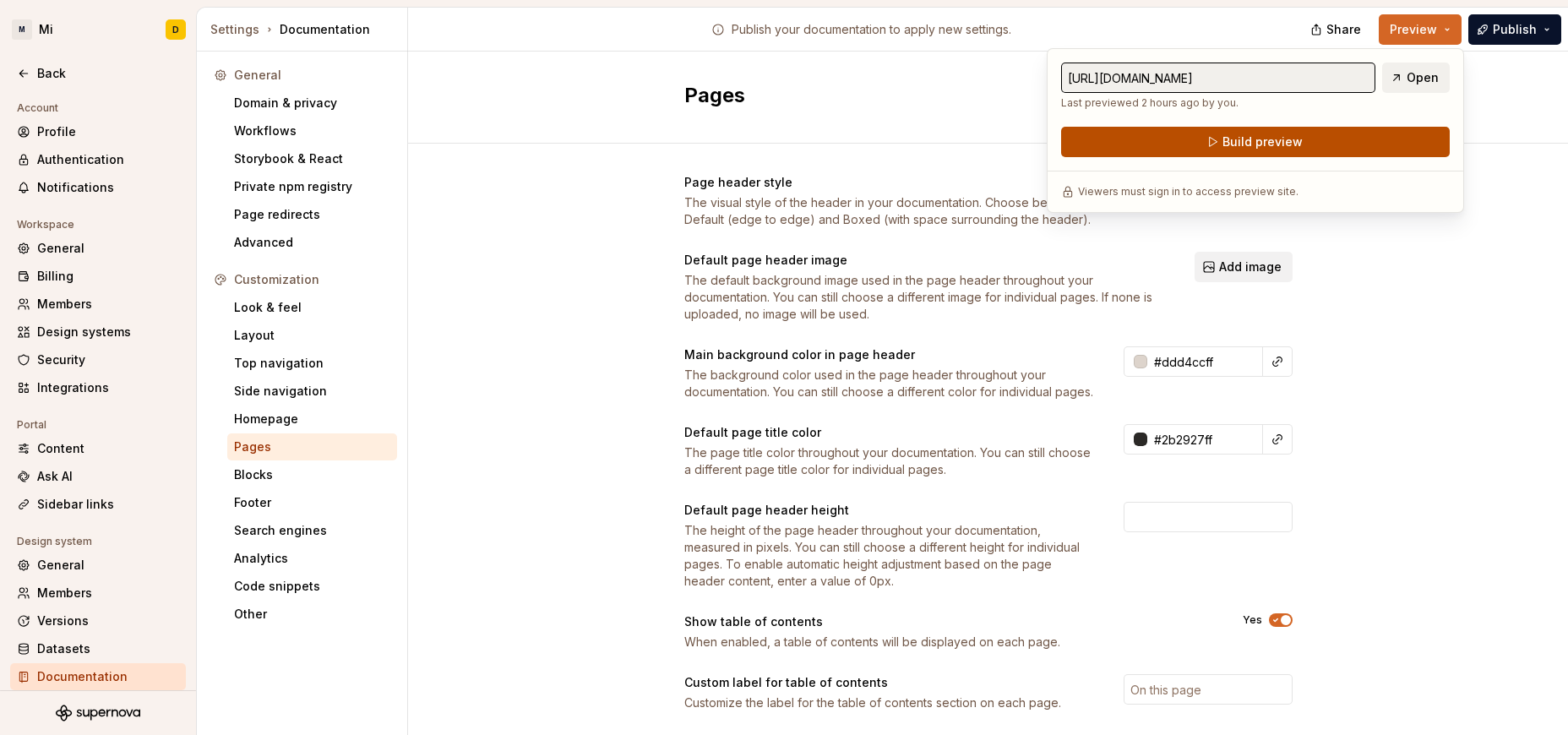
click at [1034, 142] on button "Build preview" at bounding box center [1255, 142] width 389 height 31
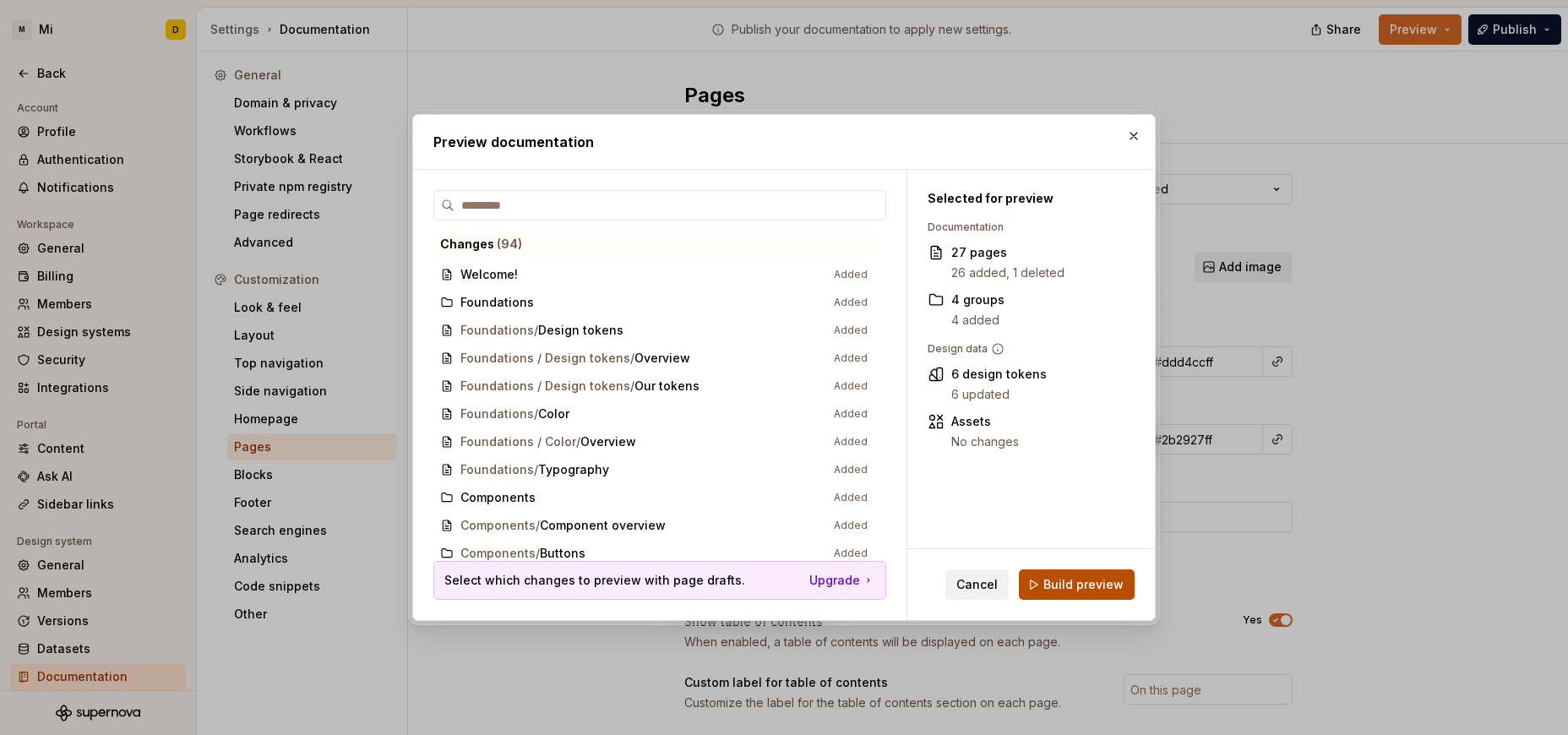
click at [1034, 587] on span "Build preview" at bounding box center [1083, 585] width 81 height 17
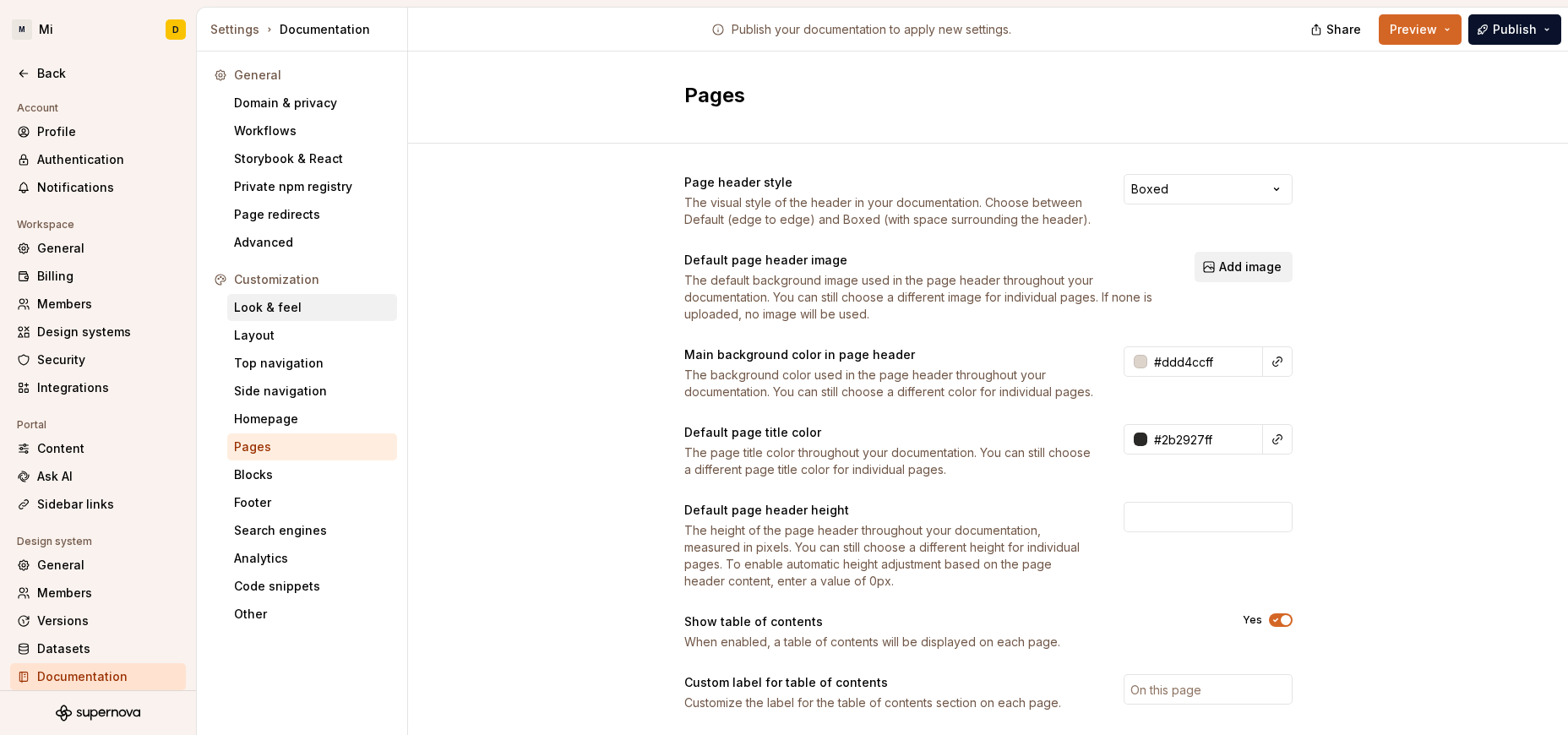
click at [269, 313] on div "Look & feel" at bounding box center [312, 307] width 157 height 17
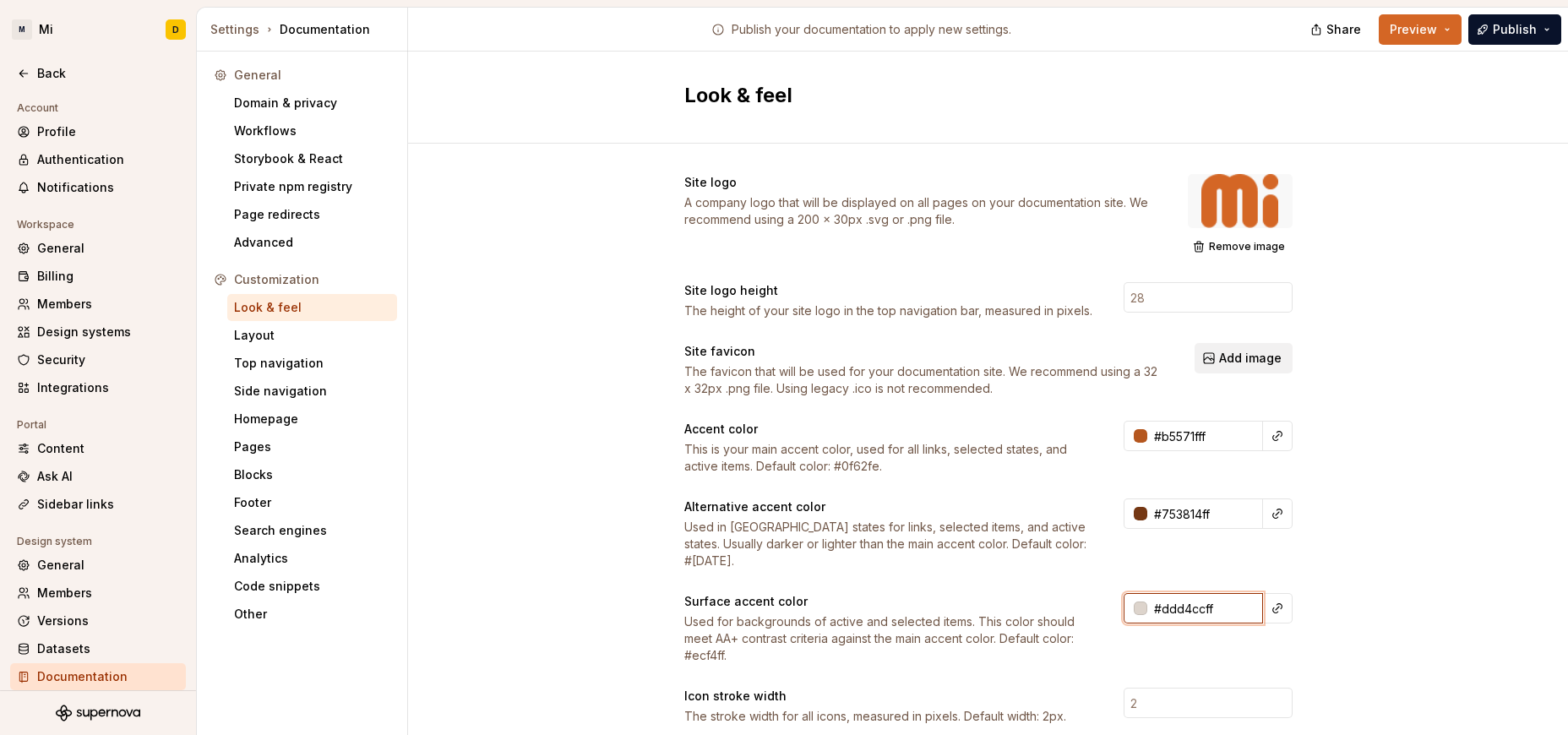
click at [1034, 594] on input "#ddd4ccff" at bounding box center [1205, 609] width 116 height 31
paste input "FDF6F2"
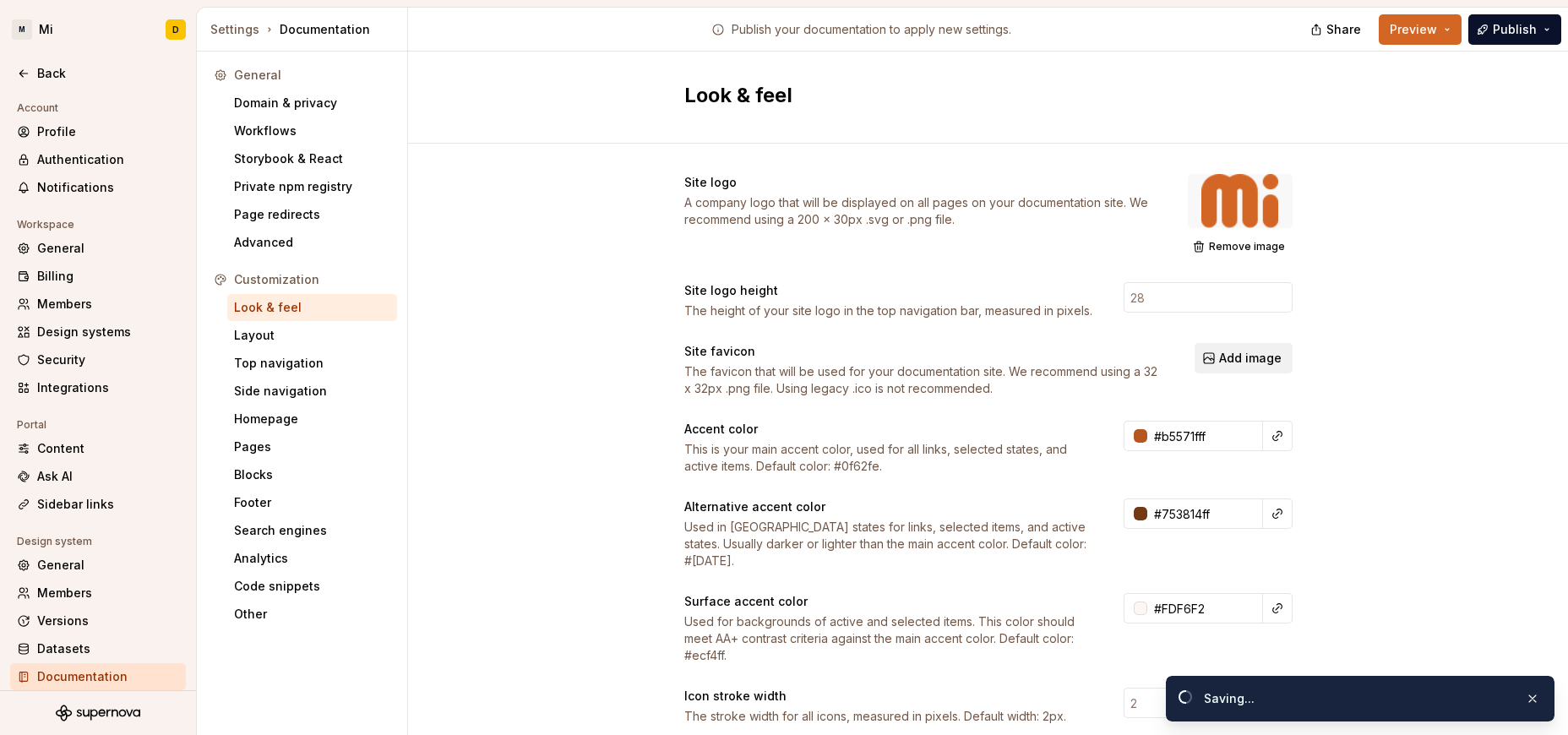
type input "#fdf6f2ff"
click at [348, 331] on div "Layout" at bounding box center [312, 335] width 157 height 17
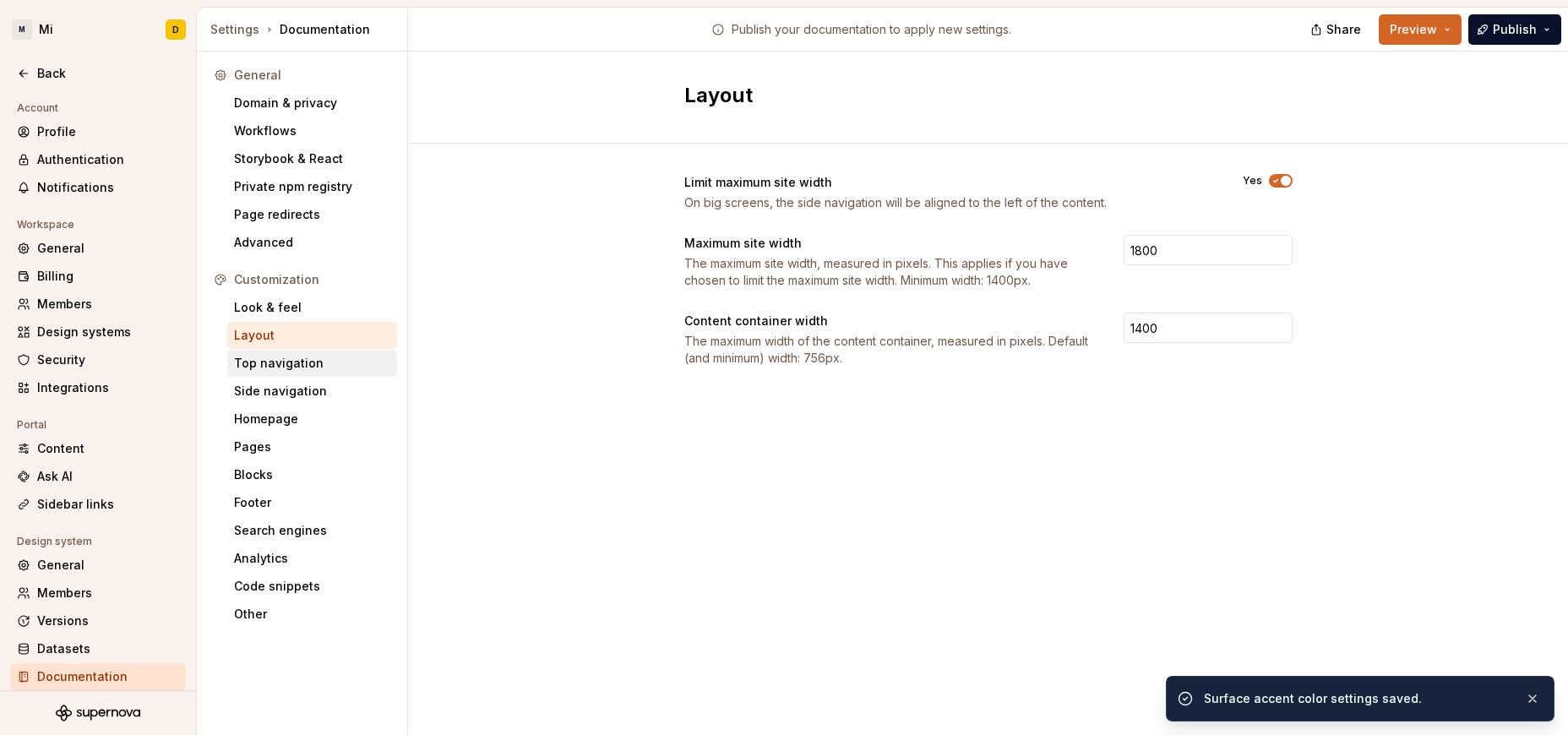
click at [315, 357] on div "Top navigation" at bounding box center [312, 363] width 157 height 17
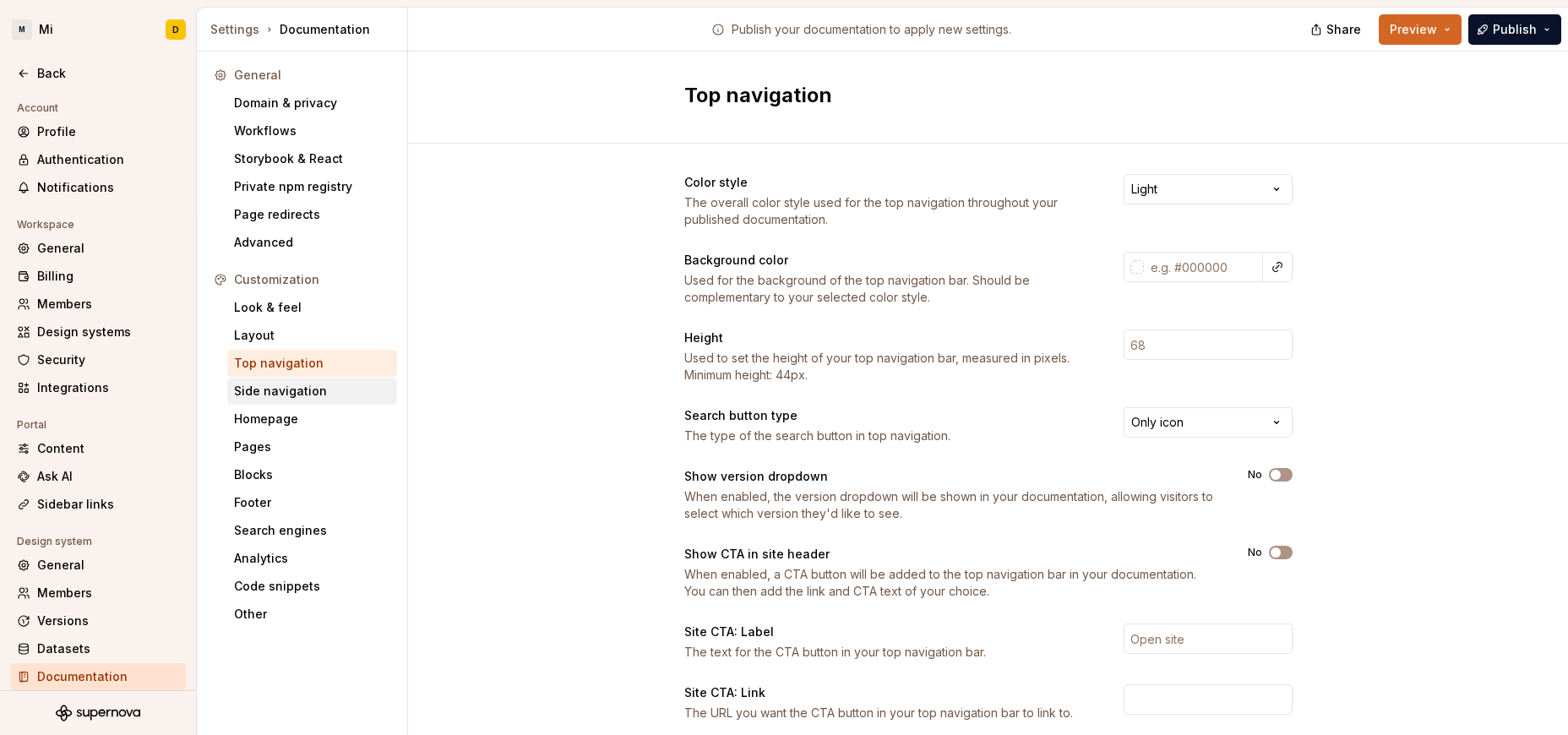
click at [302, 394] on div "Side navigation" at bounding box center [312, 391] width 157 height 17
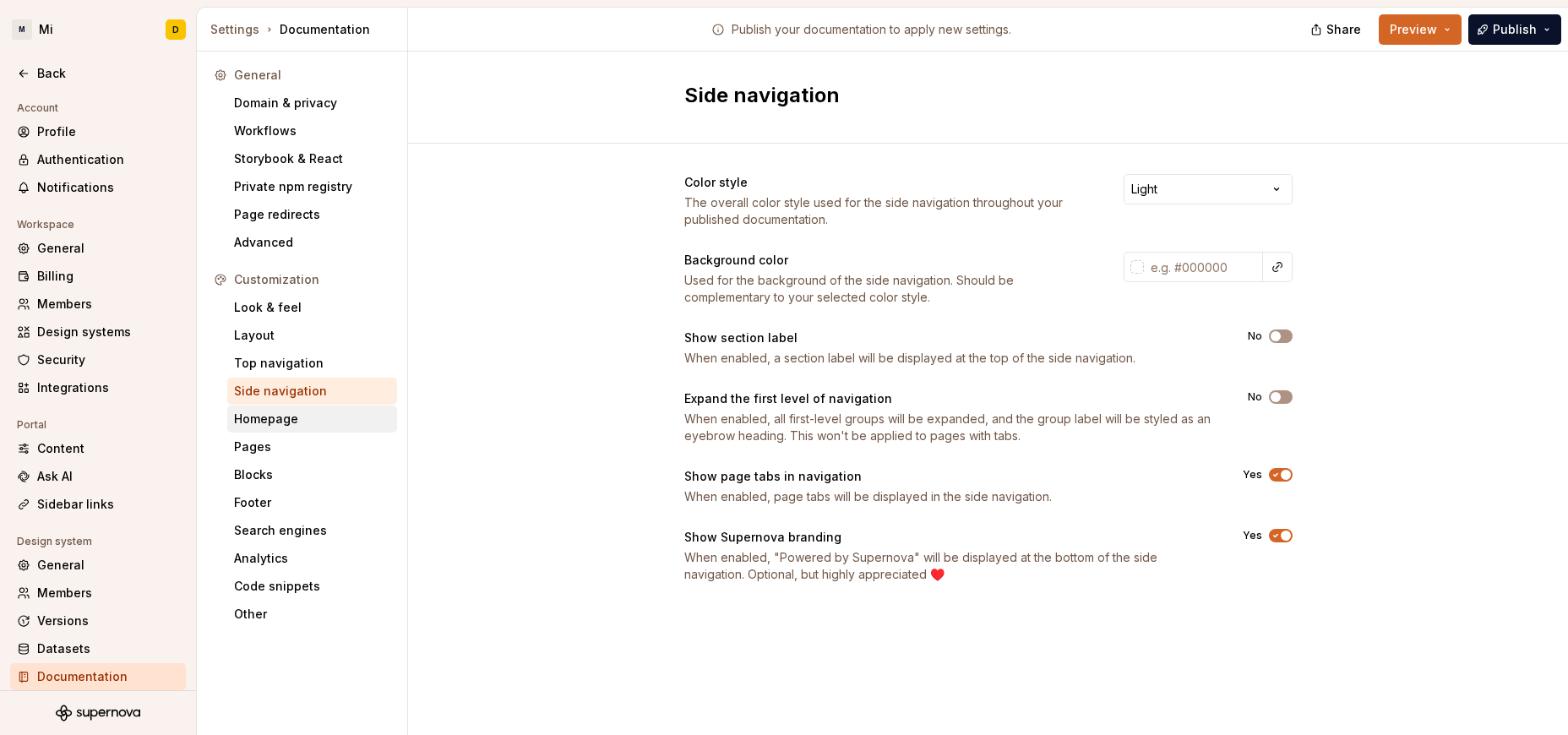
click at [302, 426] on div "Homepage" at bounding box center [312, 419] width 157 height 17
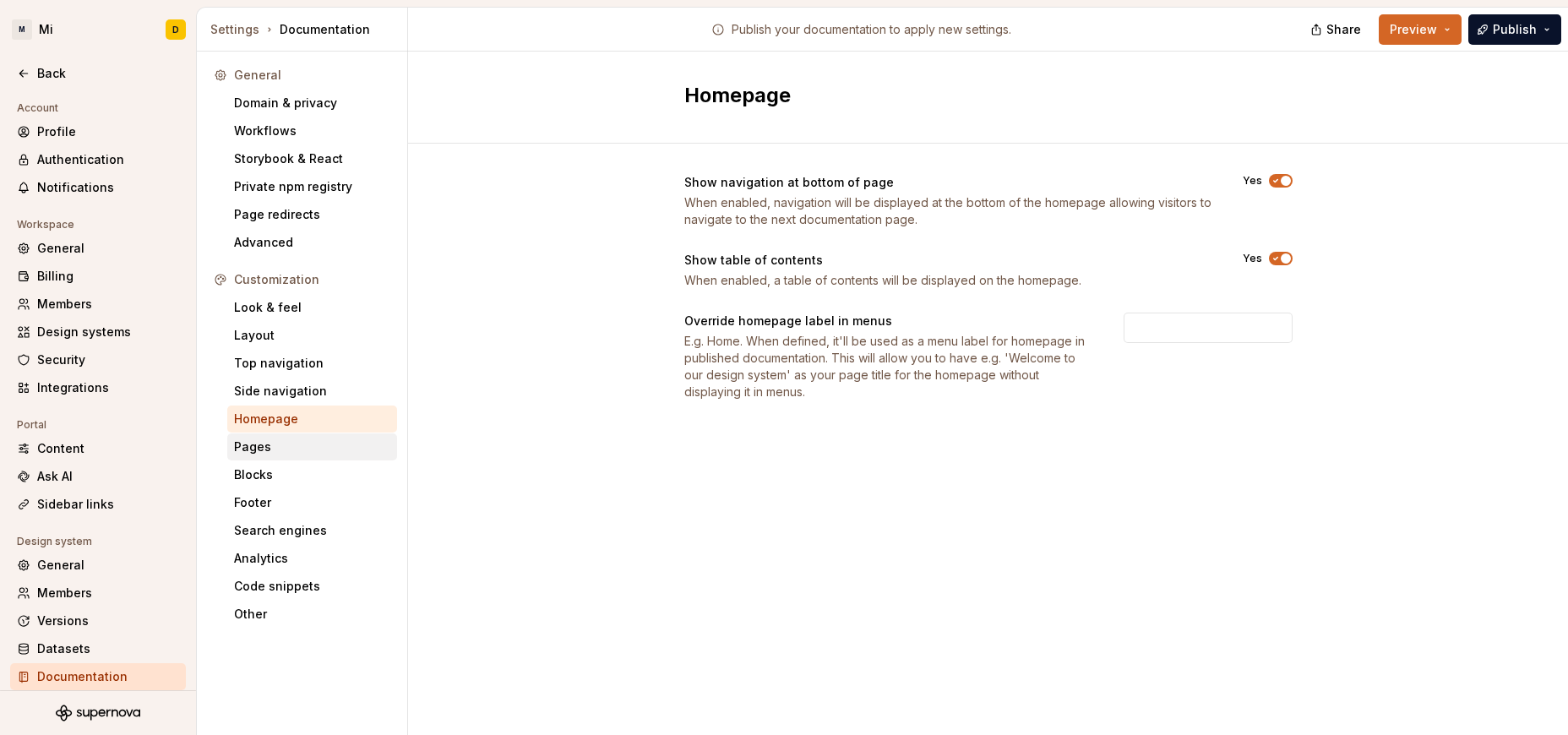
click at [280, 446] on div "Pages" at bounding box center [312, 447] width 157 height 17
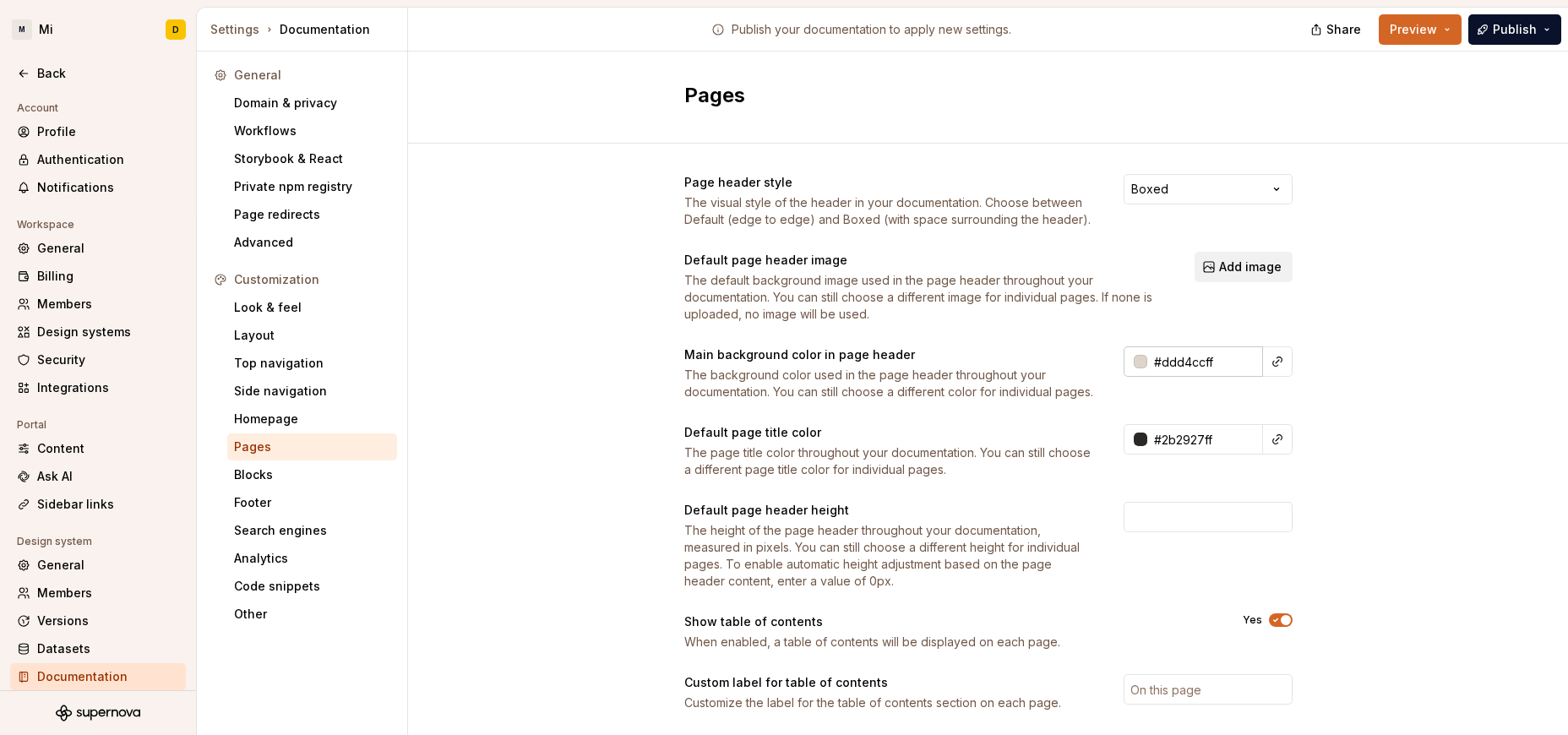
click at [1034, 350] on input "#ddd4ccff" at bounding box center [1205, 362] width 116 height 31
paste input "FDF6F2"
click at [1034, 343] on div "Page header style The visual style of the header in your documentation. Choose …" at bounding box center [987, 529] width 1159 height 770
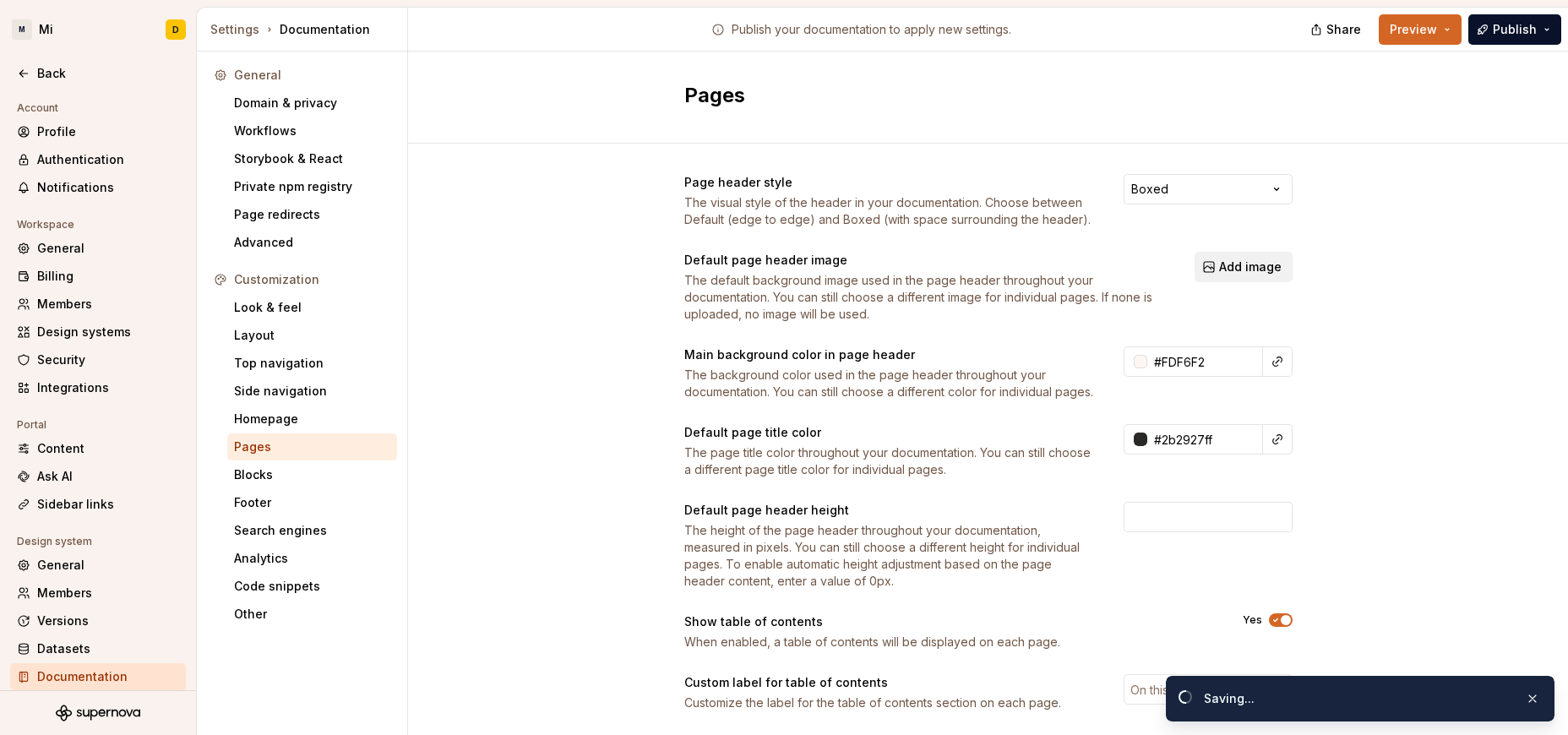
type input "#fdf6f2ff"
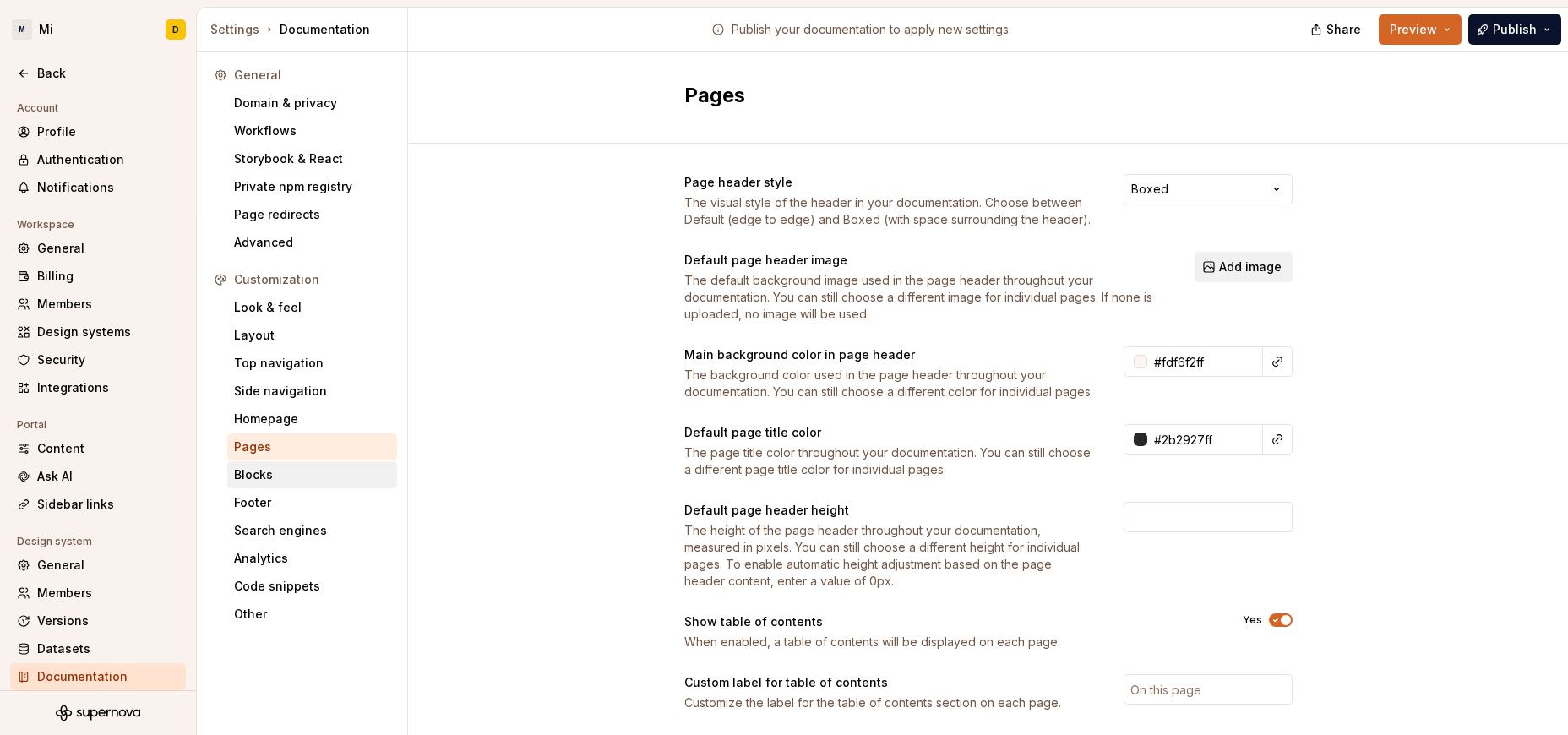
click at [268, 473] on div "Blocks" at bounding box center [312, 475] width 157 height 17
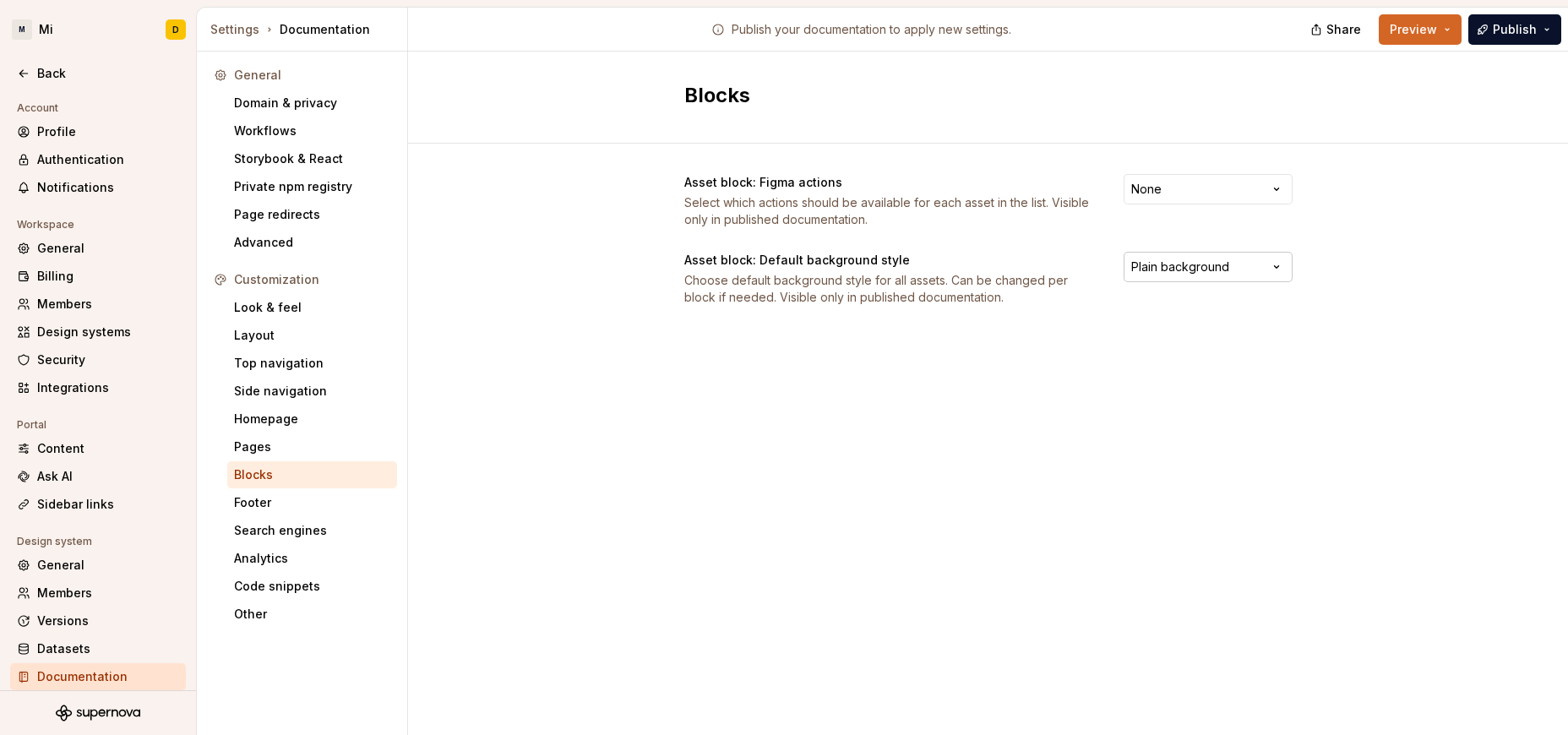
click at [1034, 264] on html "M Mi D Back Account Profile Authentication Notifications Workspace General Bill…" at bounding box center [784, 367] width 1568 height 735
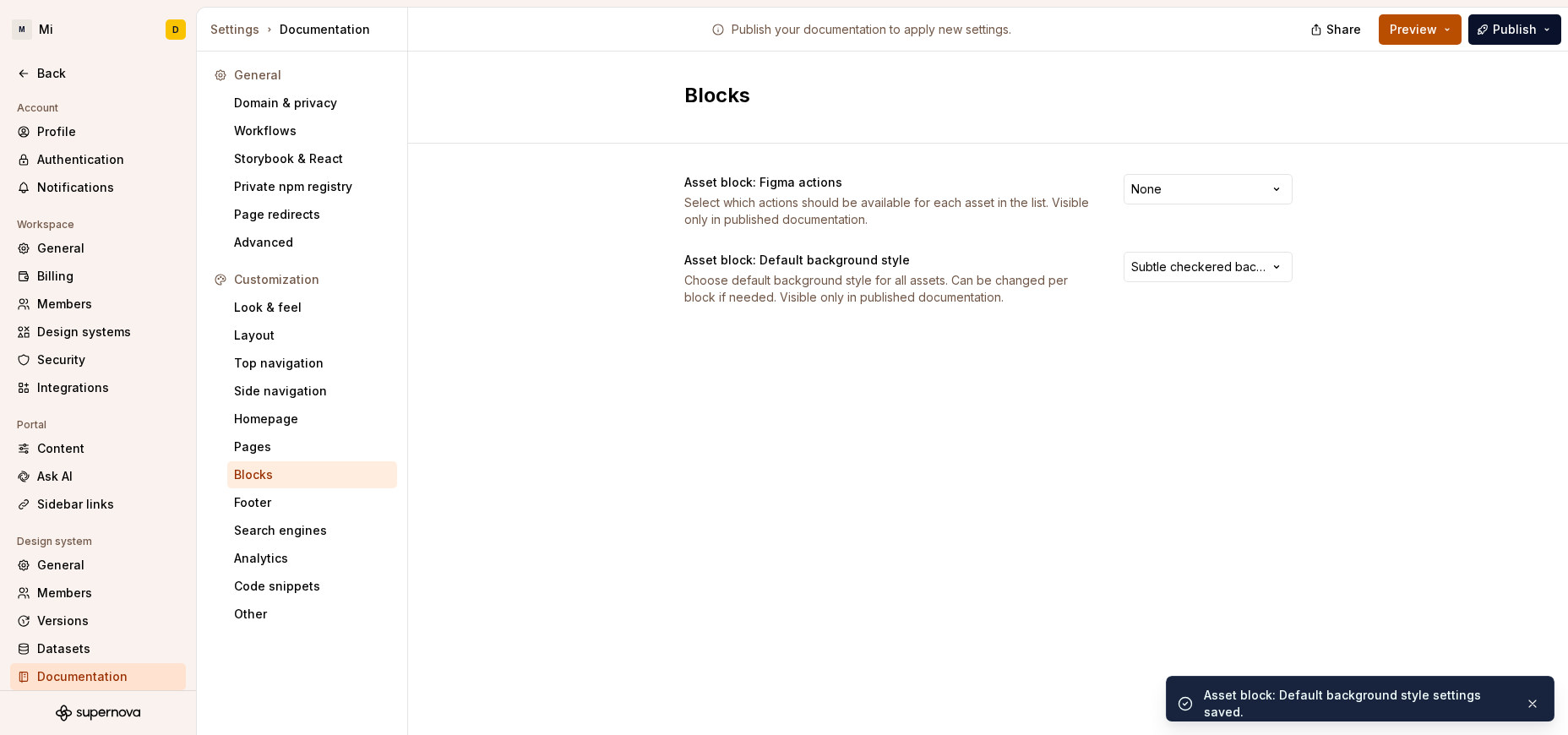
click at [1034, 36] on span "Preview" at bounding box center [1413, 29] width 47 height 17
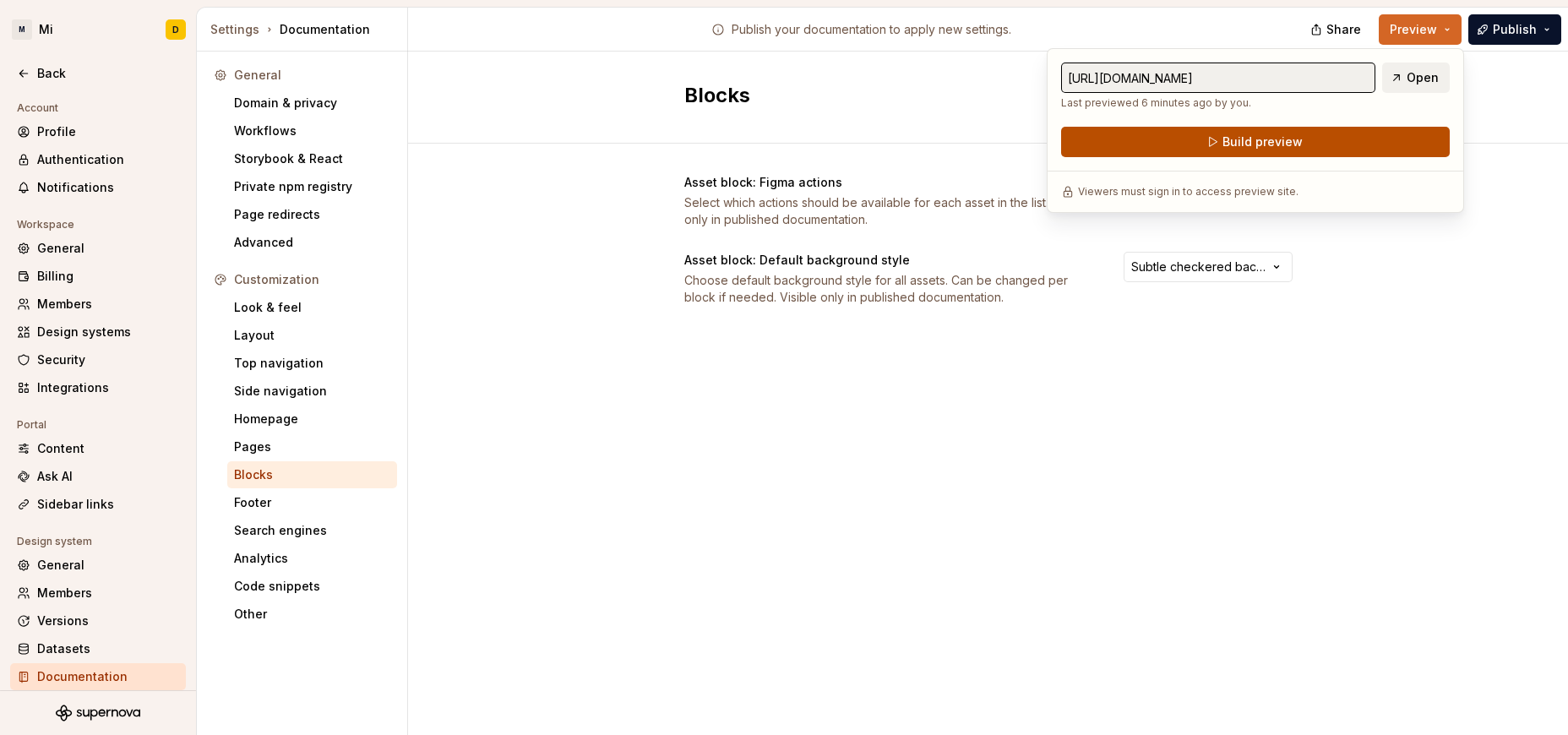
click at [1034, 143] on span "Build preview" at bounding box center [1262, 141] width 81 height 17
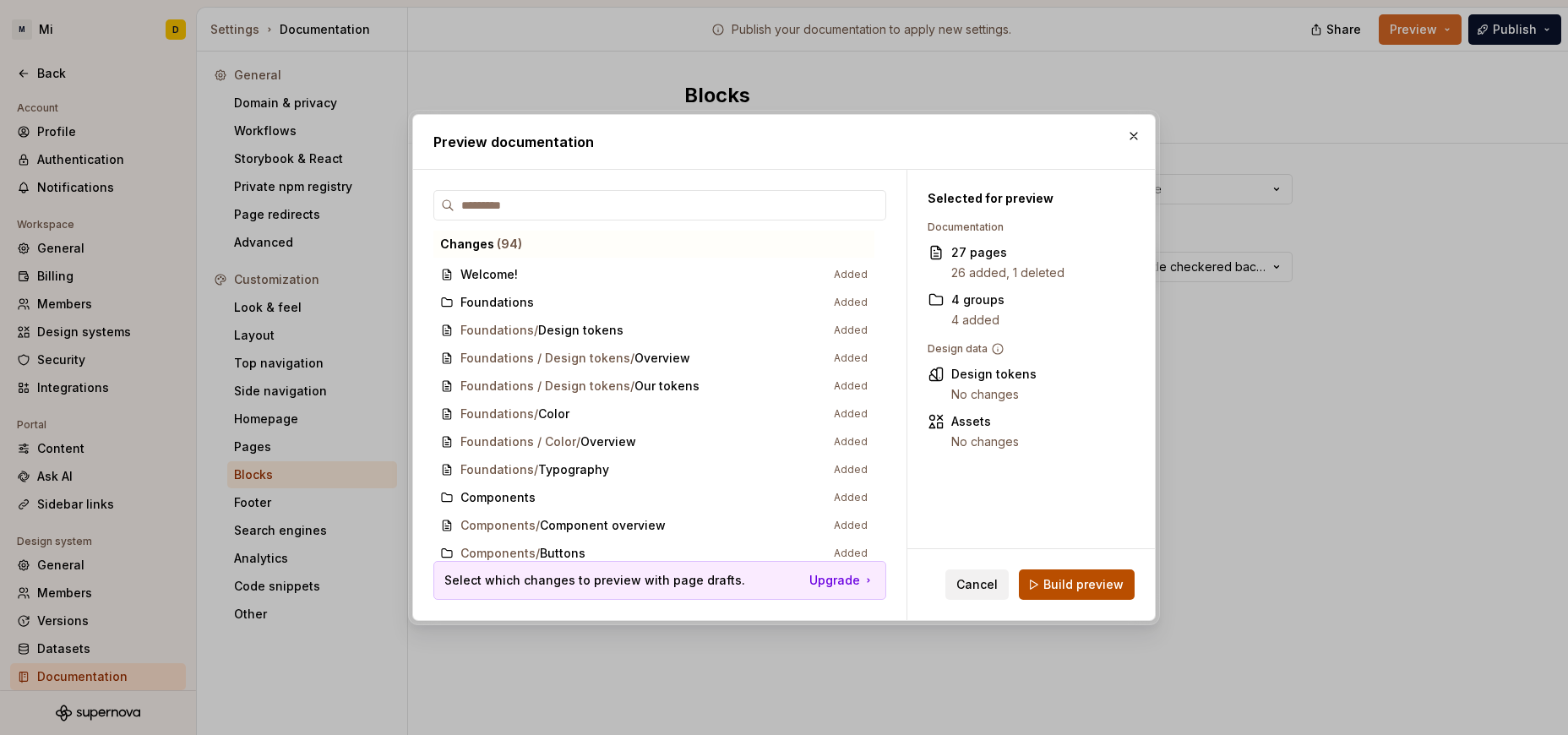
click at [1034, 592] on span "Build preview" at bounding box center [1083, 585] width 81 height 17
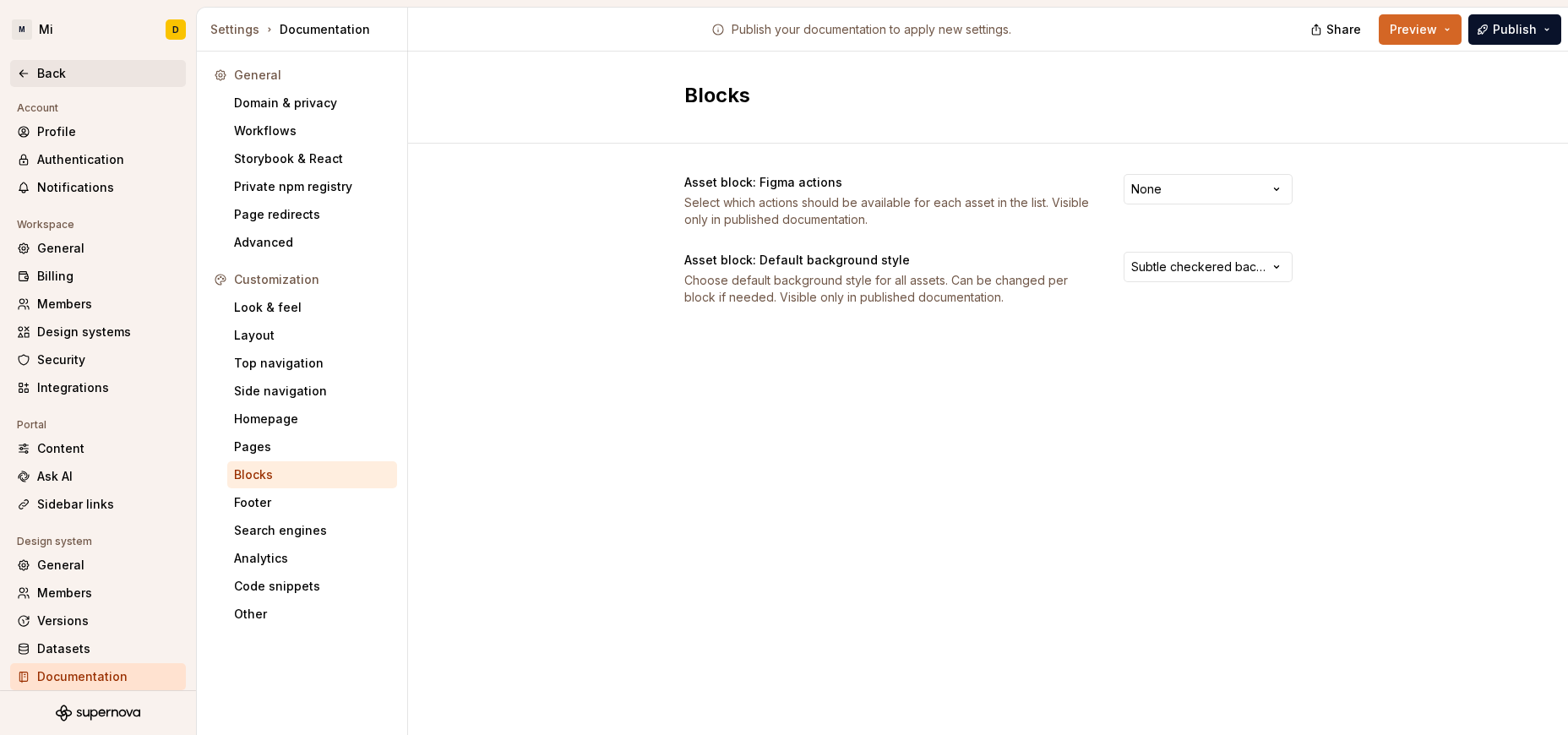
click at [62, 80] on div "Back" at bounding box center [108, 73] width 142 height 17
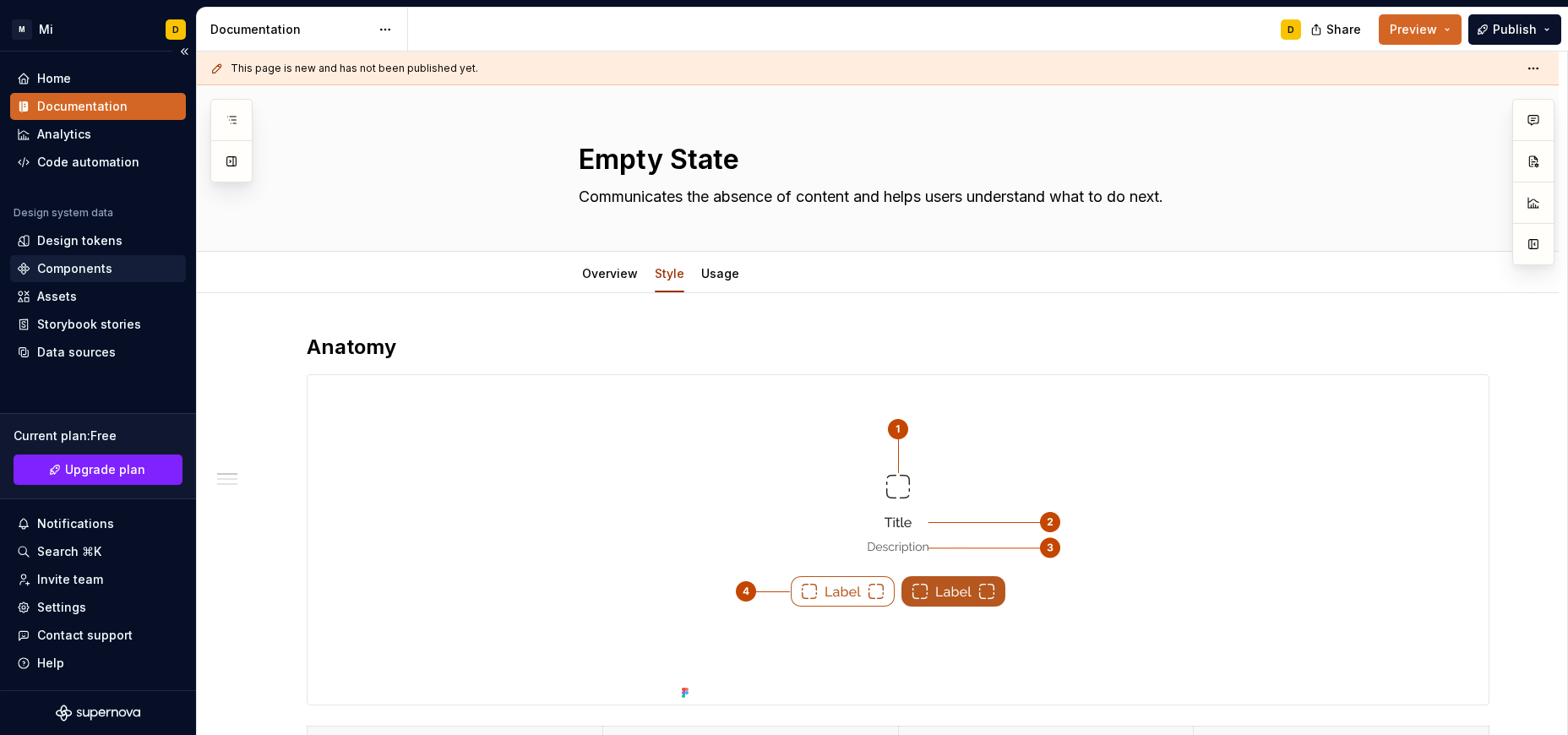
click at [78, 270] on div "Components" at bounding box center [74, 268] width 75 height 17
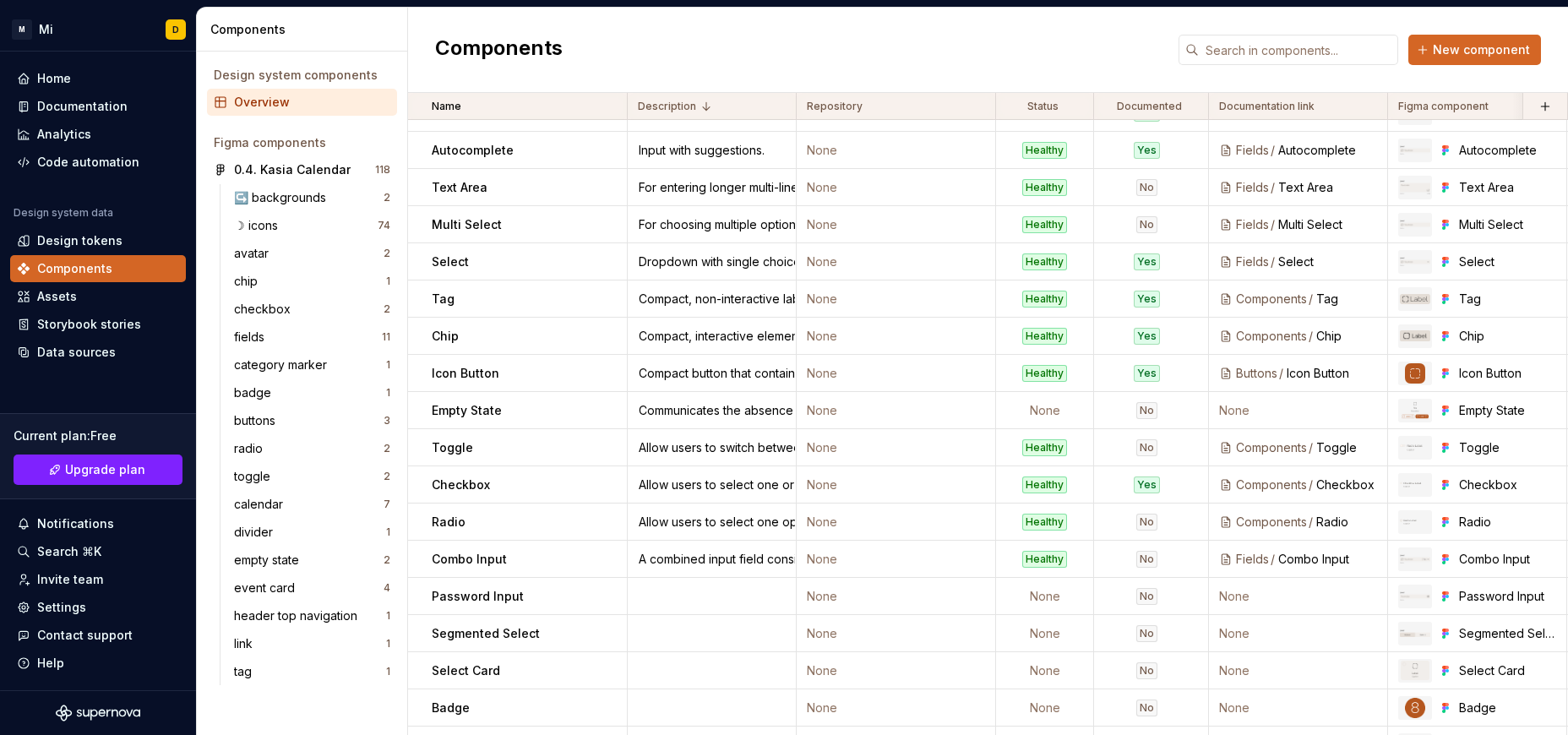
scroll to position [251, 0]
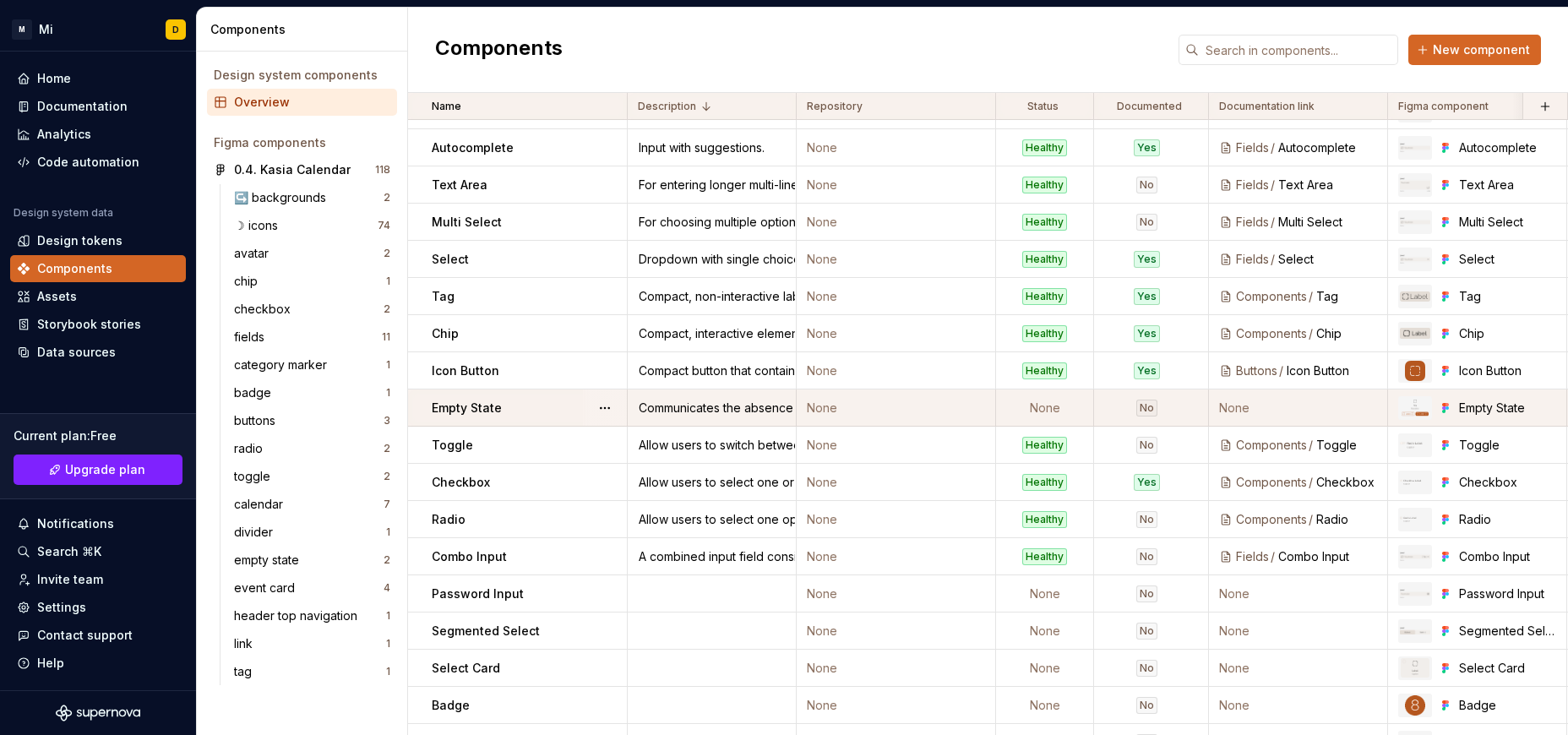
click at [879, 407] on td "None" at bounding box center [896, 408] width 199 height 37
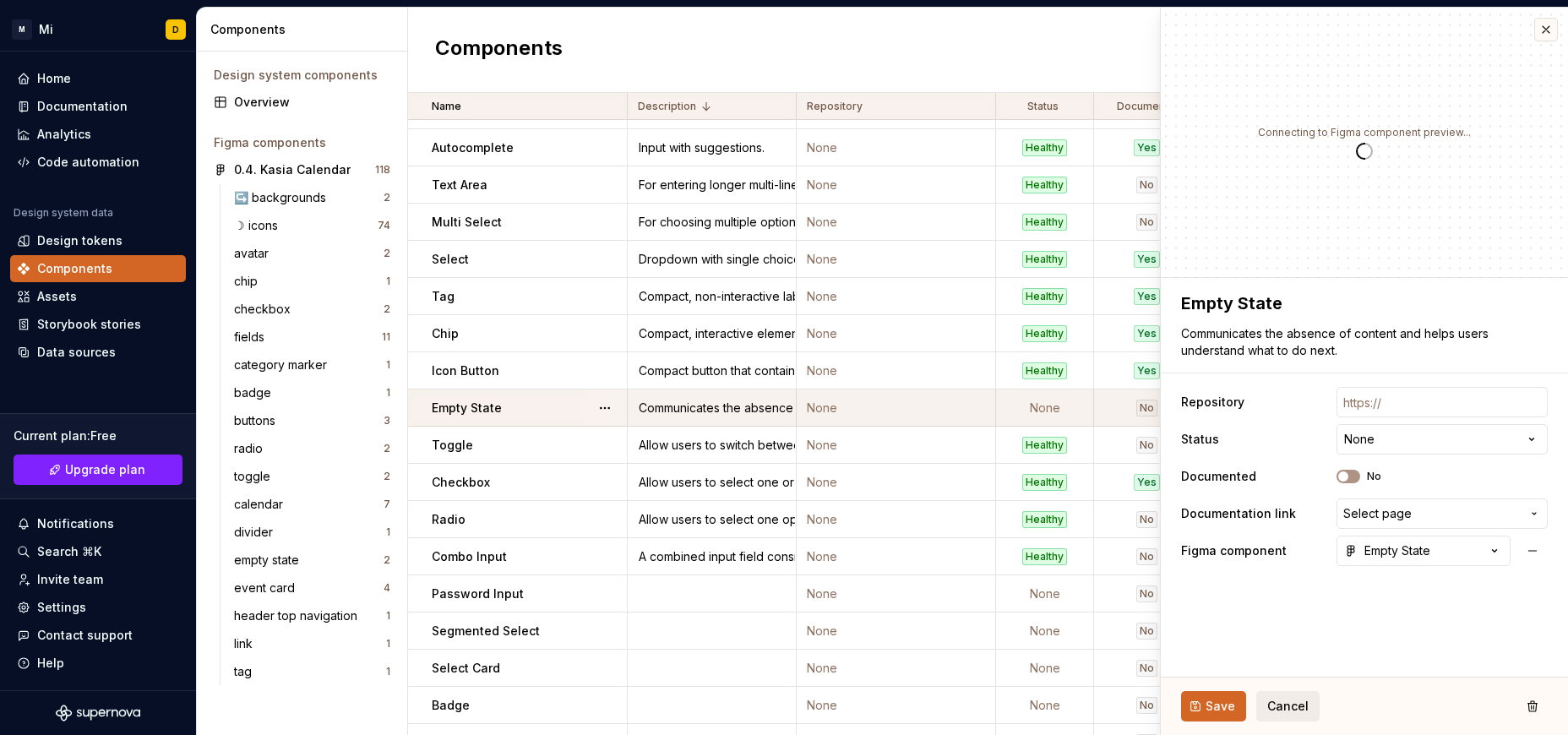
type textarea "*"
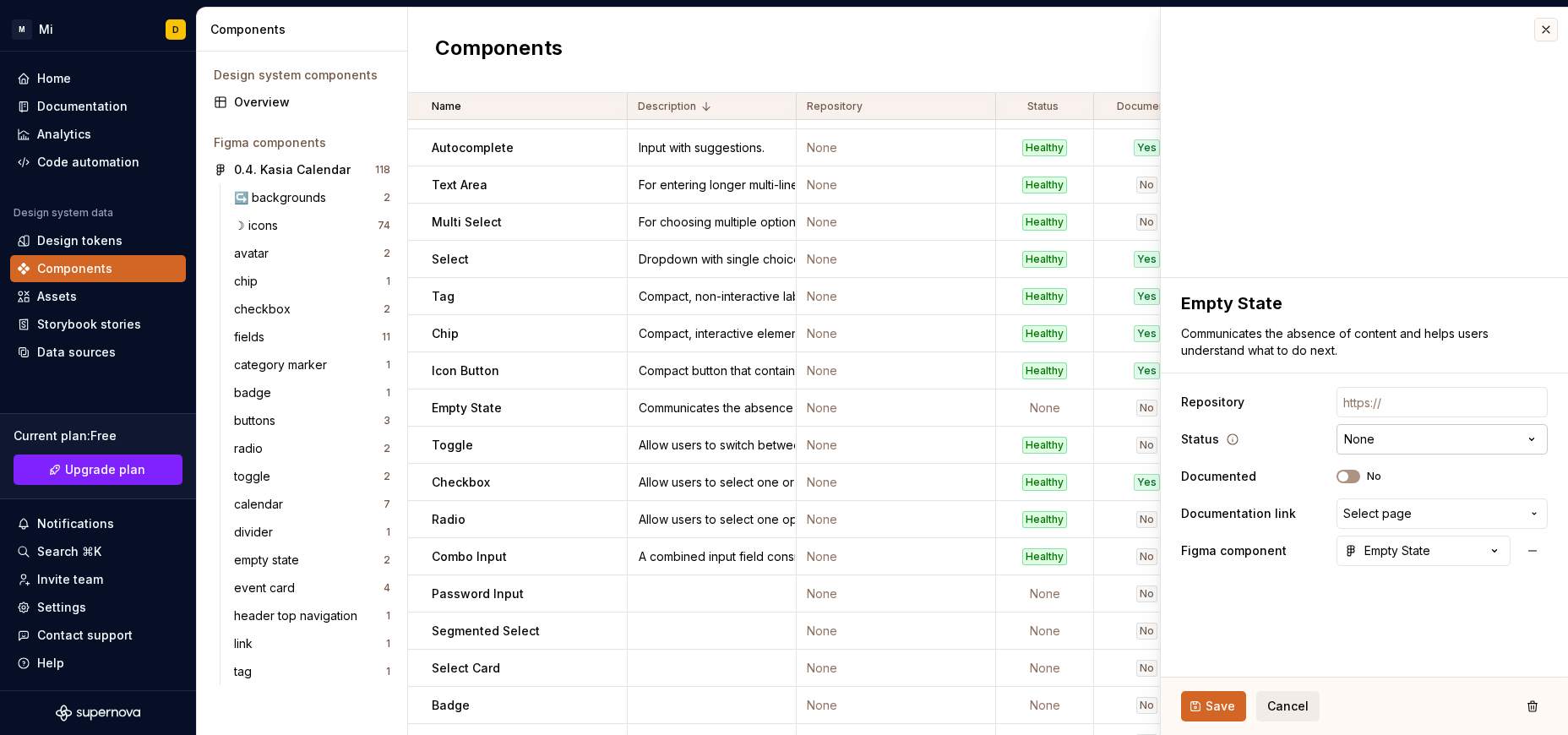
click at [1034, 443] on html "M Mi D Home Documentation Analytics Code automation Design system data Design t…" at bounding box center [784, 367] width 1568 height 735
select select "**********"
click at [1034, 477] on span "button" at bounding box center [1342, 476] width 10 height 10
type textarea "*"
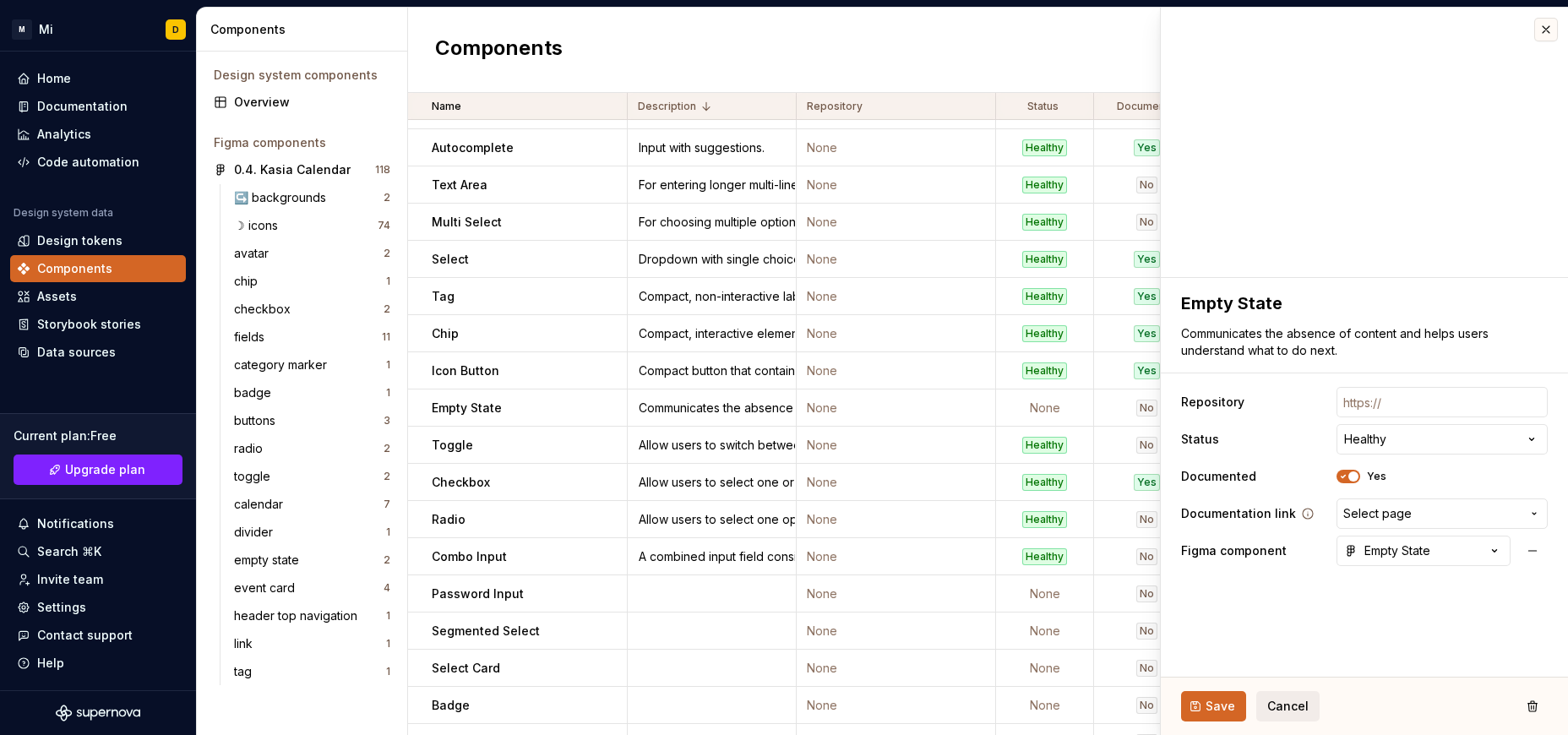
click at [1034, 518] on span "Select page" at bounding box center [1378, 514] width 69 height 17
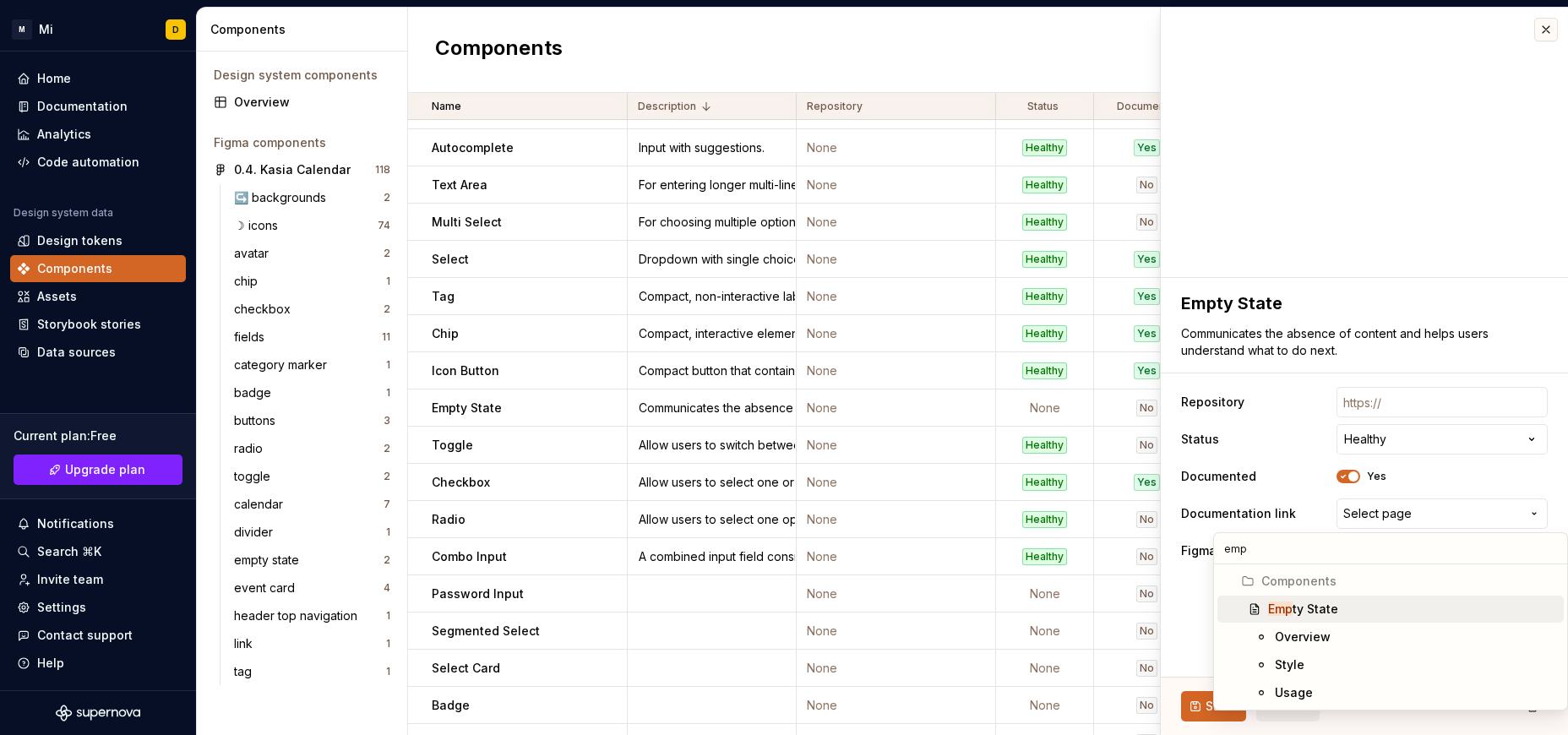
type input "emp"
click at [1034, 611] on div "Emp ty State" at bounding box center [1412, 609] width 289 height 17
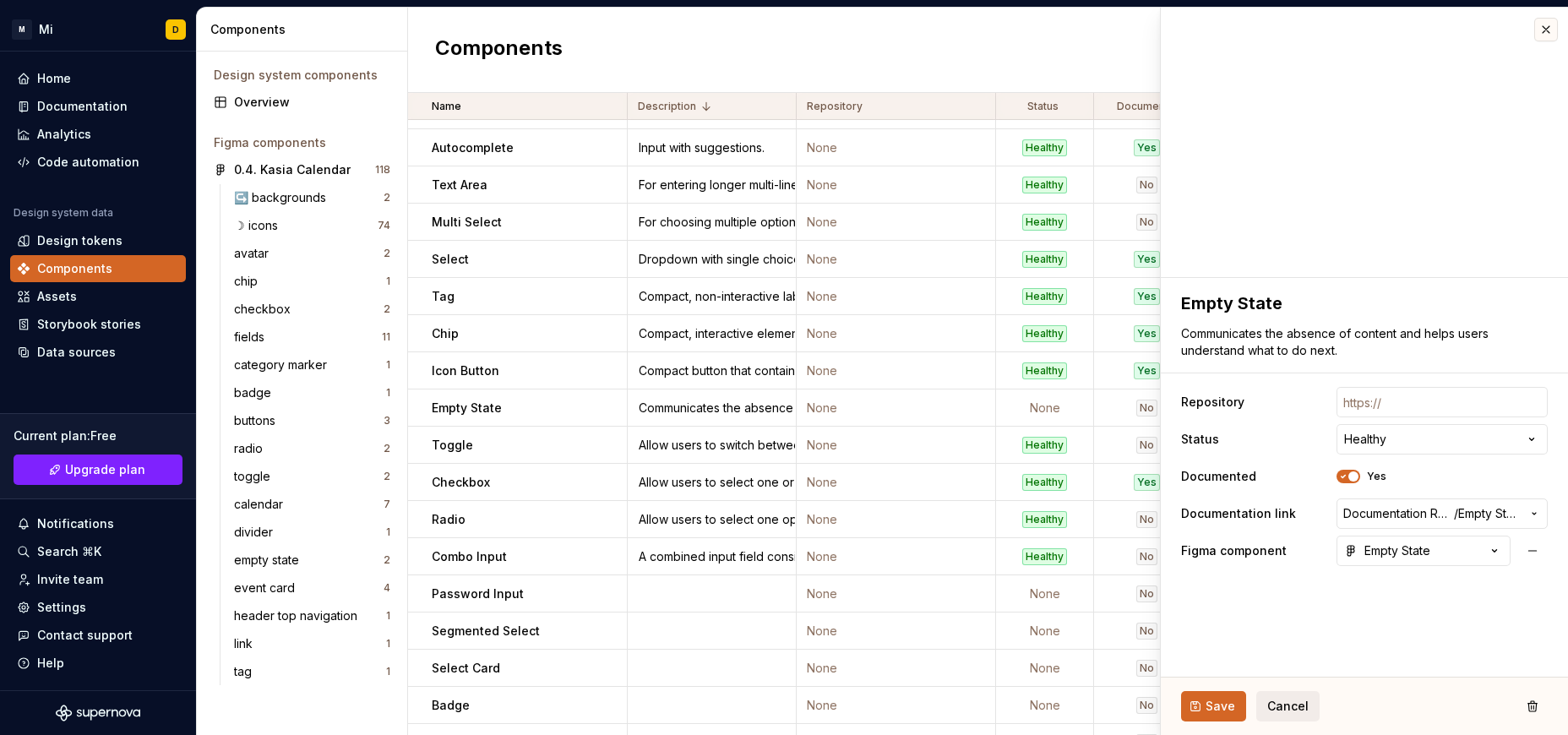
click at [1034, 711] on ul "Importing data — we'll tell you when it's done!" at bounding box center [1360, 721] width 416 height 27
click at [1034, 701] on button "Save" at bounding box center [1214, 707] width 65 height 31
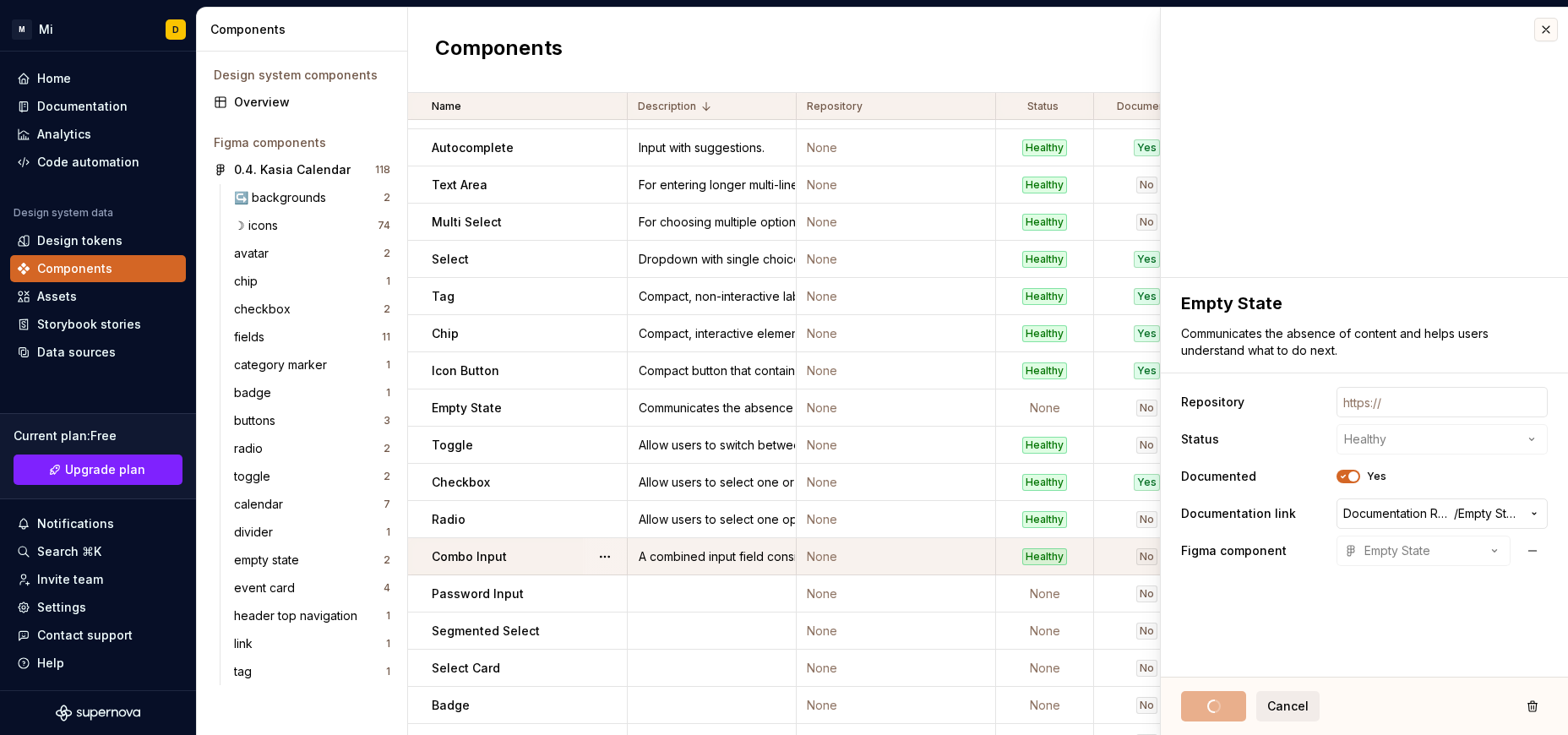
type textarea "*"
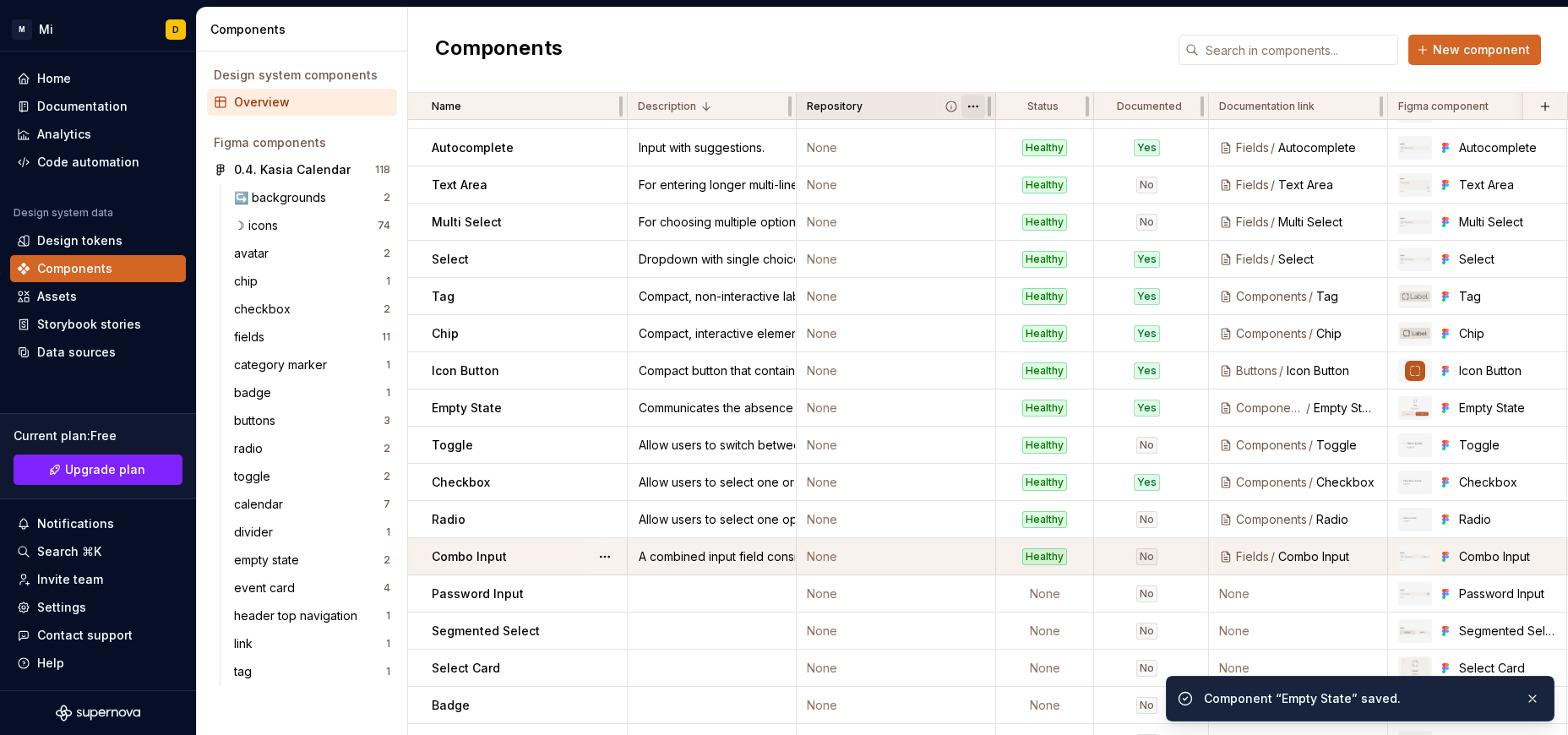
click at [969, 109] on html "M Mi D Home Documentation Analytics Code automation Design system data Design t…" at bounding box center [784, 367] width 1568 height 735
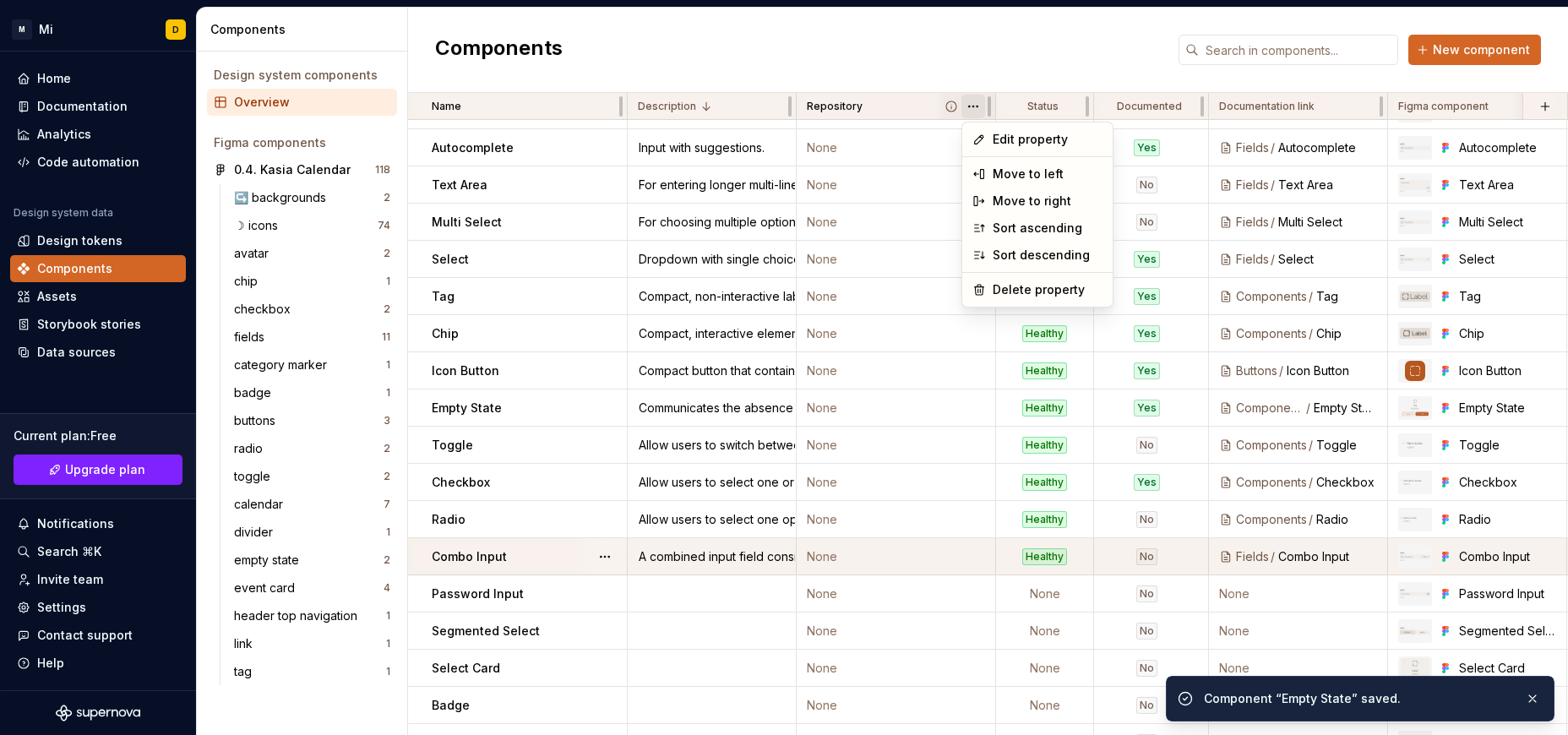
scroll to position [251, 0]
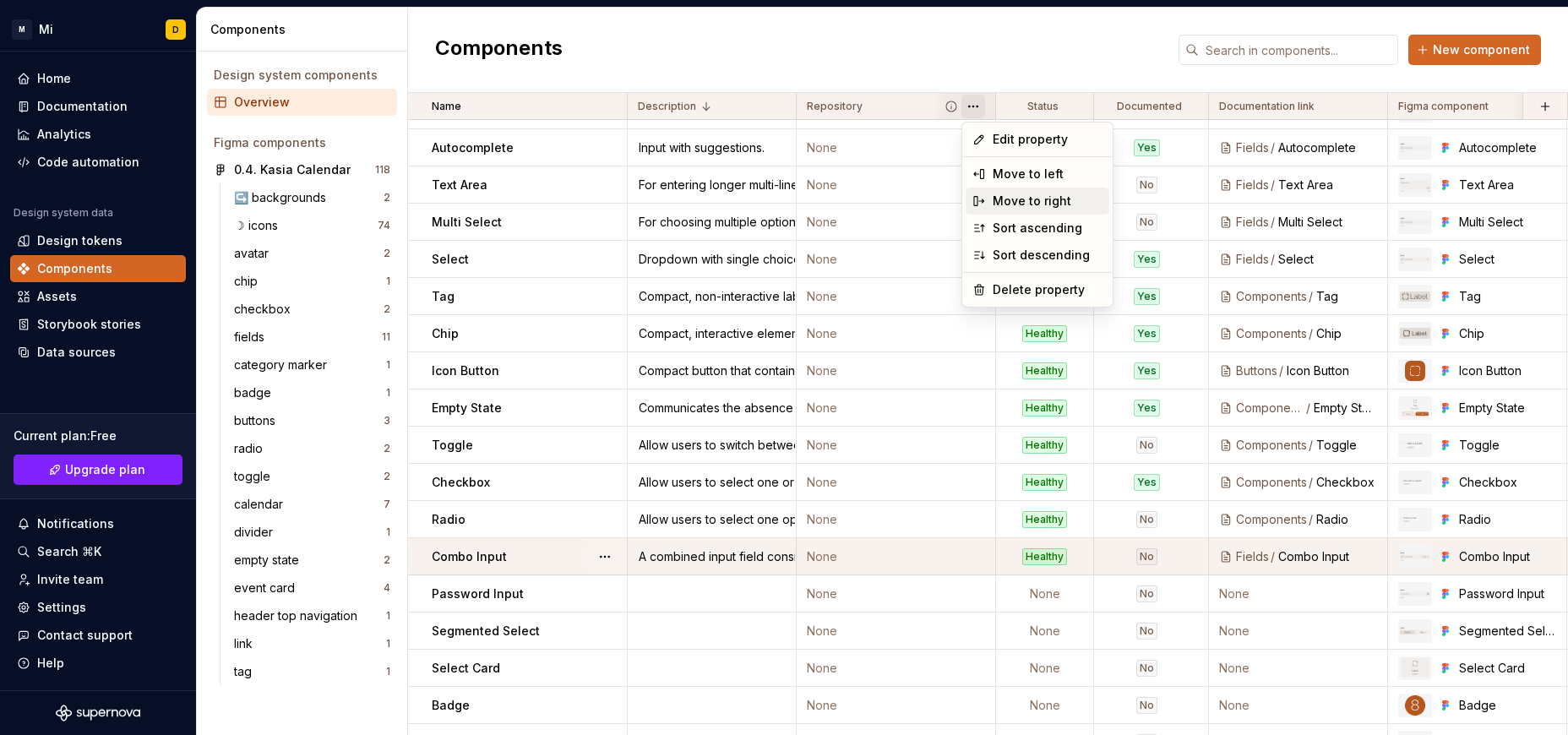
click at [1013, 202] on div "Move to right" at bounding box center [1047, 201] width 110 height 17
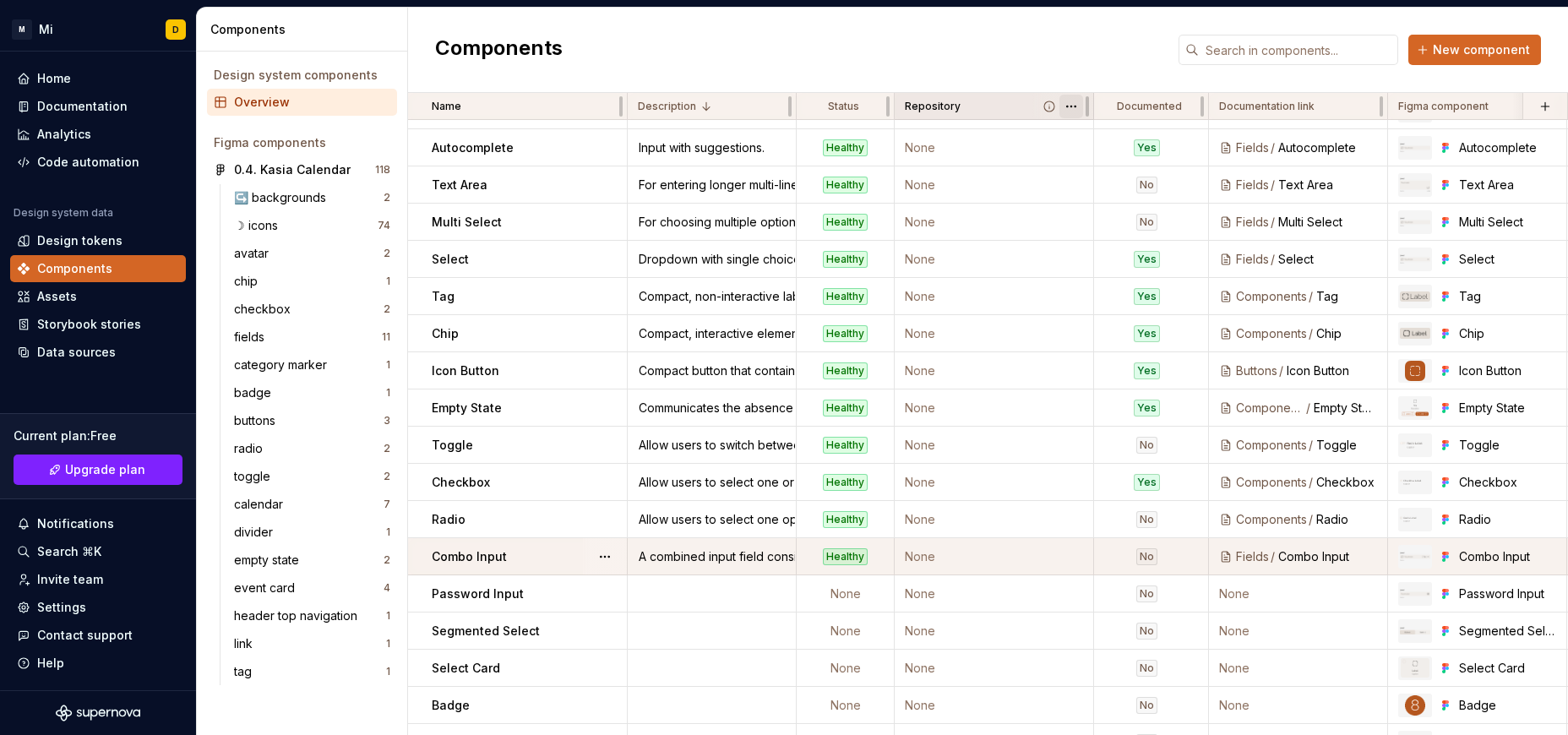
click at [1034, 105] on html "M Mi D Home Documentation Analytics Code automation Design system data Design t…" at bounding box center [784, 367] width 1568 height 735
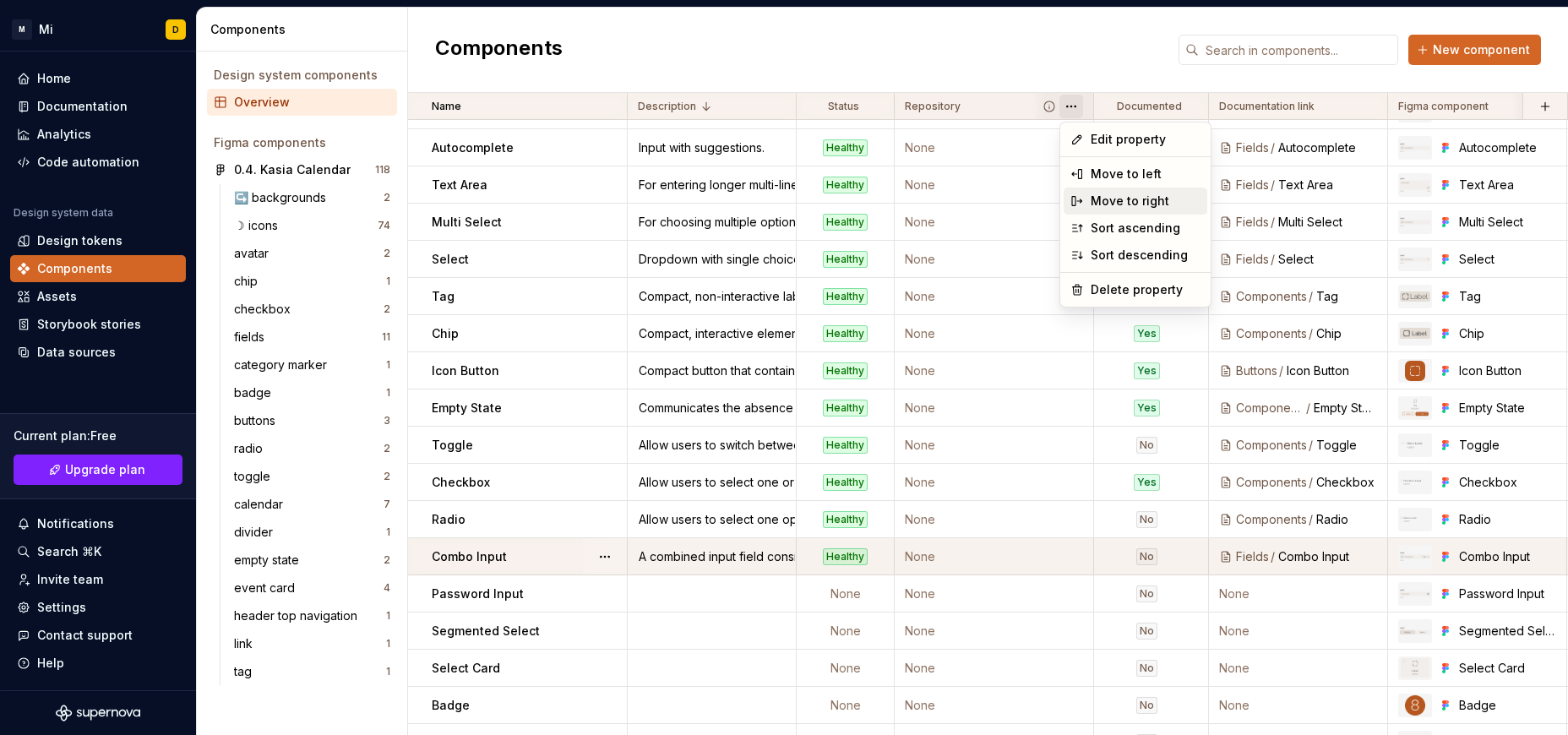
click at [1034, 194] on div "Move to right" at bounding box center [1145, 201] width 110 height 17
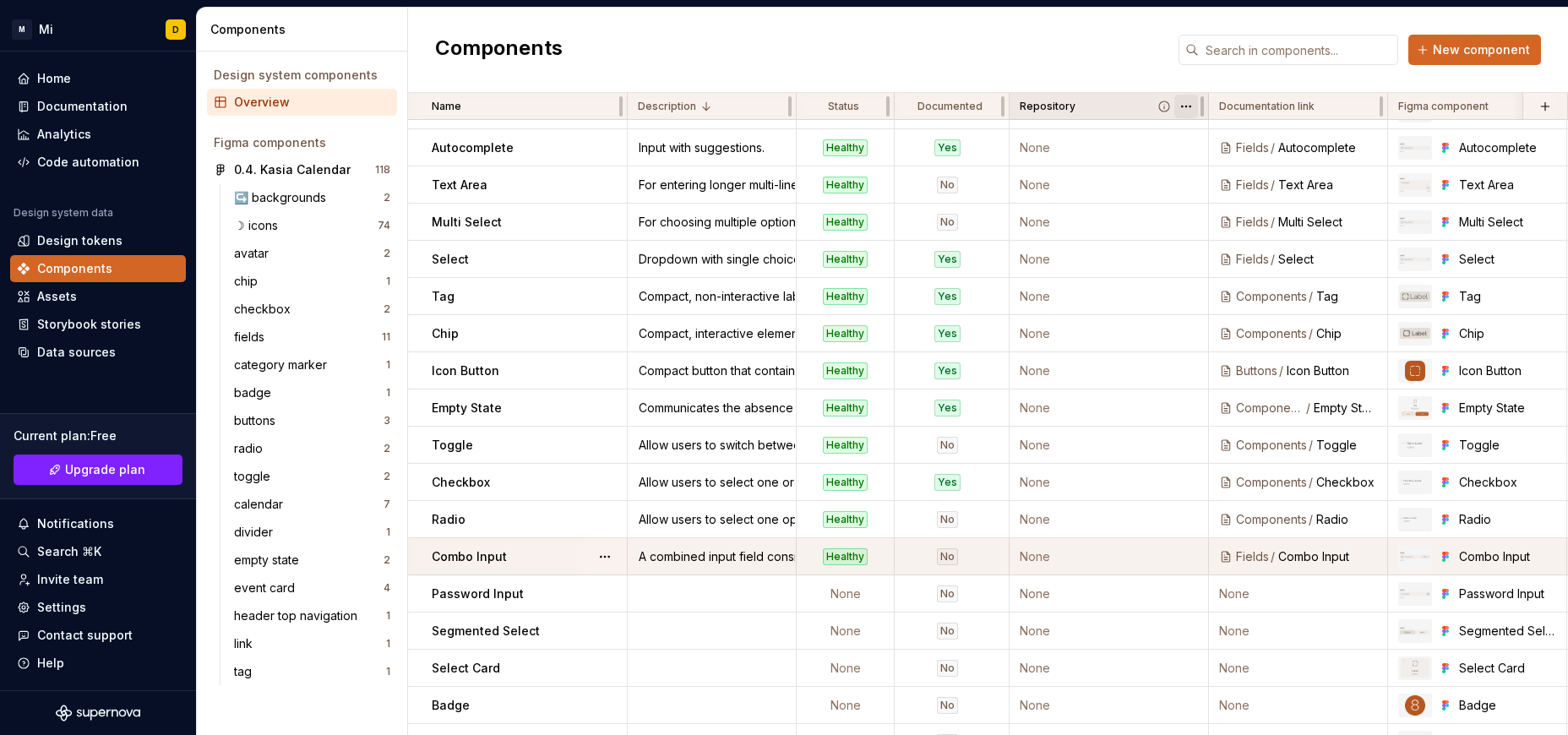
click at [1034, 105] on html "M Mi D Home Documentation Analytics Code automation Design system data Design t…" at bounding box center [784, 367] width 1568 height 735
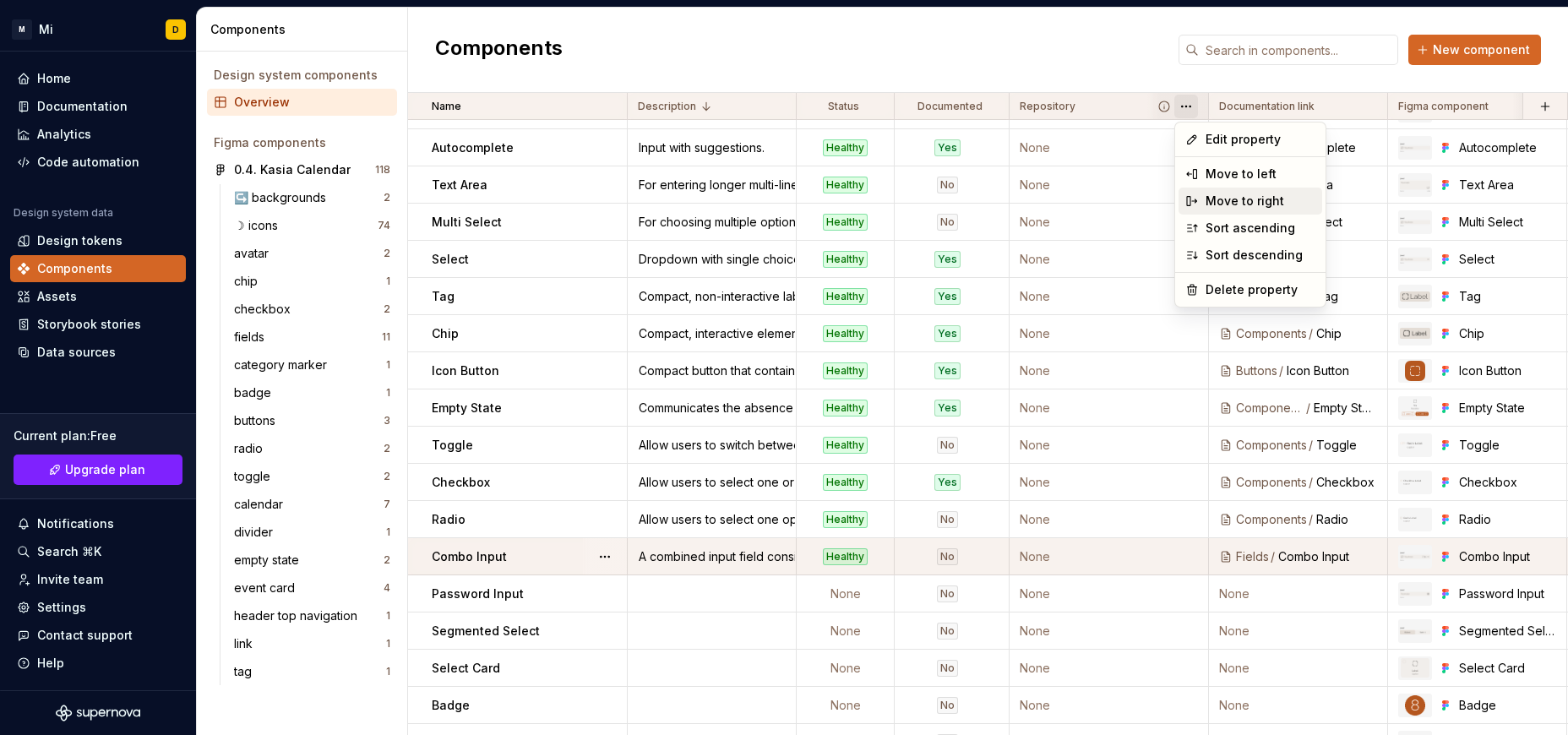
click at [1034, 201] on div "Move to right" at bounding box center [1260, 201] width 110 height 17
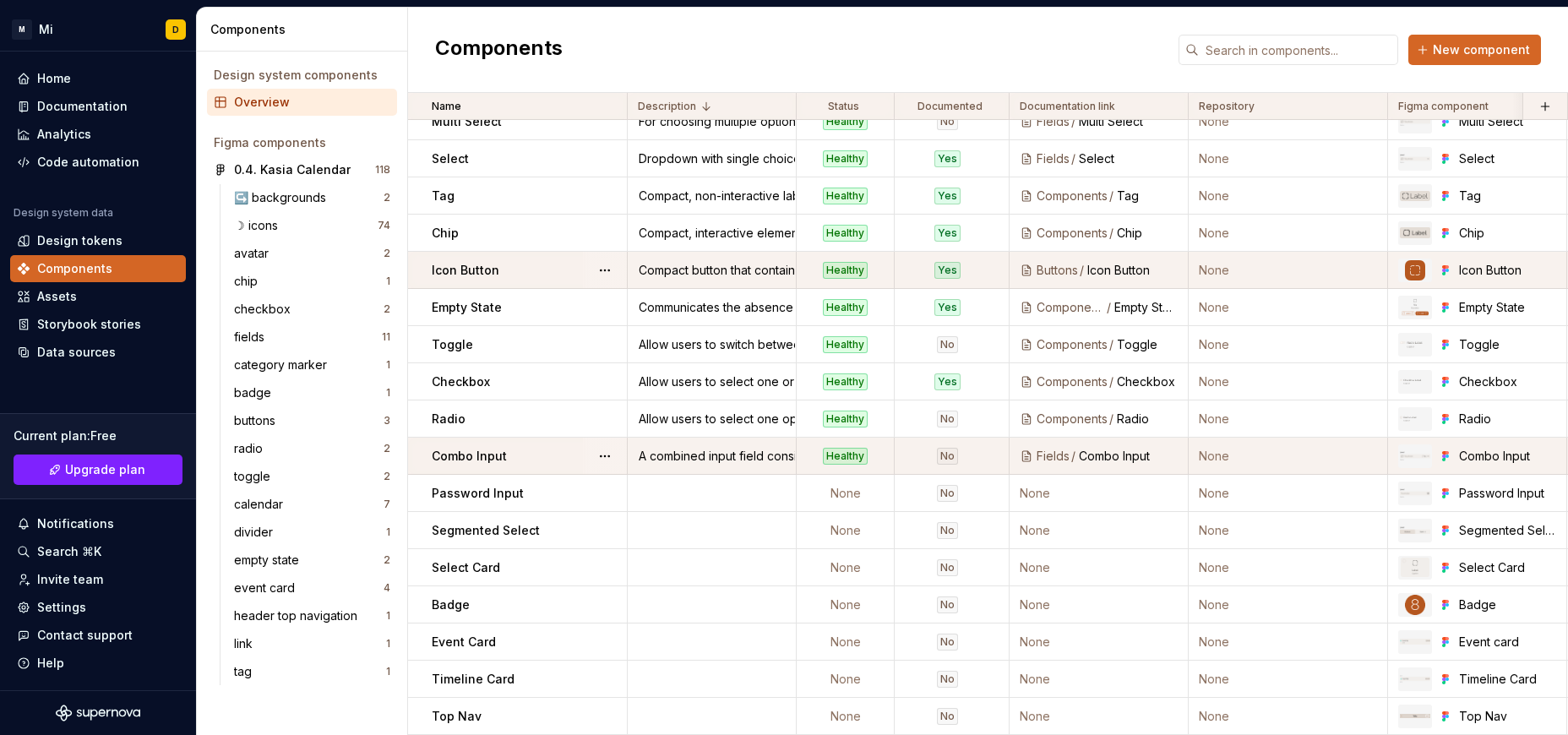
scroll to position [0, 0]
